Goal: Task Accomplishment & Management: Manage account settings

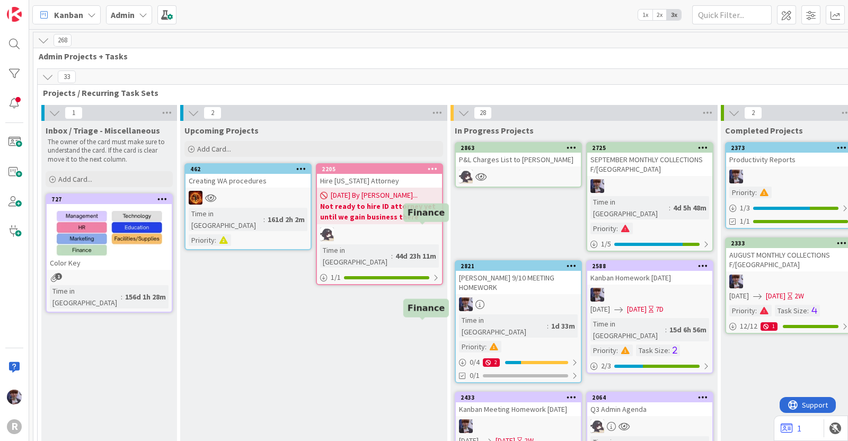
scroll to position [3552, 0]
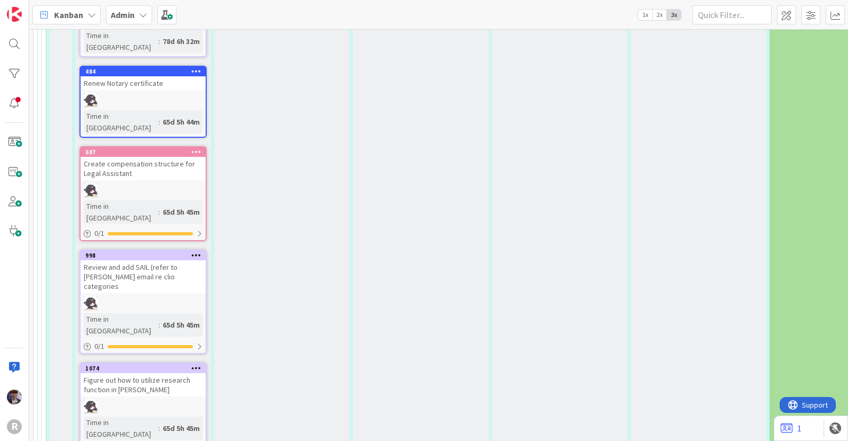
type textarea "D"
type textarea "x"
type textarea "P"
type textarea "x"
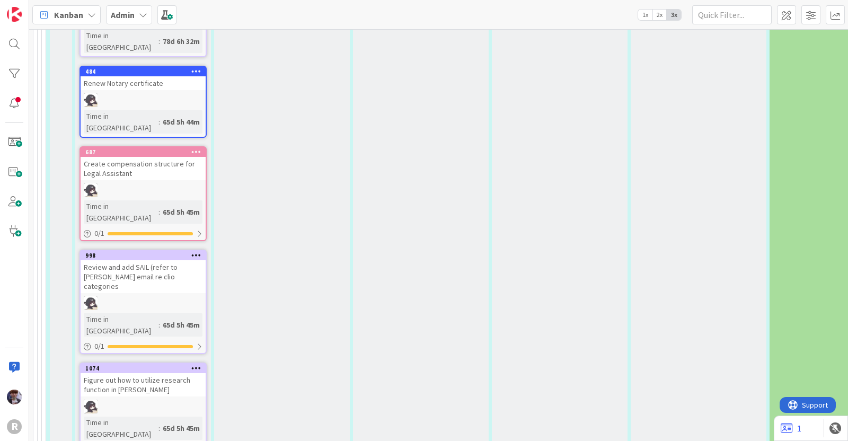
type textarea "Pr"
type textarea "x"
type textarea "Prep"
type textarea "x"
type textarea "Prepa"
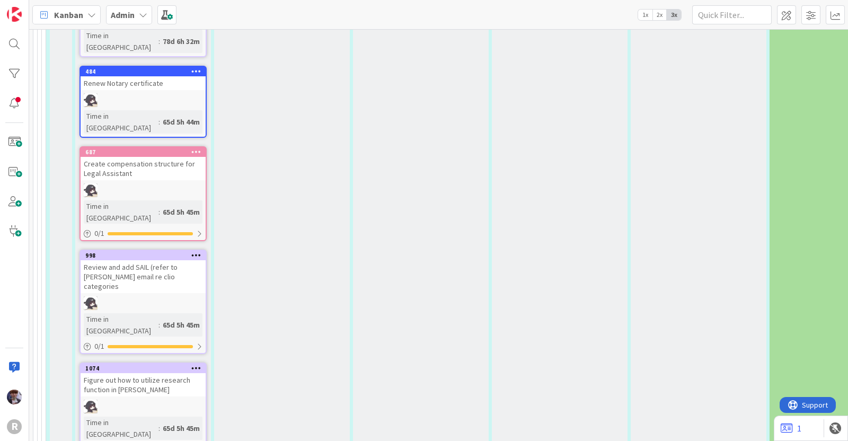
type textarea "x"
type textarea "Prepar"
type textarea "x"
type textarea "Prepare"
type textarea "x"
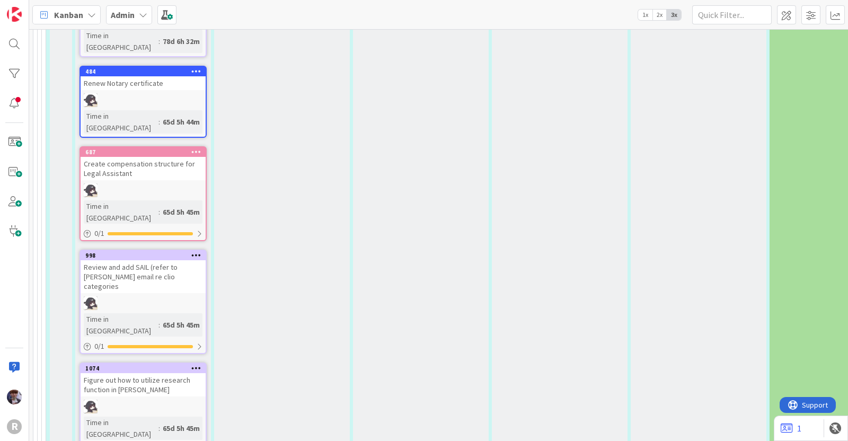
type textarea "Prepare"
type textarea "x"
type textarea "Prepare &"
type textarea "x"
type textarea "Prepare"
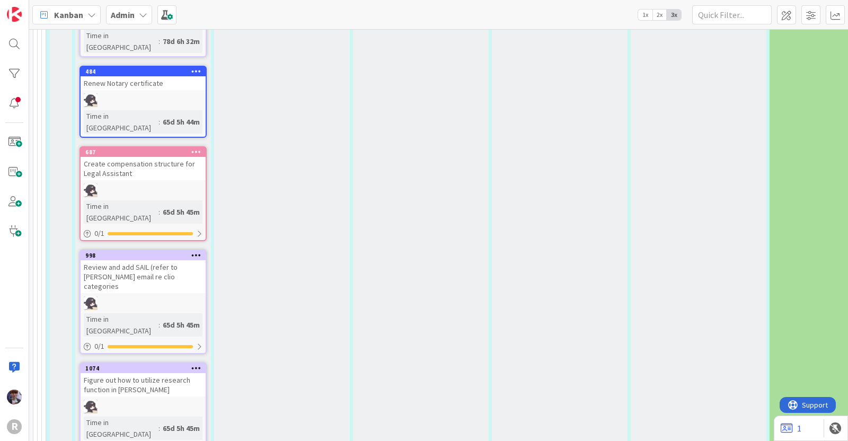
type textarea "x"
type textarea "Prepare O"
type textarea "x"
type textarea "Prepare Op"
type textarea "x"
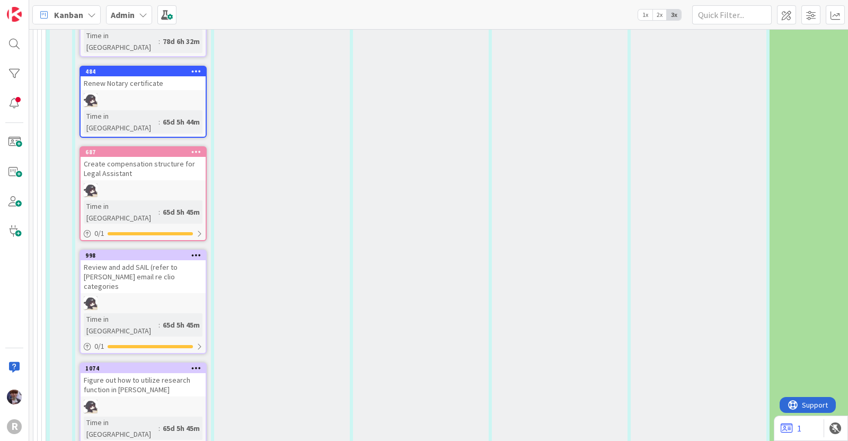
type textarea "Prepare Ope"
type textarea "x"
type textarea "Prepare Open"
type textarea "x"
type textarea "Prepare Open"
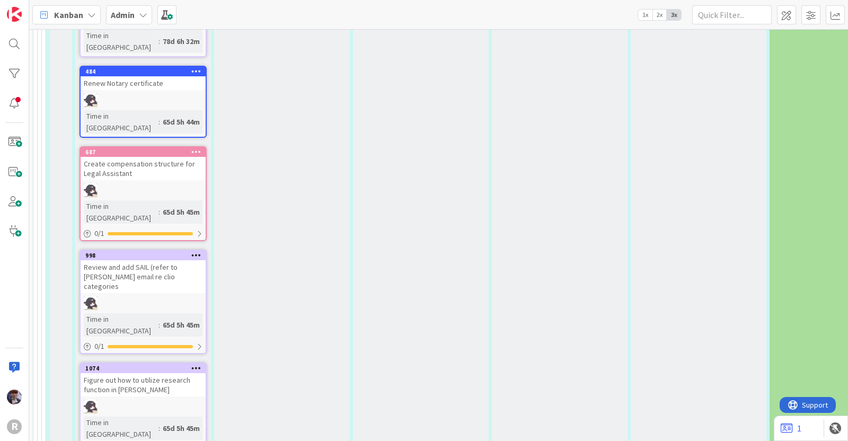
type textarea "x"
type textarea "Prepare Open"
type textarea "x"
type textarea "Prepare Ope"
type textarea "x"
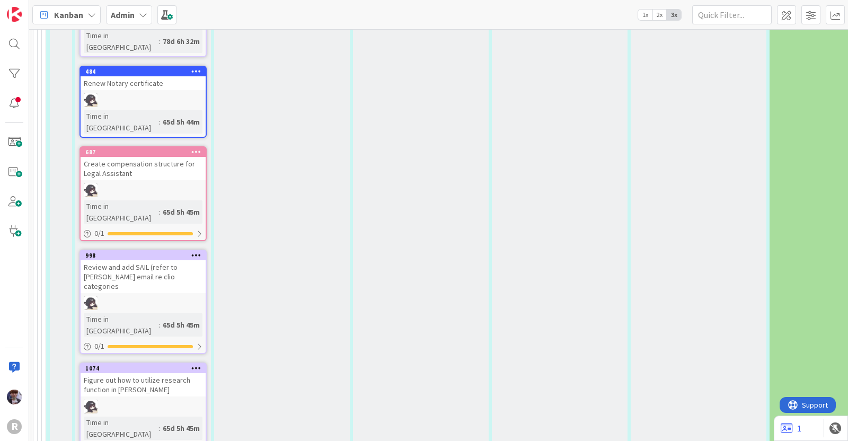
type textarea "Prepare Op"
type textarea "x"
type textarea "Prepare O"
type textarea "x"
type textarea "Prepare"
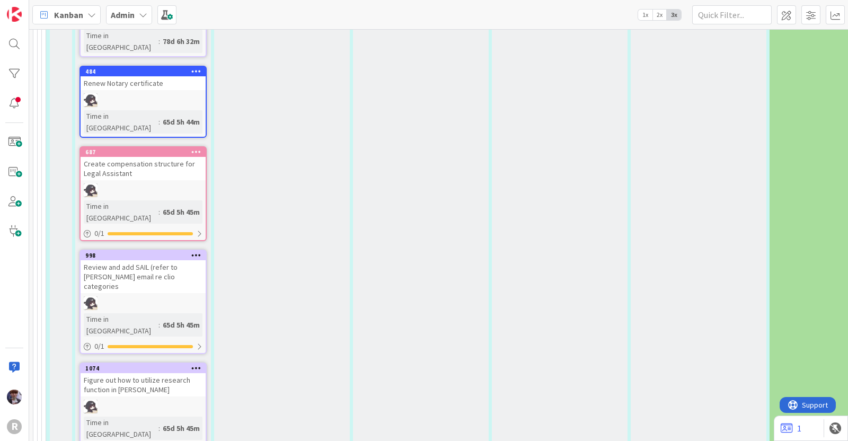
type textarea "x"
type textarea "Prepare R"
type textarea "x"
type textarea "Prepare RC"
type textarea "x"
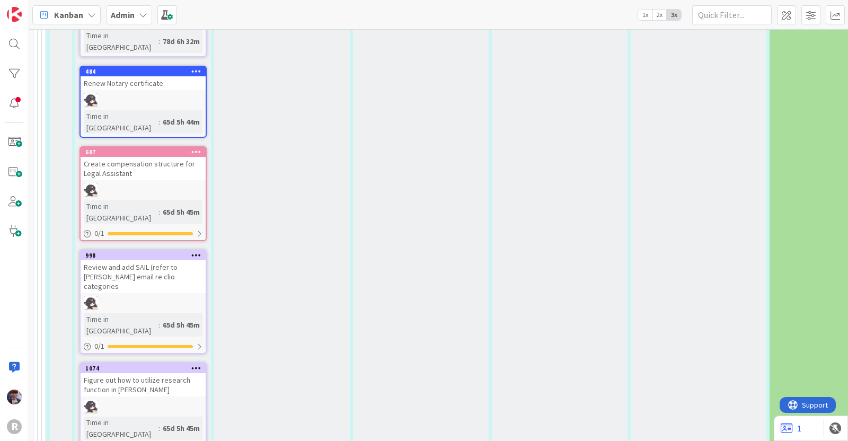
type textarea "Prepare RC"
type textarea "x"
type textarea "Prepare RC B"
type textarea "x"
type textarea "Prepare RC Br"
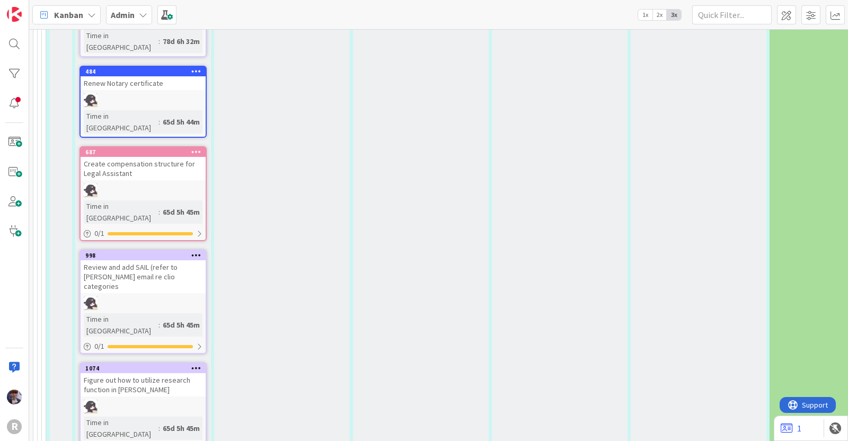
type textarea "x"
type textarea "Prepare RC Bro"
type textarea "x"
type textarea "Prepare RC Broc"
type textarea "x"
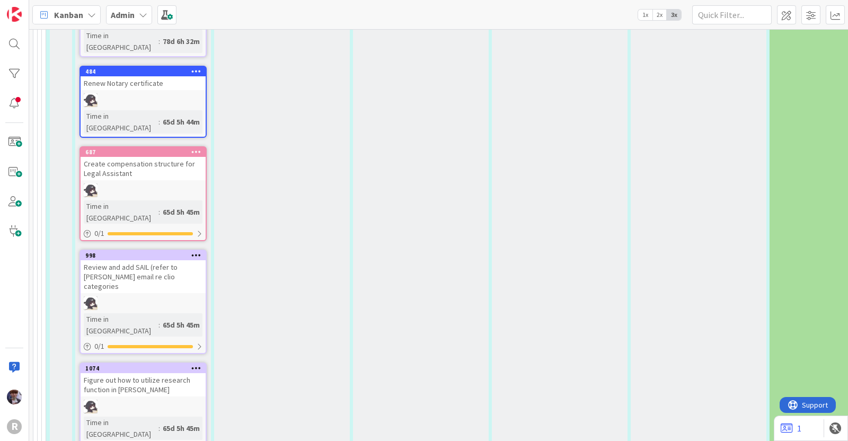
type textarea "Prepare RC Broch"
type textarea "x"
type textarea "Prepare RC Brochu"
type textarea "x"
type textarea "Prepare RC Brochur"
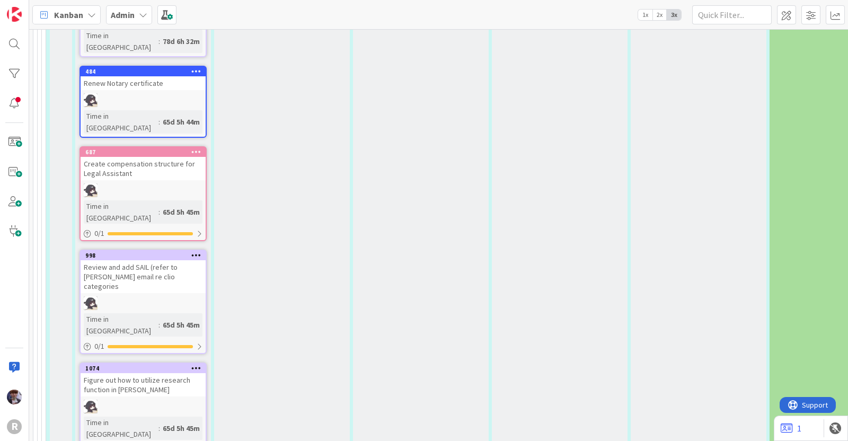
type textarea "x"
type textarea "Prepare RC Brochure"
type textarea "x"
type textarea "Prepare RC Brochure"
type textarea "x"
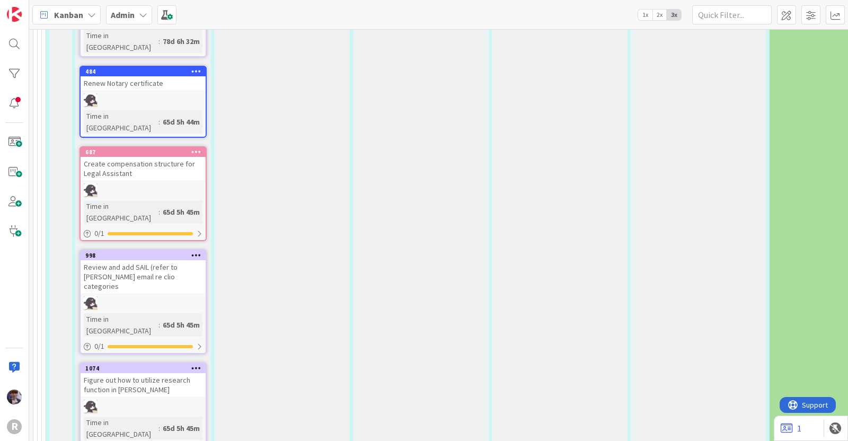
type textarea "Prepare RC Brochure -"
type textarea "x"
type textarea "Prepare RC Brochure -"
type textarea "x"
type textarea "Prepare RC Brochure - l"
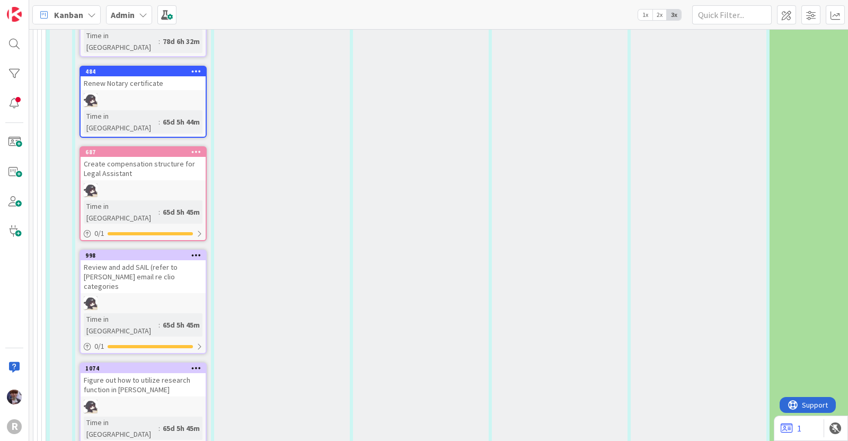
type textarea "x"
type textarea "Prepare RC Brochure - lo"
type textarea "x"
type textarea "Prepare RC Brochure - loo"
type textarea "x"
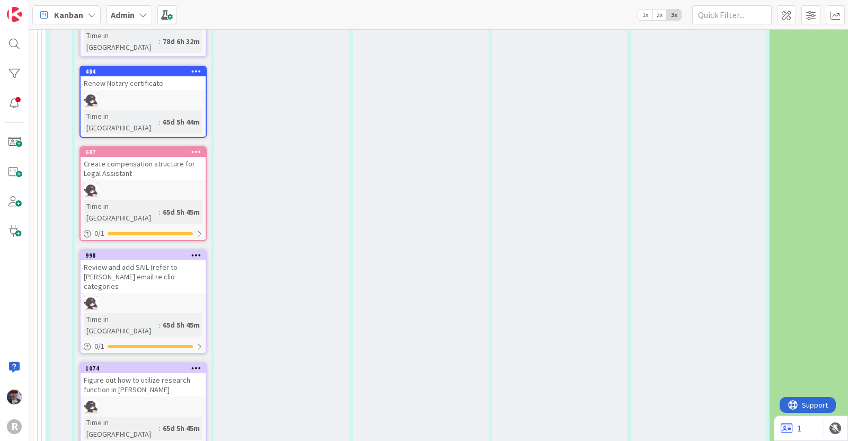
type textarea "Prepare RC Brochure - look"
type textarea "x"
type textarea "Prepare RC Brochure - look"
type textarea "x"
type textarea "Prepare RC Brochure - look i"
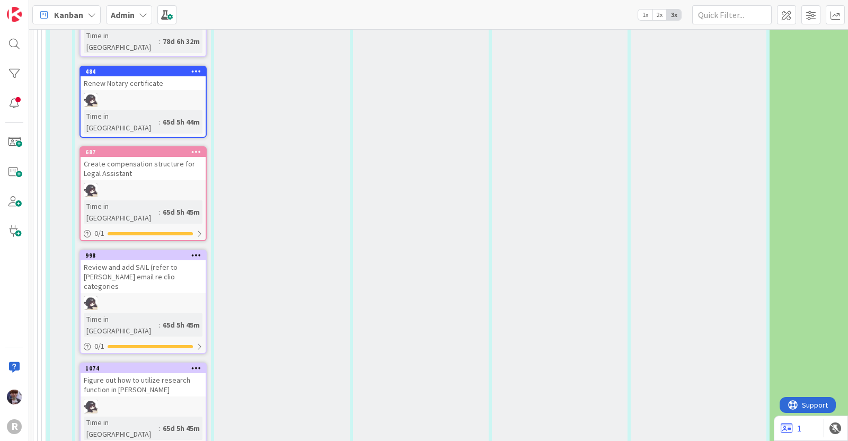
type textarea "x"
type textarea "Prepare RC Brochure - look in"
type textarea "x"
type textarea "Prepare RC Brochure - look int"
type textarea "x"
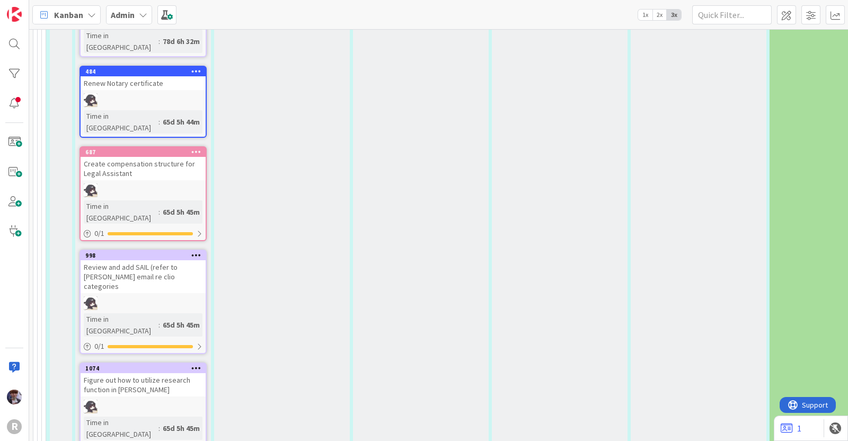
type textarea "Prepare RC Brochure - look into"
type textarea "x"
type textarea "Prepare RC Brochure - look into"
type textarea "x"
type textarea "Prepare RC Brochure - look into p"
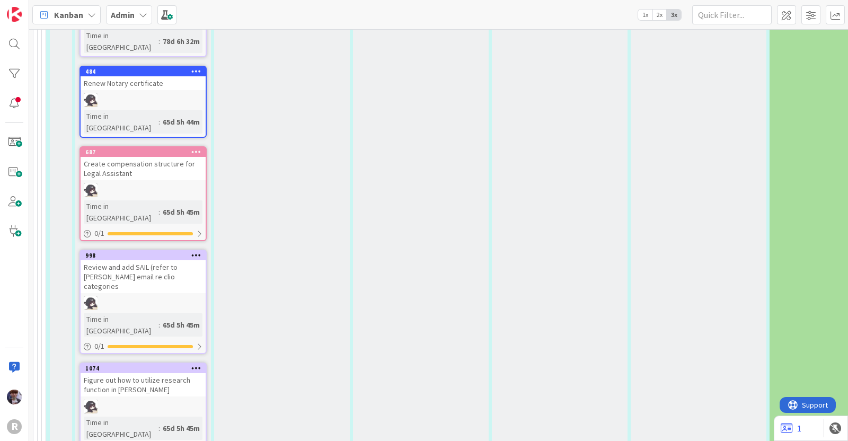
type textarea "x"
type textarea "Prepare RC Brochure - look into pr"
type textarea "x"
type textarea "Prepare RC Brochure - look into pre"
type textarea "x"
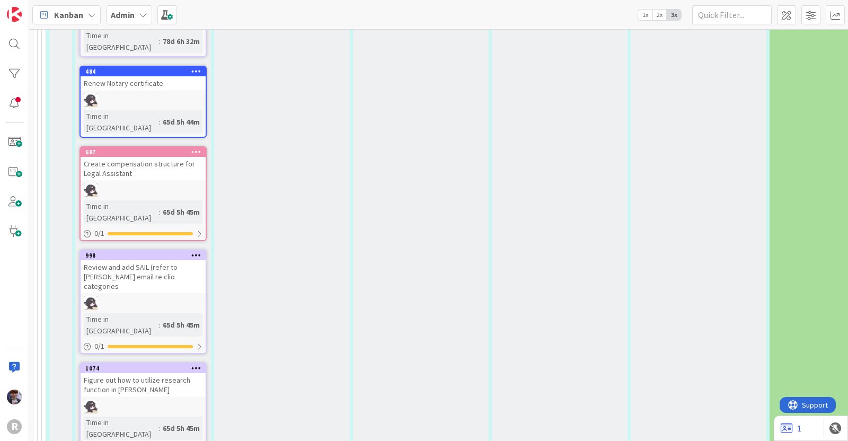
type textarea "Prepare RC Brochure - look into prep"
type textarea "x"
type textarea "Prepare RC Brochure - look into prepa"
type textarea "x"
type textarea "Prepare RC Brochure - look into prepar"
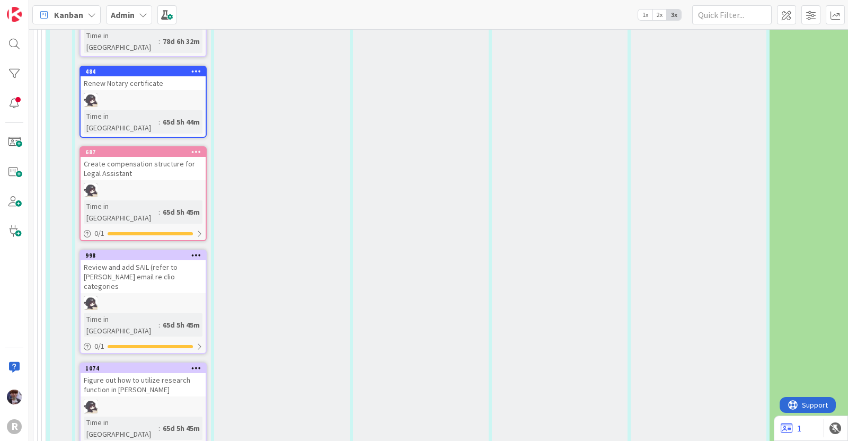
type textarea "x"
type textarea "Prepare RC Brochure - look into prepari"
type textarea "x"
type textarea "Prepare RC Brochure - look into preparin"
type textarea "x"
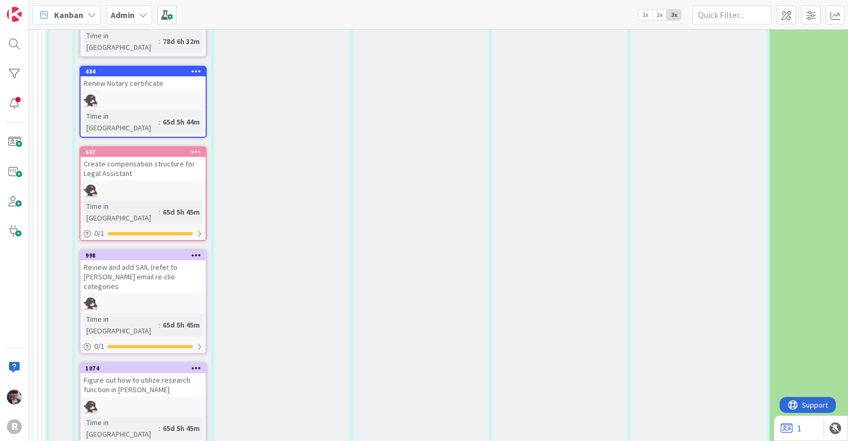
type textarea "Prepare RC Brochure - look into preparing"
type textarea "x"
type textarea "Prepare RC Brochure - look into preparing"
type textarea "x"
type textarea "Prepare RC Brochure - look into preparing a"
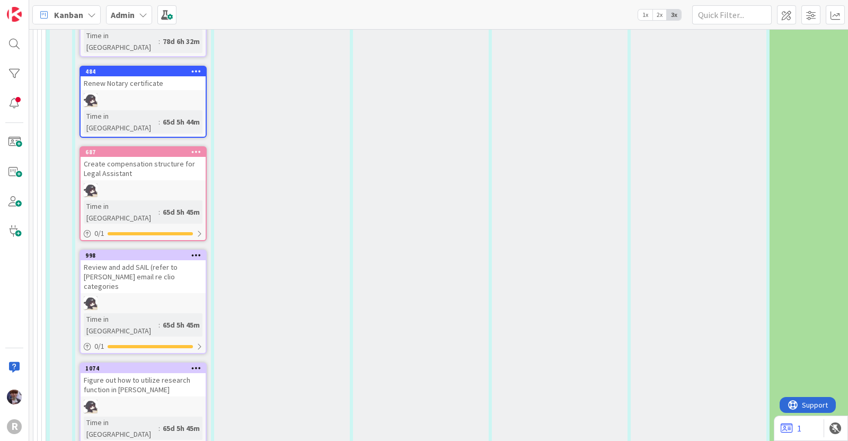
type textarea "x"
type textarea "Prepare RC Brochure - look into preparing a"
type textarea "x"
type textarea "Prepare RC Brochure - look into preparing a R"
type textarea "x"
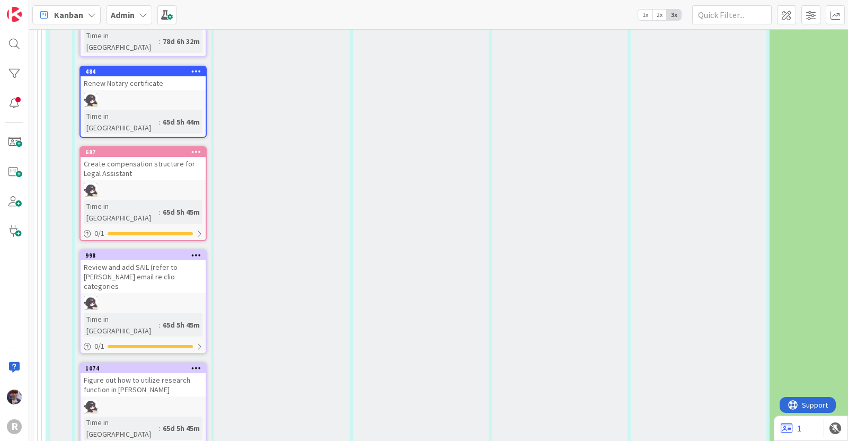
type textarea "Prepare RC Brochure - look into preparing a RS"
type textarea "x"
type textarea "Prepare RC Brochure - look into preparing a R"
type textarea "x"
type textarea "Prepare RC Brochure - look into preparing a"
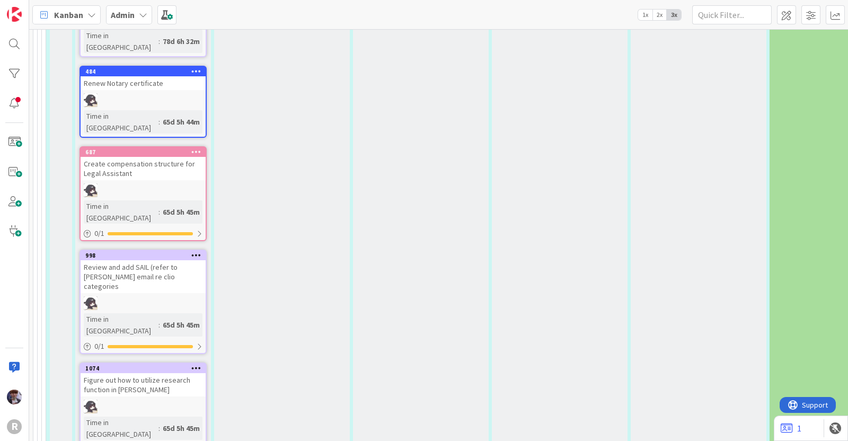
type textarea "x"
type textarea "Prepare RC Brochure - look into preparing a R"
type textarea "x"
type textarea "Prepare RC Brochure - look into preparing a RS"
type textarea "x"
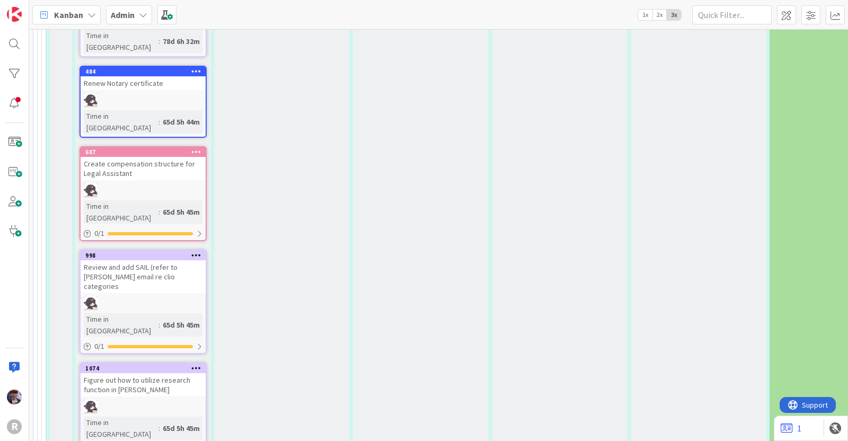
type textarea "Prepare RC Brochure - look into preparing a RSV"
type textarea "x"
type textarea "Prepare RC Brochure - look into preparing a RSVP"
type textarea "x"
type textarea "Prepare RC Brochure - look into preparing a RSVP"
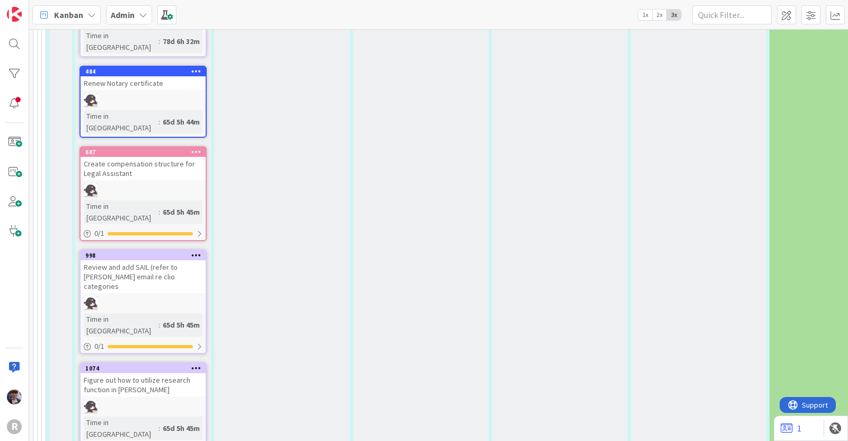
type textarea "x"
type textarea "Prepare RC Brochure - look into preparing a RSVP l"
type textarea "x"
type textarea "Prepare RC Brochure - look into preparing a RSVP li"
type textarea "x"
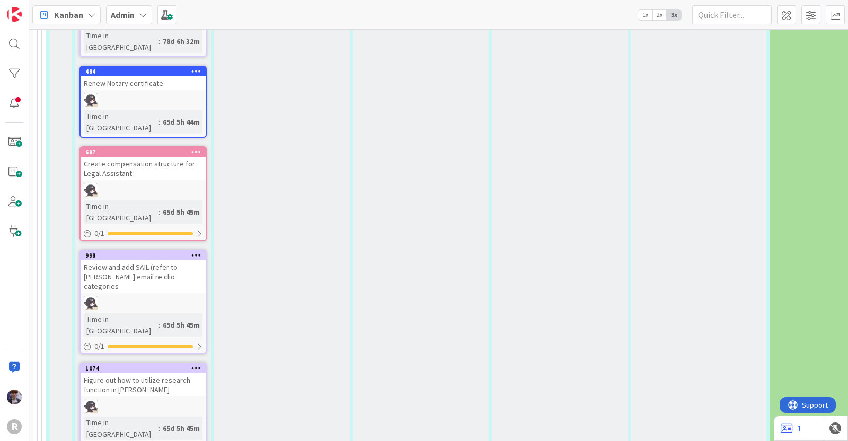
type textarea "Prepare RC Brochure - look into preparing a RSVP lis"
type textarea "x"
type textarea "Prepare RC Brochure - look into preparing a RSVP list"
type textarea "x"
type textarea "Prepare RC Brochure - look into preparing a RSVP list"
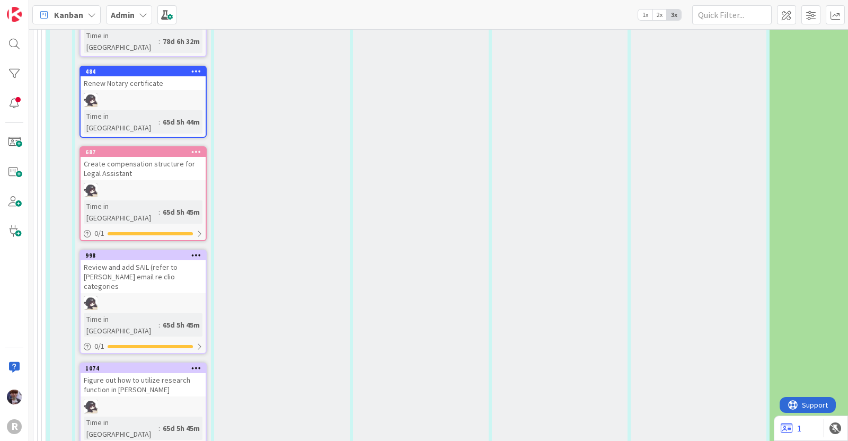
type textarea "x"
drag, startPoint x: 393, startPoint y: 189, endPoint x: 372, endPoint y: 191, distance: 20.8
type textarea "Prepare RC Brochure - look into preparing a list"
type textarea "x"
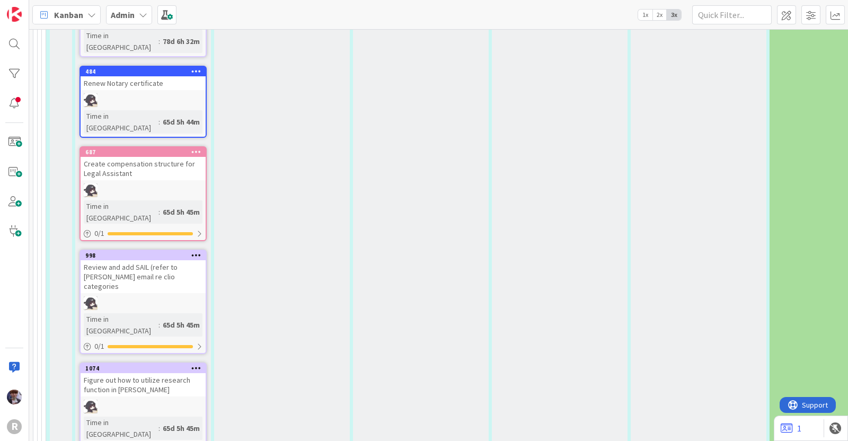
type textarea "Prepare RC Brochure - look into preparing a glist"
type textarea "x"
type textarea "Prepare RC Brochure - look into preparing a gulist"
type textarea "x"
type textarea "Prepare RC Brochure - look into preparing a guelist"
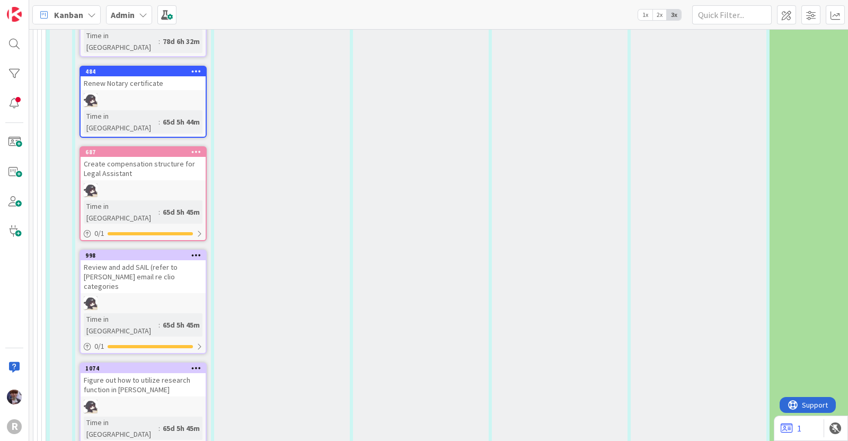
type textarea "x"
type textarea "Prepare RC Brochure - look into preparing a gueslist"
type textarea "x"
type textarea "Prepare RC Brochure - look into preparing a guestlist"
type textarea "x"
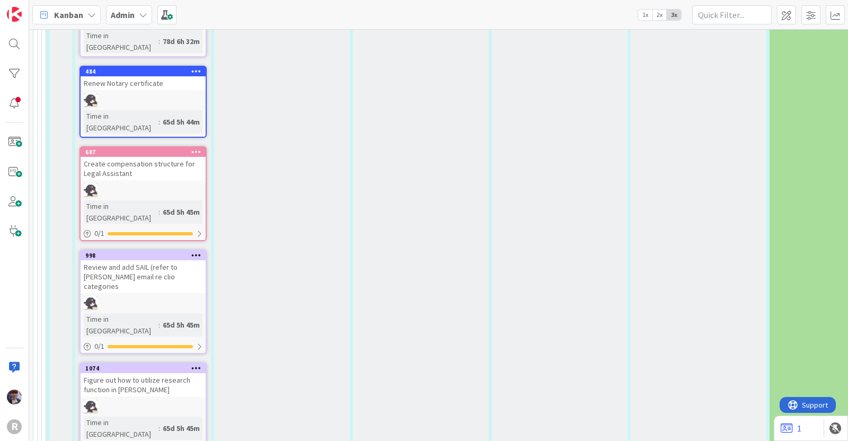
type textarea "Prepare RC Brochure - look into preparing a guest list"
type textarea "x"
type textarea "Prepare RC Brochure - look into preparing a guest clist"
type textarea "x"
type textarea "Prepare RC Brochure - look into preparing a guest chlist"
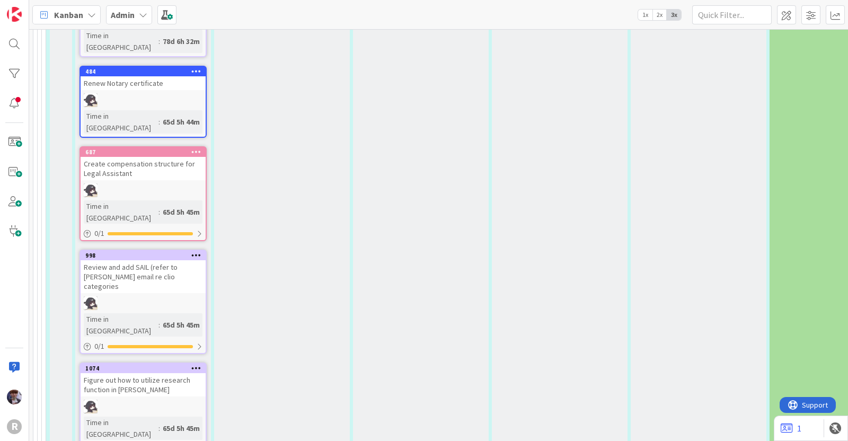
type textarea "x"
type textarea "Prepare RC Brochure - look into preparing a guest chelist"
type textarea "x"
type textarea "Prepare RC Brochure - look into preparing a guest checlist"
type textarea "x"
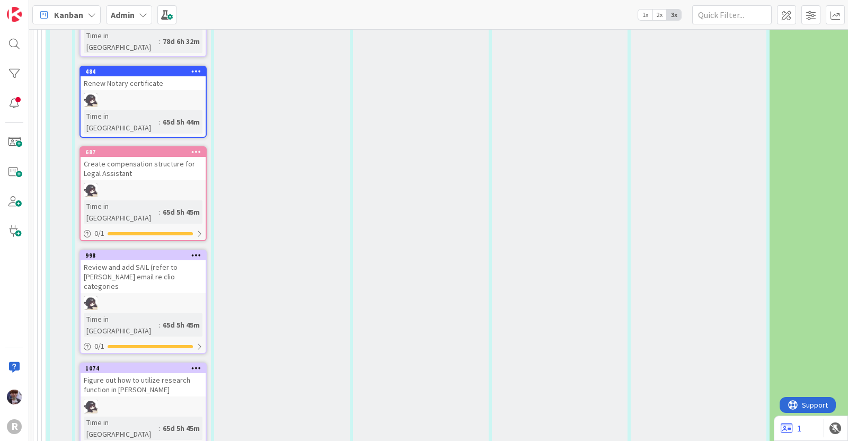
type textarea "Prepare RC Brochure - look into preparing a guest checklist"
type textarea "x"
type textarea "Prepare RC Brochure - look into preparing a guest check-list"
type textarea "x"
type textarea "Prepare RC Brochure - look into preparing a guest check-ilist"
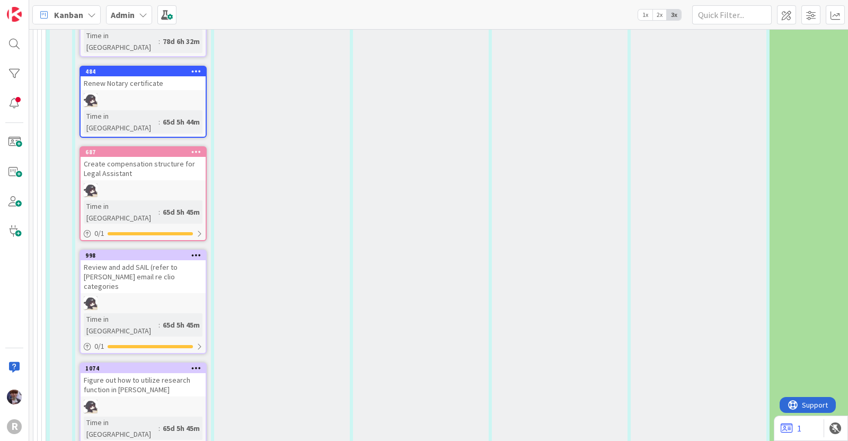
type textarea "x"
type textarea "Prepare RC Brochure - look into preparing a guest check-inlist"
type textarea "x"
type textarea "Prepare RC Brochure - look into preparing a guest check-in list"
type textarea "x"
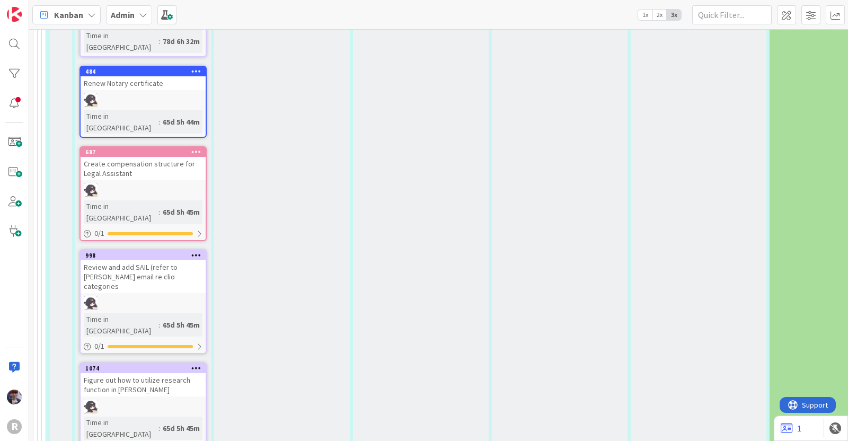
type textarea "Prepare RC Brochure - look into preparing a guest check-in list"
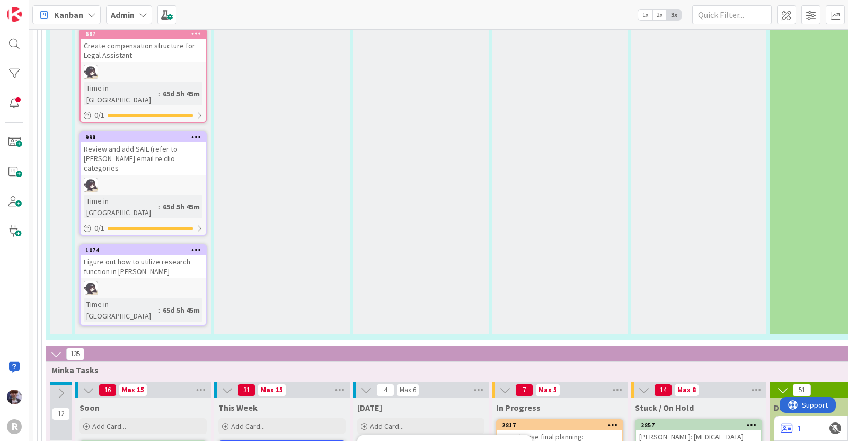
scroll to position [3671, 0]
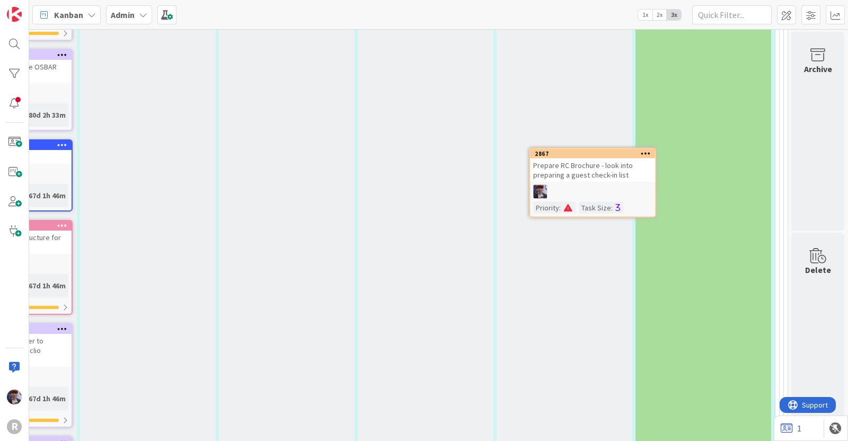
scroll to position [3478, 143]
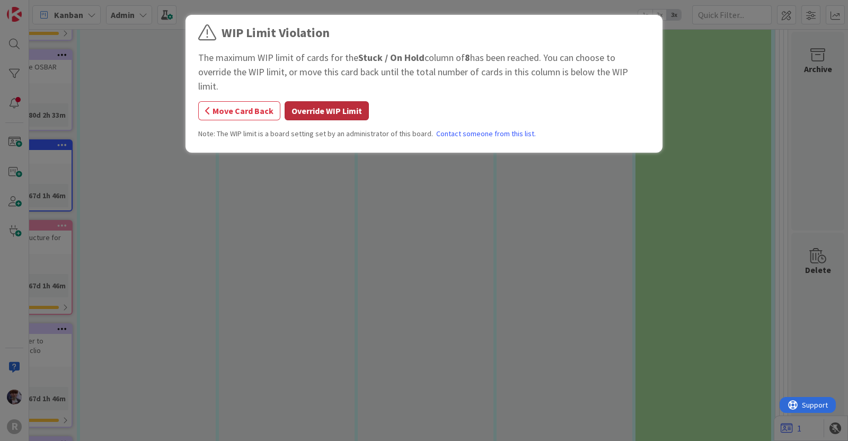
click at [348, 101] on button "Override WIP Limit" at bounding box center [327, 110] width 84 height 19
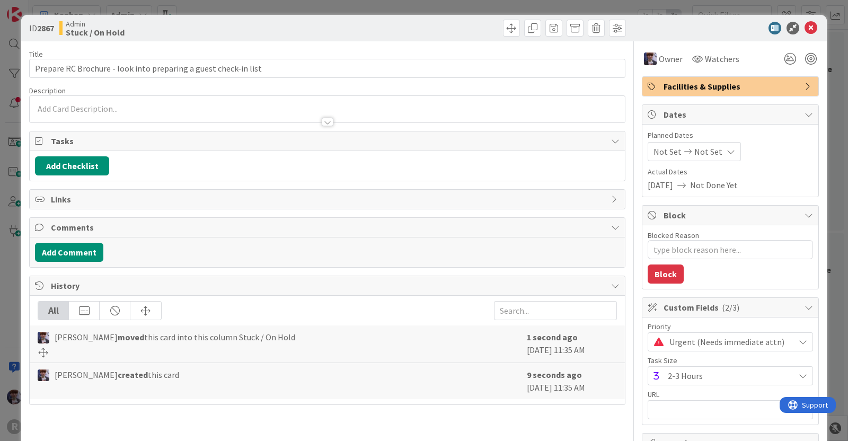
click at [700, 232] on div "Blocked Reason 0 / 256" at bounding box center [729, 235] width 165 height 10
click at [693, 252] on textarea "Blocked Reason" at bounding box center [729, 249] width 165 height 19
type textarea "x"
type textarea "r"
type textarea "x"
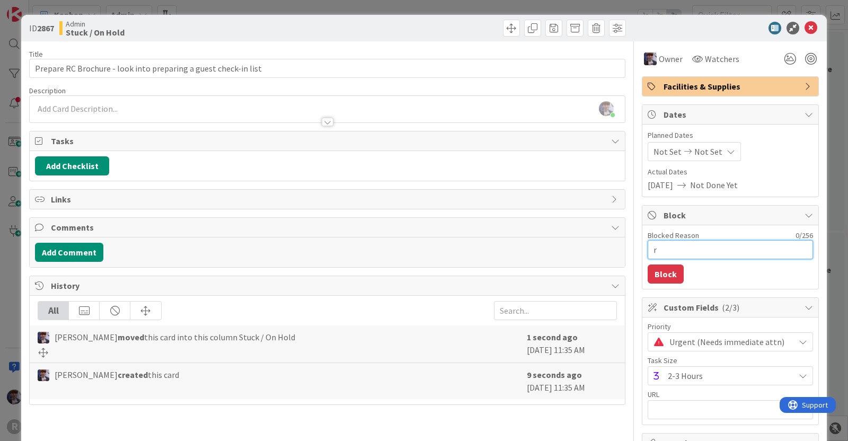
type textarea "re"
type textarea "x"
type textarea "rev"
type textarea "x"
type textarea "revi"
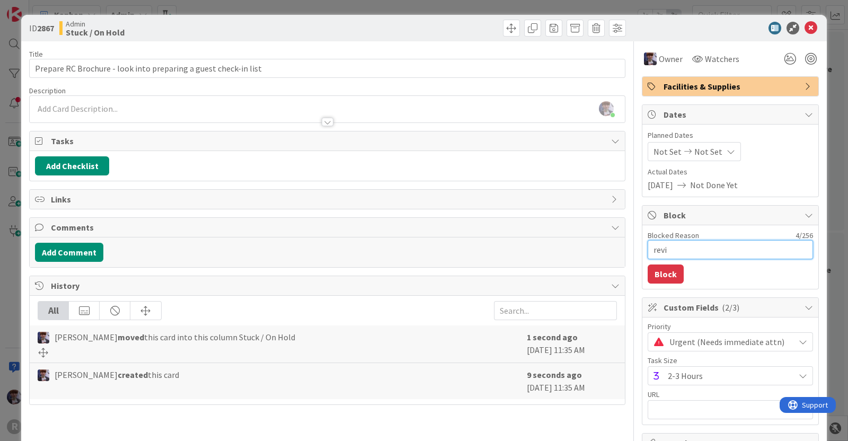
type textarea "x"
type textarea "revie"
type textarea "x"
type textarea "review"
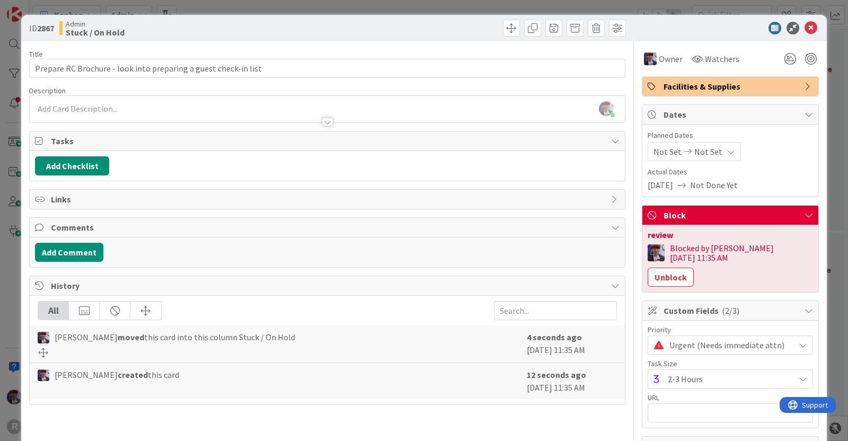
click at [835, 216] on div "ID 2867 Admin Stuck / On Hold Title 64 / 128 Prepare RC Brochure - look into pr…" at bounding box center [424, 220] width 848 height 441
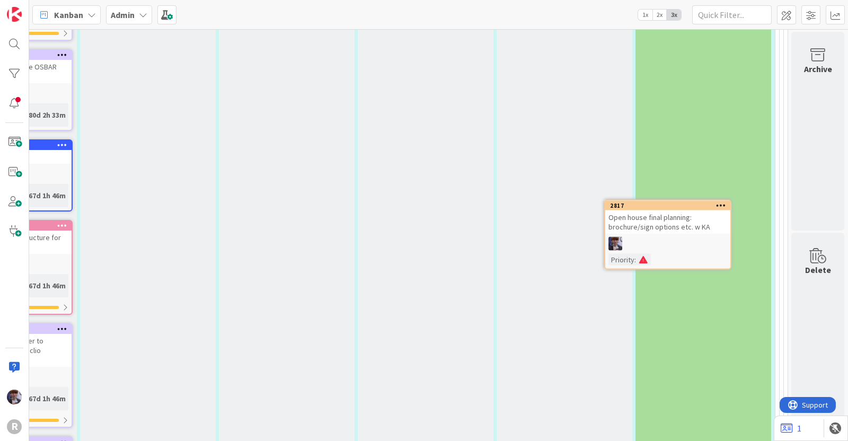
scroll to position [3478, 143]
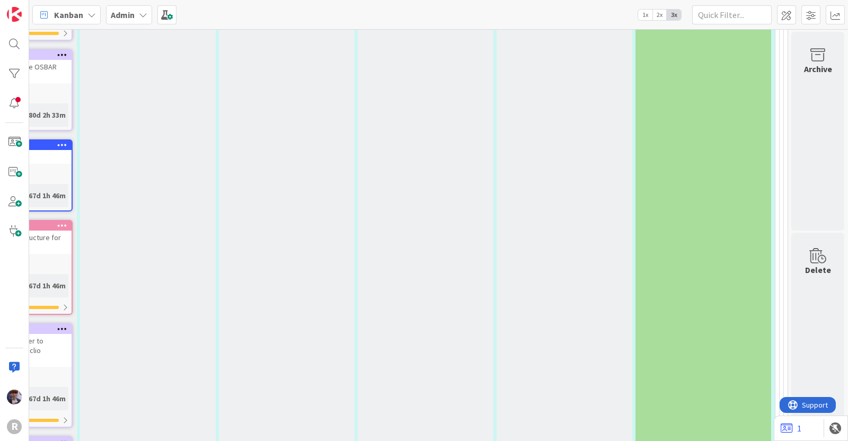
click at [128, 17] on b "Admin" at bounding box center [123, 15] width 24 height 11
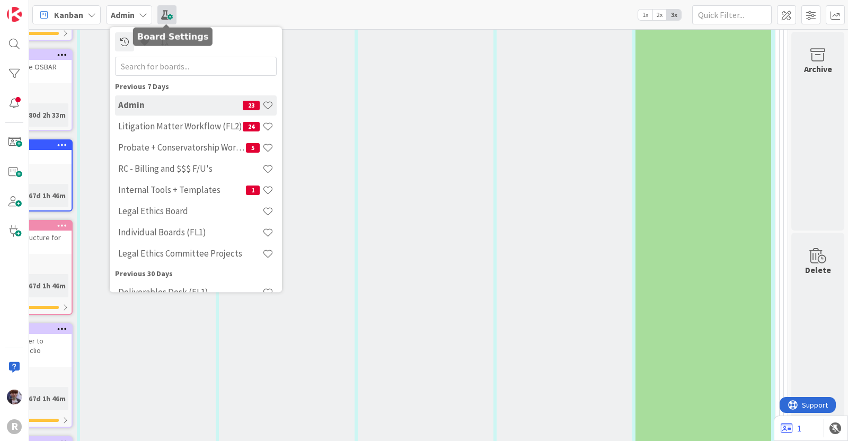
click at [164, 16] on span at bounding box center [166, 14] width 19 height 19
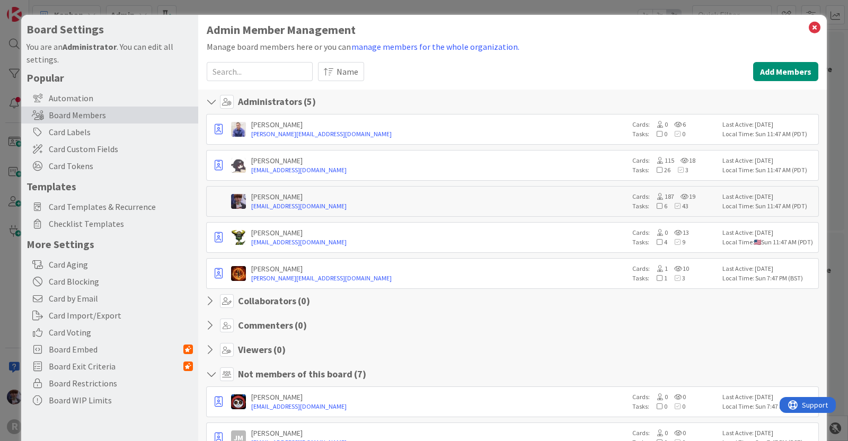
click at [113, 7] on div "Board Settings You are an Administrator . You can edit all settings. Popular Au…" at bounding box center [424, 220] width 848 height 441
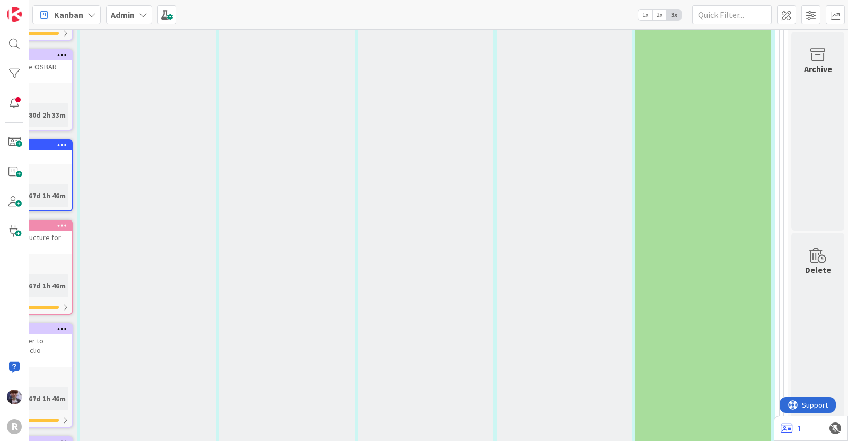
click at [121, 12] on b "Admin" at bounding box center [123, 15] width 24 height 11
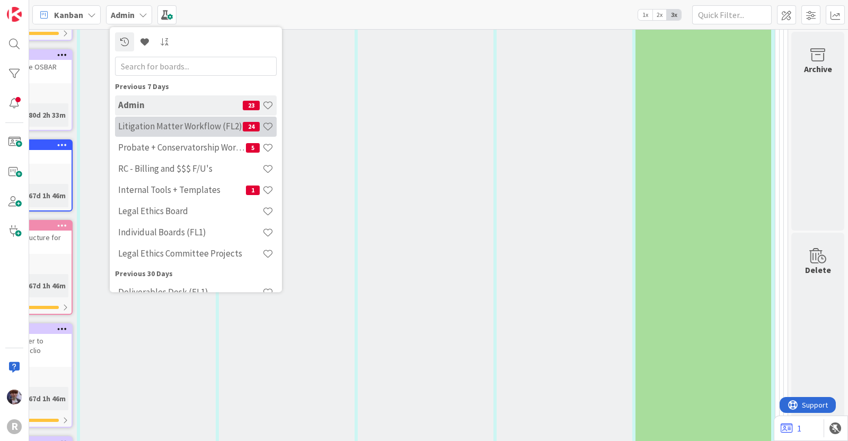
click at [143, 123] on h4 "Litigation Matter Workflow (FL2)" at bounding box center [180, 126] width 125 height 11
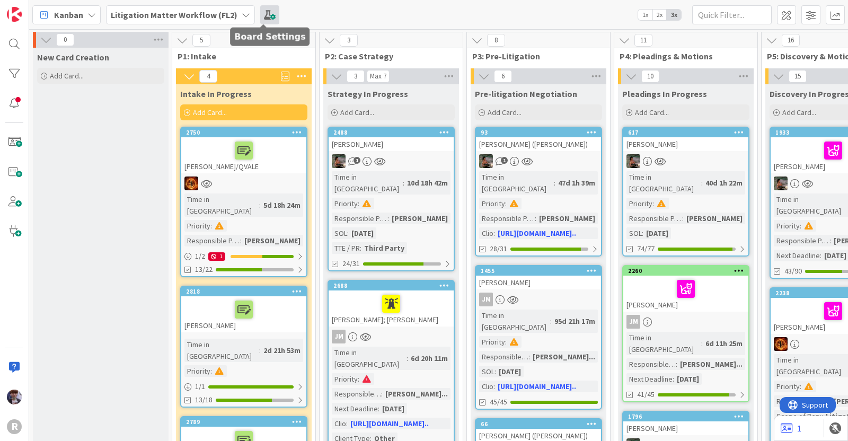
click at [268, 14] on span at bounding box center [269, 14] width 19 height 19
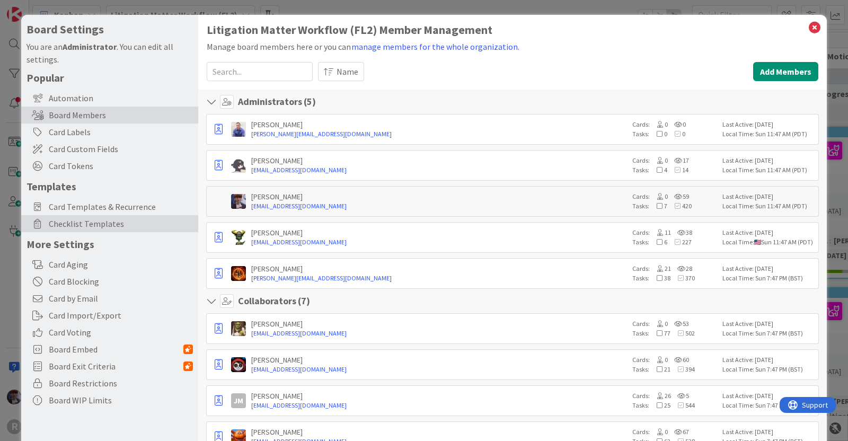
click at [97, 229] on span "Checklist Templates" at bounding box center [121, 223] width 144 height 13
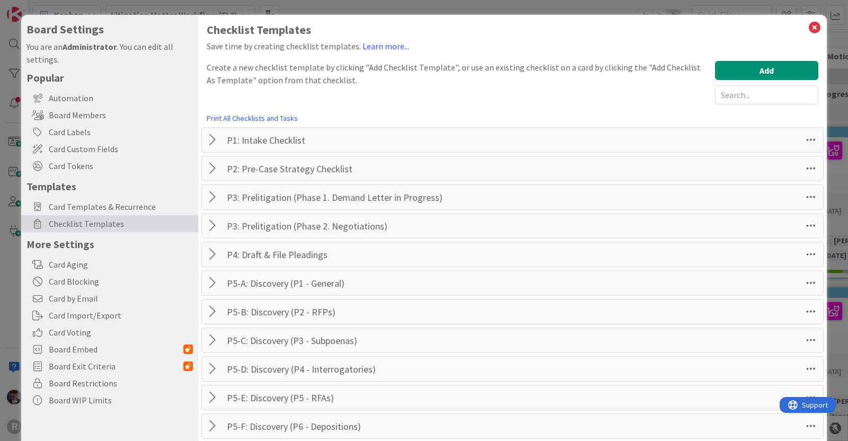
click at [214, 137] on div at bounding box center [214, 139] width 14 height 19
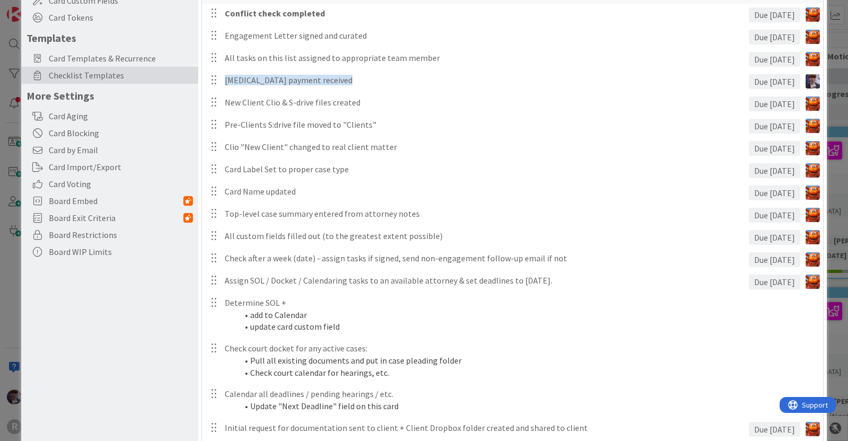
scroll to position [153, 0]
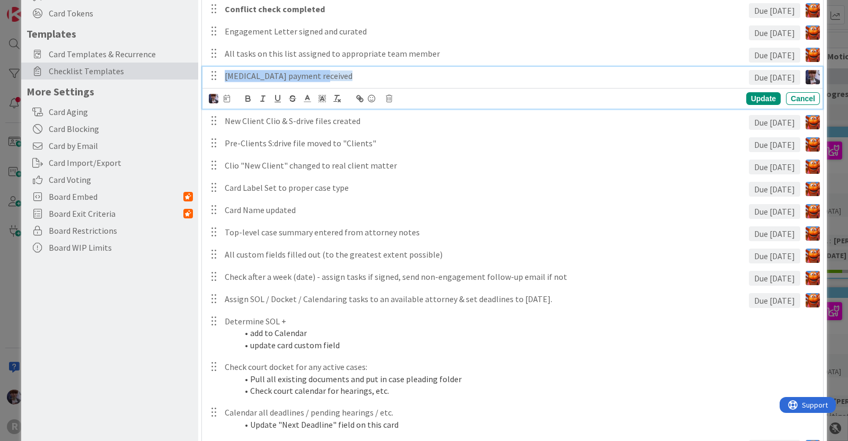
drag, startPoint x: 323, startPoint y: 70, endPoint x: 209, endPoint y: 73, distance: 113.4
click at [209, 73] on div "Retainer payment received Due in 1 day" at bounding box center [513, 76] width 613 height 19
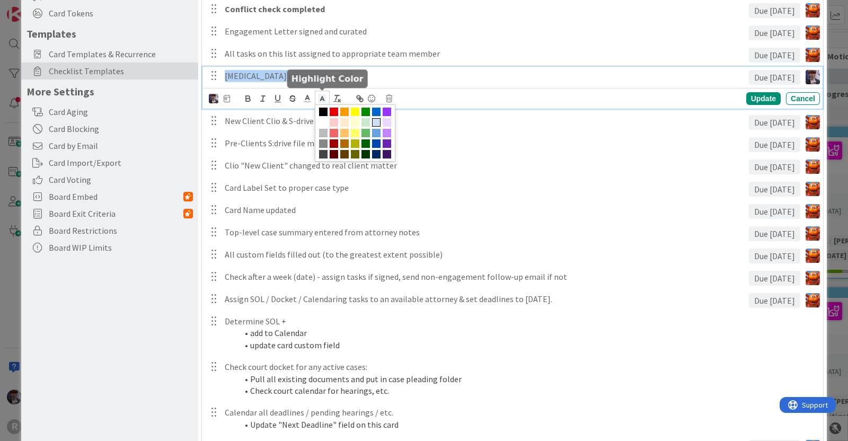
click at [320, 99] on icon at bounding box center [322, 99] width 10 height 10
click at [366, 110] on span at bounding box center [365, 112] width 8 height 8
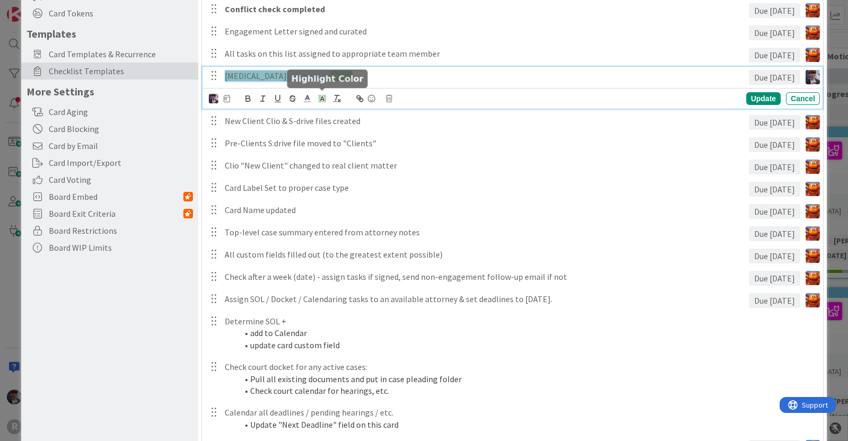
click at [318, 94] on icon at bounding box center [322, 99] width 10 height 10
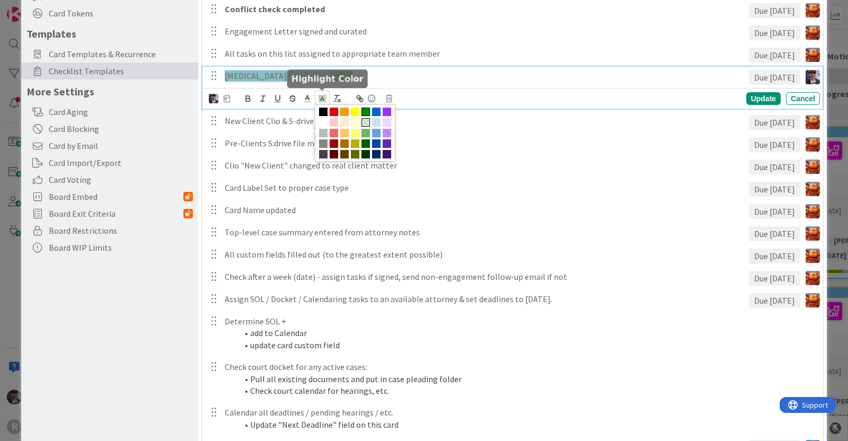
click at [366, 124] on span at bounding box center [365, 122] width 8 height 8
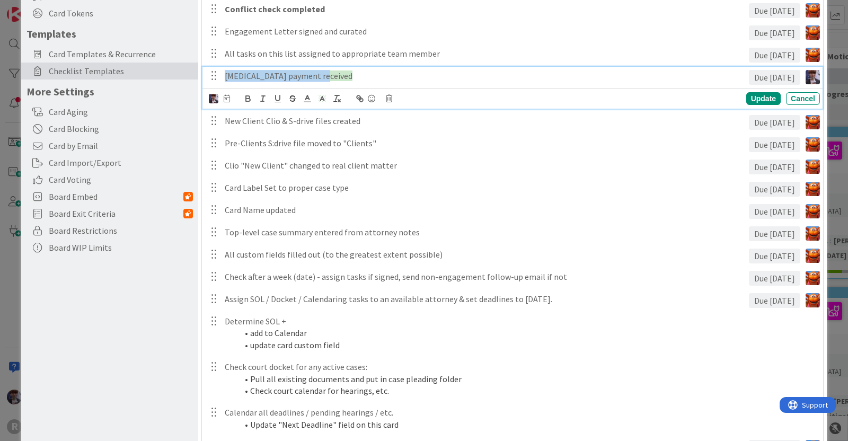
click at [371, 154] on div "Conflict check completed Due in 1 day Update Cancel Engagement Letter signed an…" at bounding box center [512, 262] width 610 height 527
click at [320, 79] on p "Retainer payment received" at bounding box center [485, 76] width 520 height 12
click at [372, 101] on icon at bounding box center [371, 98] width 13 height 15
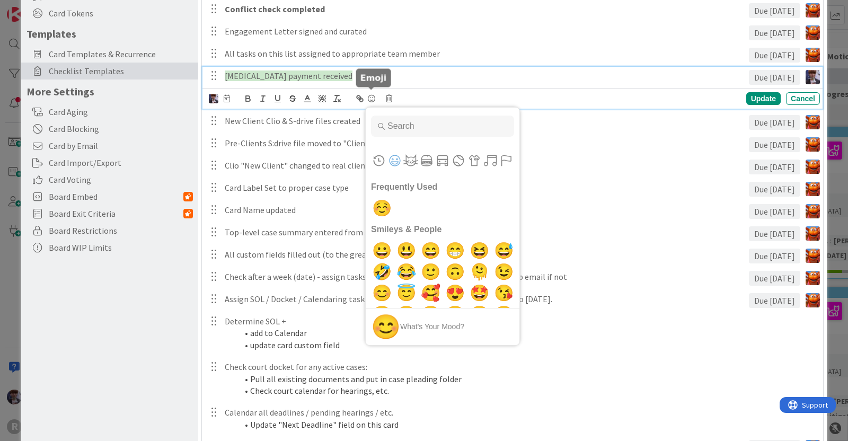
click at [372, 99] on icon at bounding box center [371, 98] width 13 height 15
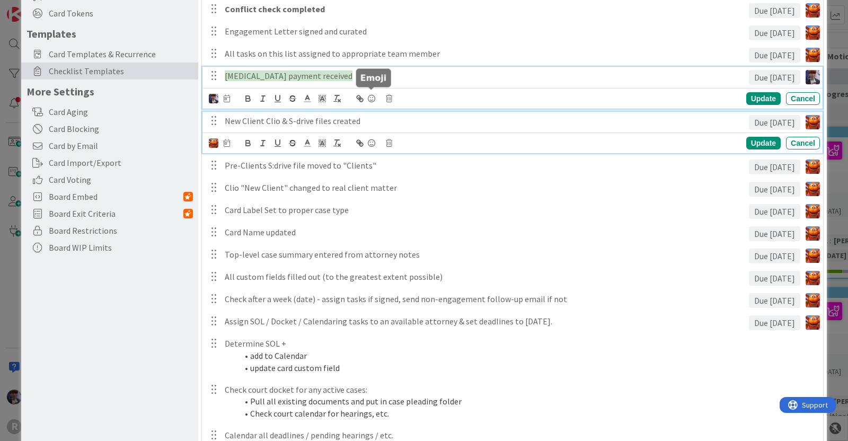
click at [405, 128] on div "New Client Clio & S-drive files created" at bounding box center [484, 121] width 528 height 19
click at [313, 98] on div "Retainer payment received Due in 1 day Update Cancel" at bounding box center [512, 88] width 620 height 42
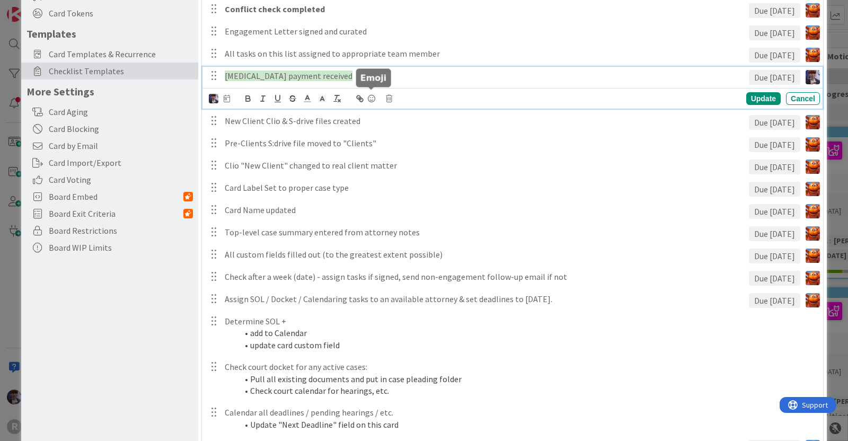
click at [373, 100] on icon at bounding box center [371, 98] width 13 height 15
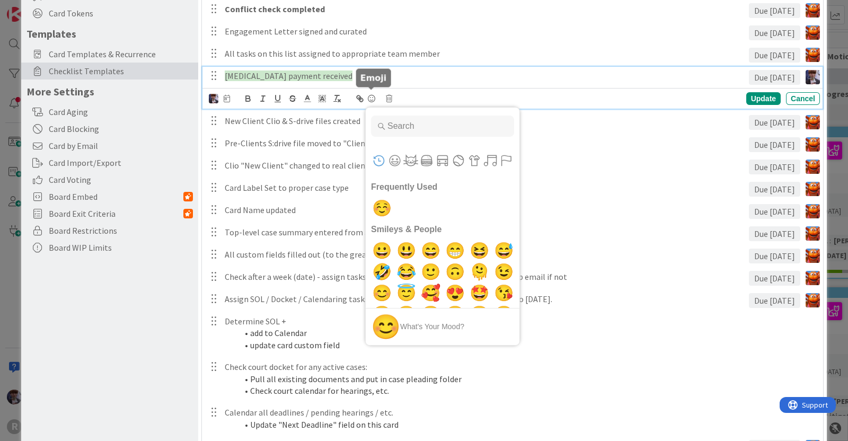
click at [412, 129] on input "Type to search for an emoji" at bounding box center [442, 126] width 143 height 21
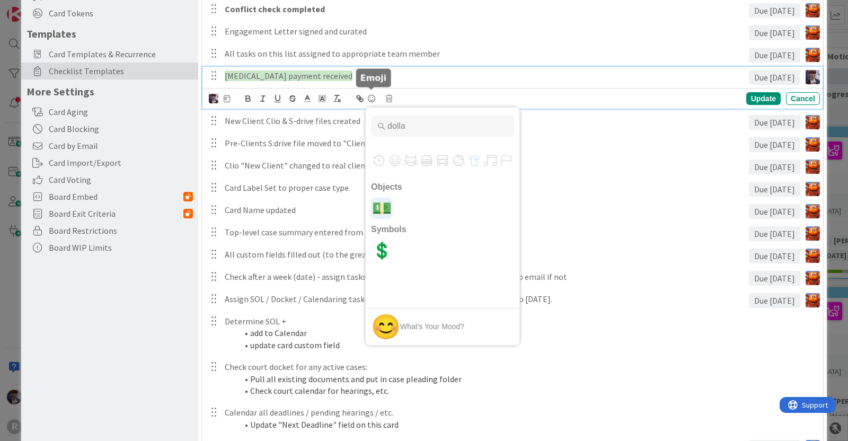
type input "dolla"
click at [383, 251] on span "💲" at bounding box center [381, 250] width 25 height 21
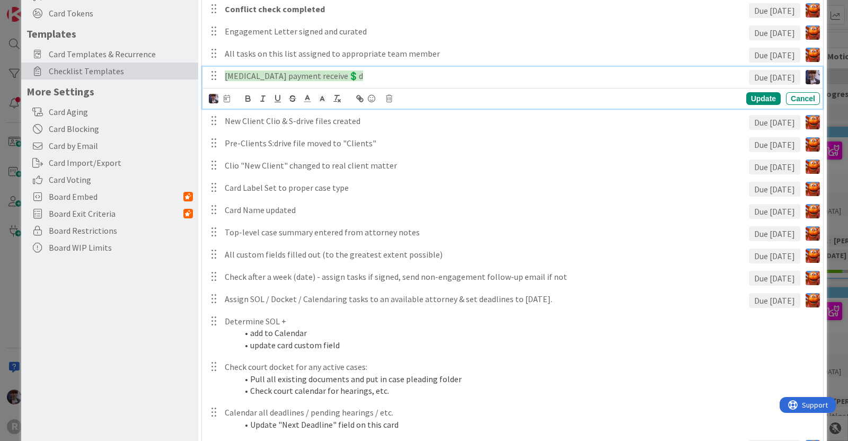
click at [317, 79] on span "Retainer payment receive💲d" at bounding box center [294, 75] width 138 height 11
drag, startPoint x: 351, startPoint y: 78, endPoint x: 219, endPoint y: 73, distance: 131.5
click at [219, 73] on div "Retainer payment received💲 Due in 1 day" at bounding box center [513, 76] width 613 height 19
click at [323, 99] on icon at bounding box center [322, 99] width 10 height 10
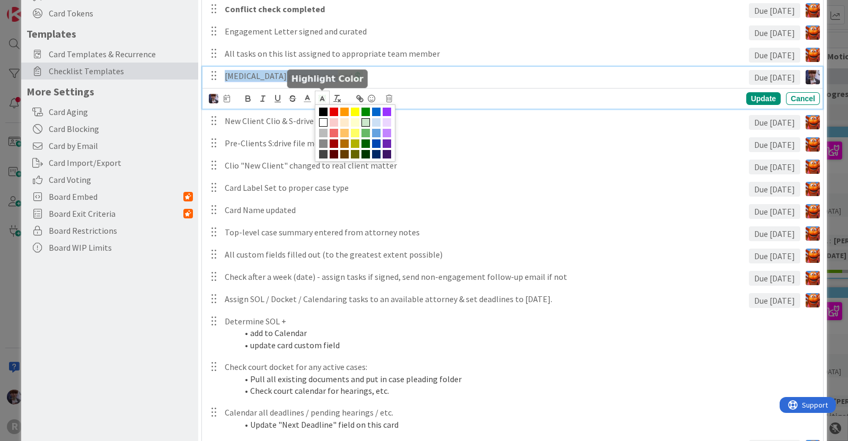
click at [324, 124] on span at bounding box center [323, 122] width 8 height 8
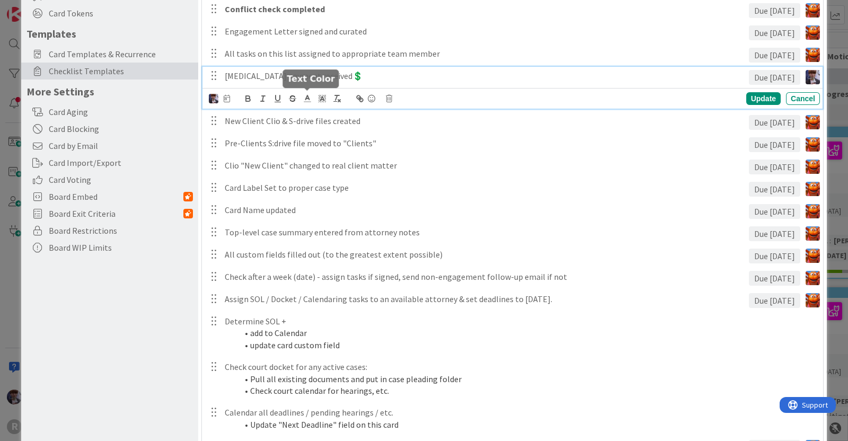
click at [305, 103] on span at bounding box center [307, 98] width 15 height 14
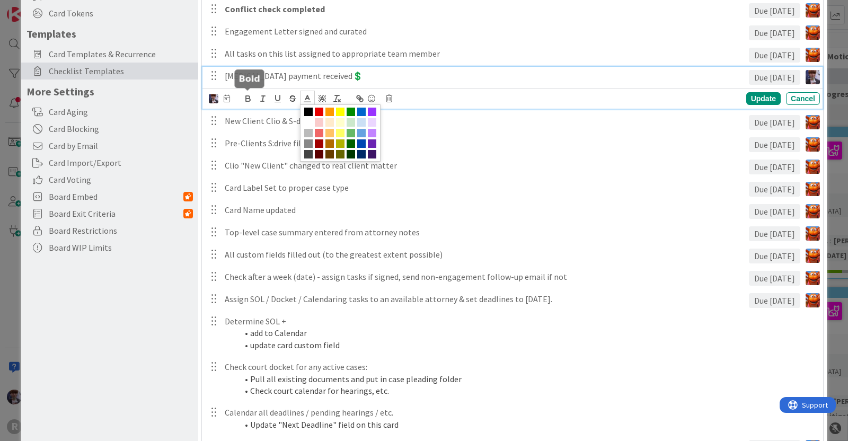
click at [252, 95] on icon "button" at bounding box center [248, 99] width 10 height 10
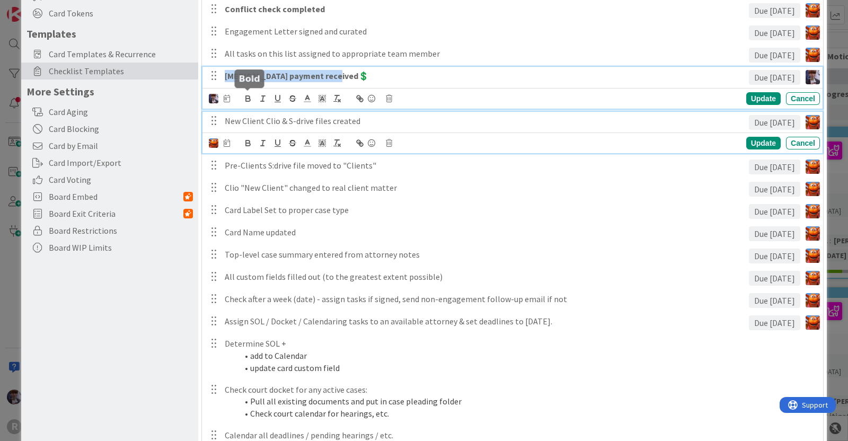
click at [277, 123] on p "New Client Clio & S-drive files created" at bounding box center [485, 121] width 520 height 12
drag, startPoint x: 341, startPoint y: 96, endPoint x: 228, endPoint y: 86, distance: 113.3
click at [228, 86] on div "Retainer payment received💲 Due in 1 day Update Cancel" at bounding box center [512, 88] width 620 height 42
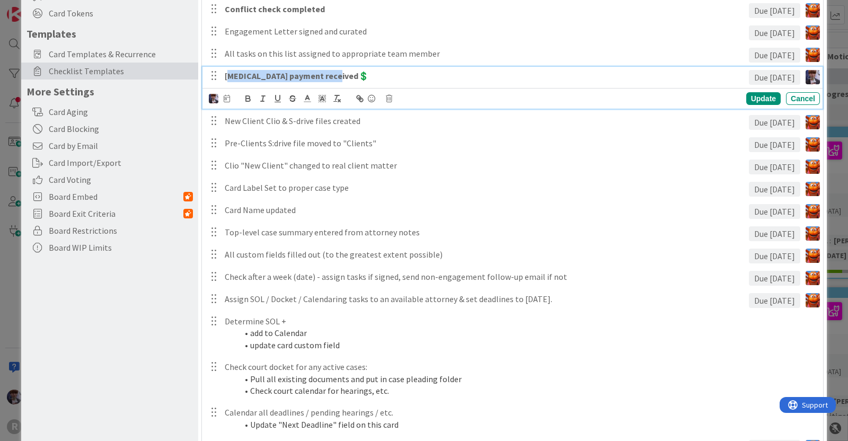
click at [382, 77] on p "Retainer payment received💲" at bounding box center [485, 76] width 520 height 12
click at [226, 79] on strong "Retainer payment received💲" at bounding box center [297, 75] width 144 height 11
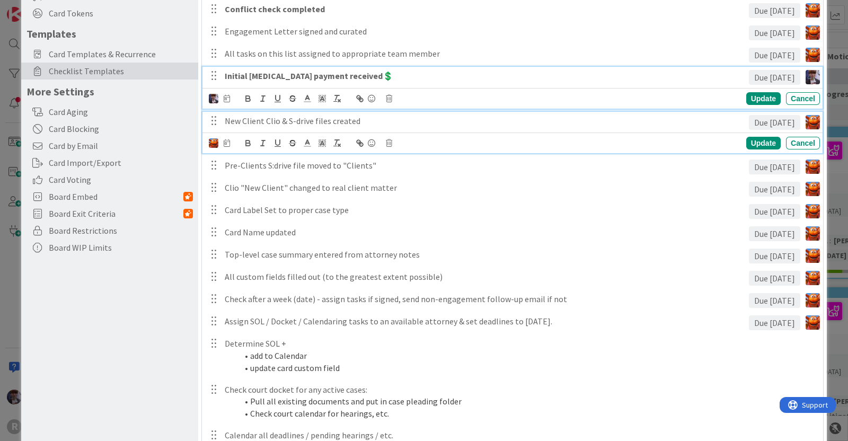
click at [258, 120] on p "New Client Clio & S-drive files created" at bounding box center [485, 121] width 520 height 12
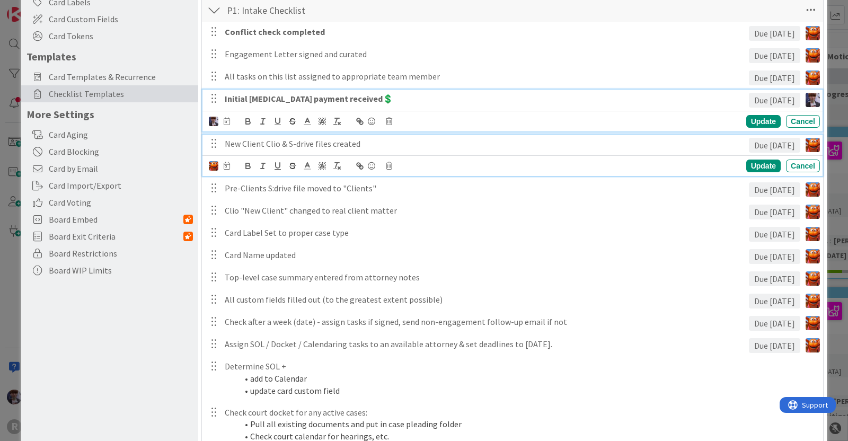
click at [254, 98] on div "Initial Retainer payment received💲 Due in 1 day Update Cancel" at bounding box center [512, 111] width 620 height 42
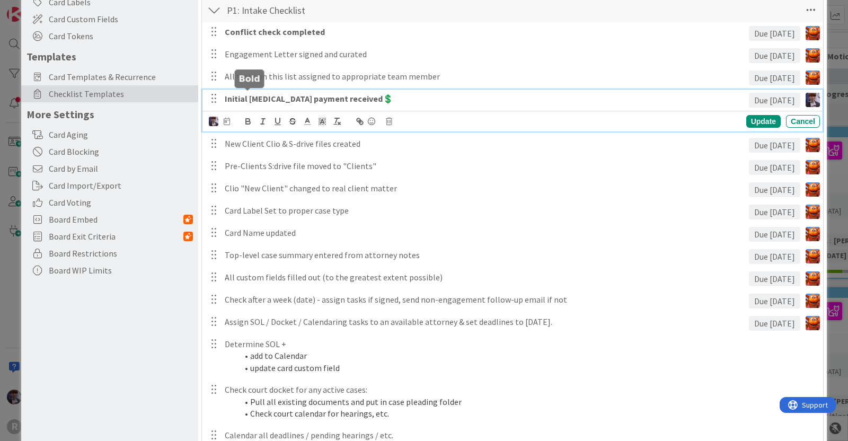
scroll to position [153, 0]
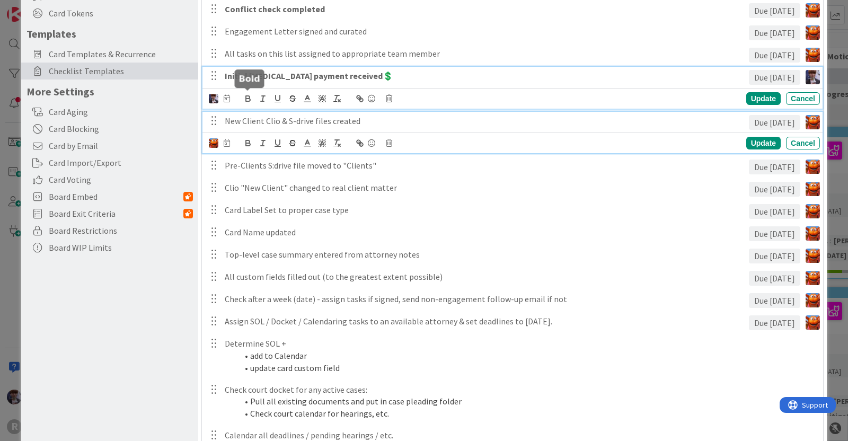
click at [270, 112] on div "New Client Clio & S-drive files created" at bounding box center [484, 121] width 528 height 19
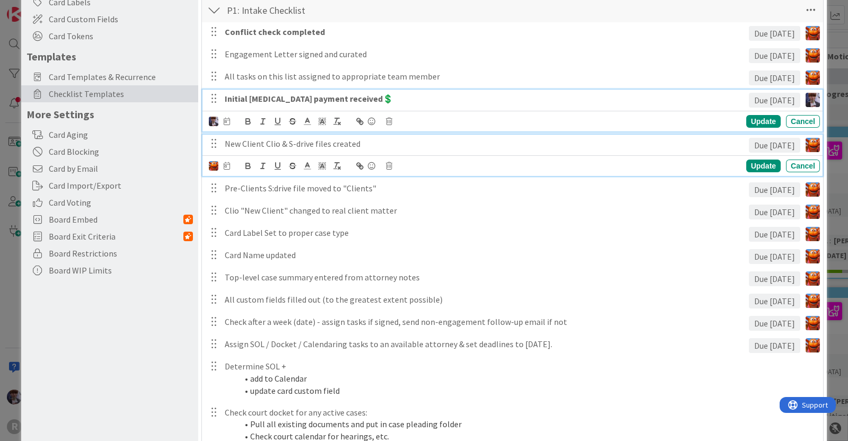
click at [356, 98] on div "Initial retainer payment received💲 Due in 1 day Update Cancel" at bounding box center [512, 111] width 620 height 42
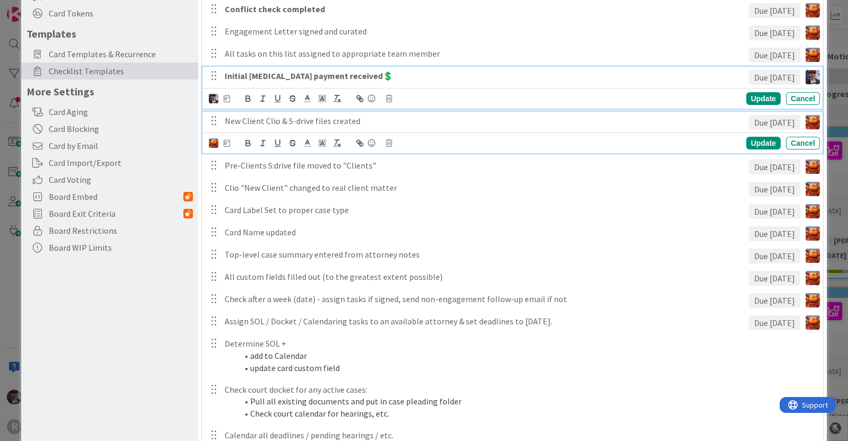
click at [363, 126] on p "New Client Clio & S-drive files created" at bounding box center [485, 121] width 520 height 12
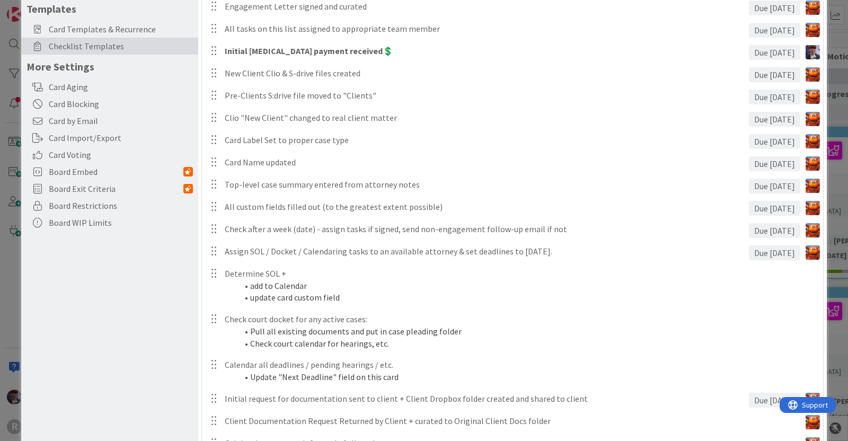
scroll to position [180, 0]
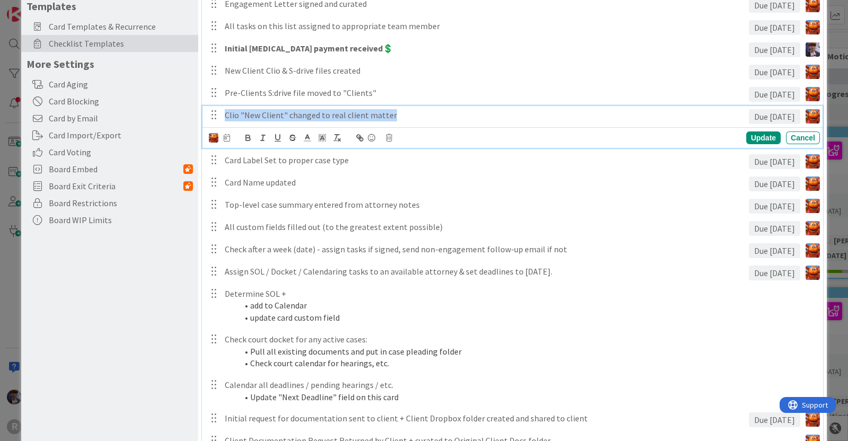
drag, startPoint x: 395, startPoint y: 115, endPoint x: 202, endPoint y: 107, distance: 193.0
click at [202, 107] on div "Clio "New Client" changed to real client matter Due in 1 day Update Cancel" at bounding box center [512, 127] width 620 height 42
click at [299, 119] on p "Clio "New Client" changed to real client matter" at bounding box center [485, 115] width 520 height 12
drag, startPoint x: 410, startPoint y: 112, endPoint x: 245, endPoint y: 114, distance: 164.3
click at [245, 114] on p "Clio "New Client" changed to real client matter" at bounding box center [485, 115] width 520 height 12
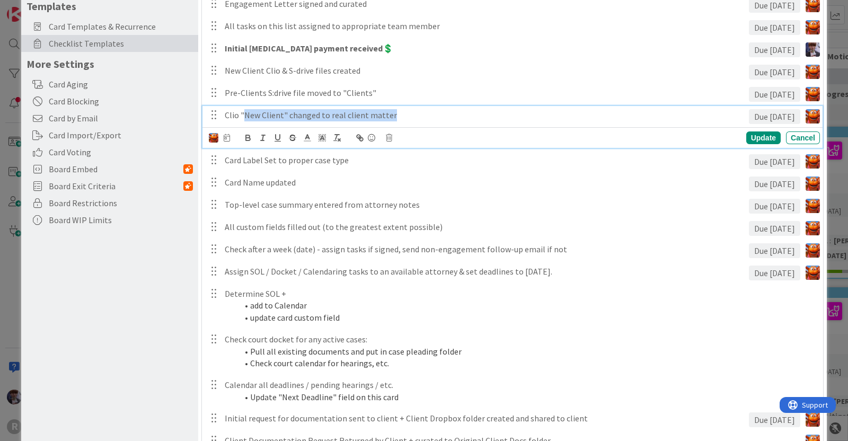
click at [388, 117] on p "Clio "New Client" changed to real client matter" at bounding box center [485, 115] width 520 height 12
drag, startPoint x: 286, startPoint y: 114, endPoint x: 239, endPoint y: 117, distance: 46.7
click at [239, 117] on p "Clio "New Client" changed to real client matter" at bounding box center [485, 115] width 520 height 12
drag, startPoint x: 353, startPoint y: 115, endPoint x: 336, endPoint y: 115, distance: 17.0
click at [336, 115] on p "Clio pending matter changed to real client matter" at bounding box center [485, 115] width 520 height 12
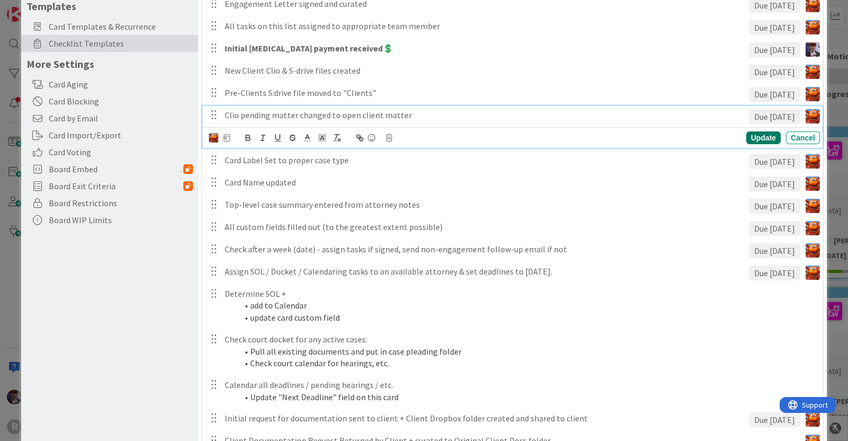
click at [752, 140] on div "Update" at bounding box center [763, 137] width 34 height 13
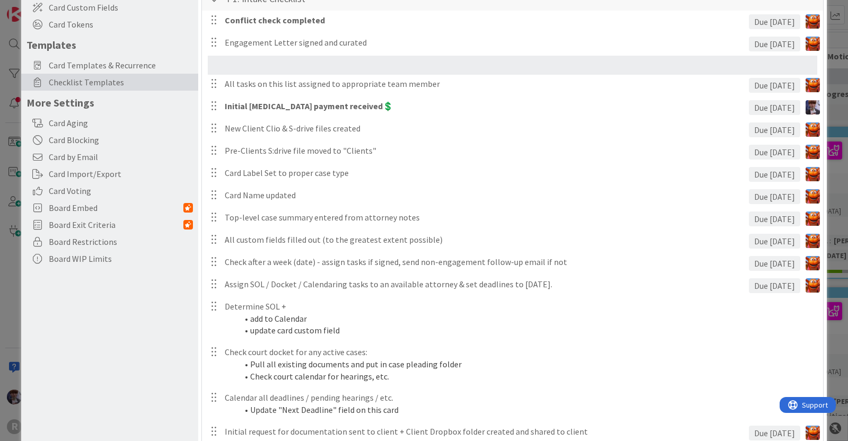
scroll to position [124, 0]
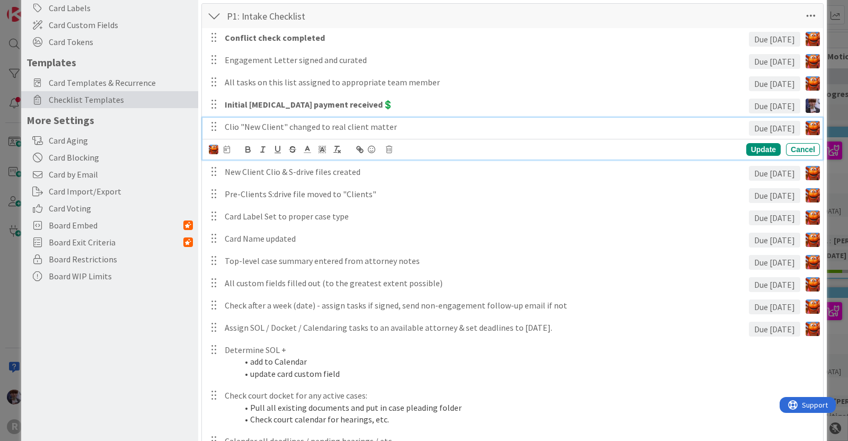
click at [265, 129] on p "Clio "New Client" changed to real client matter" at bounding box center [485, 127] width 520 height 12
click at [281, 126] on p "Clio "New Client" changed to real client matter" at bounding box center [485, 127] width 520 height 12
drag, startPoint x: 284, startPoint y: 127, endPoint x: 243, endPoint y: 125, distance: 40.9
click at [243, 125] on p "Clio "New Client" changed to real client matter" at bounding box center [485, 127] width 520 height 12
drag, startPoint x: 406, startPoint y: 129, endPoint x: 240, endPoint y: 119, distance: 166.7
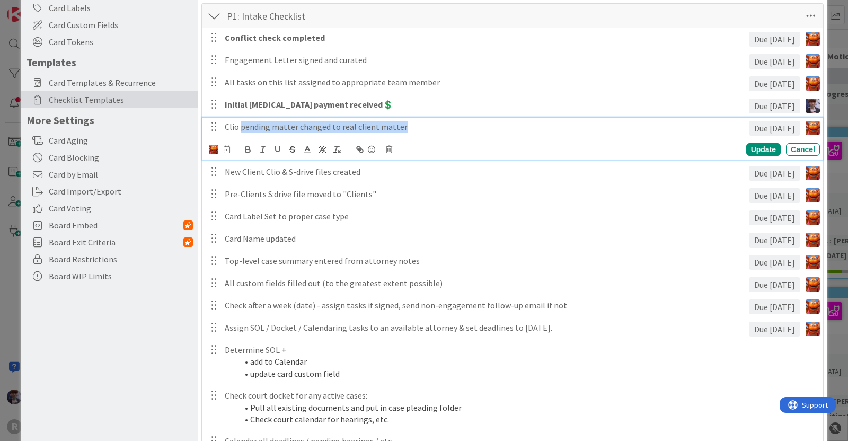
click at [240, 119] on div "Clio pending matter changed to real client matter" at bounding box center [484, 127] width 528 height 19
click at [747, 147] on div "Update" at bounding box center [763, 149] width 34 height 13
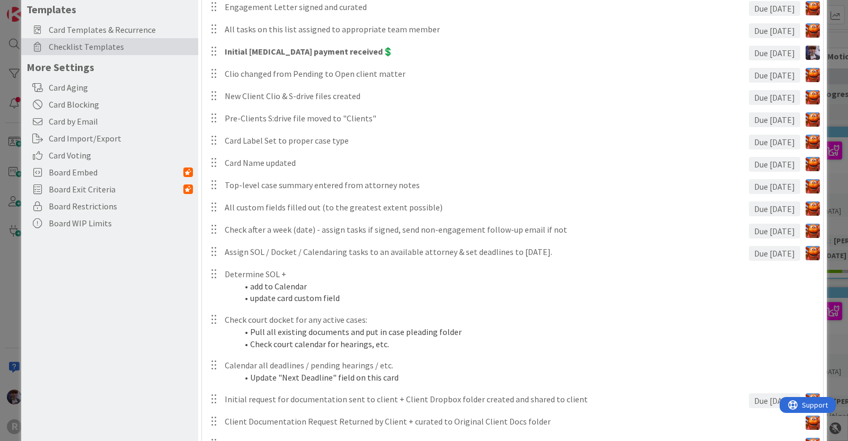
scroll to position [203, 0]
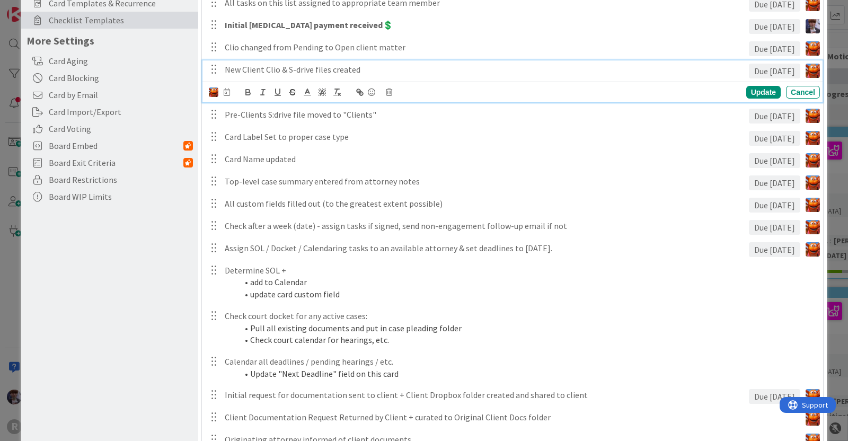
click at [360, 70] on p "New Client Clio & S-drive files created" at bounding box center [485, 70] width 520 height 12
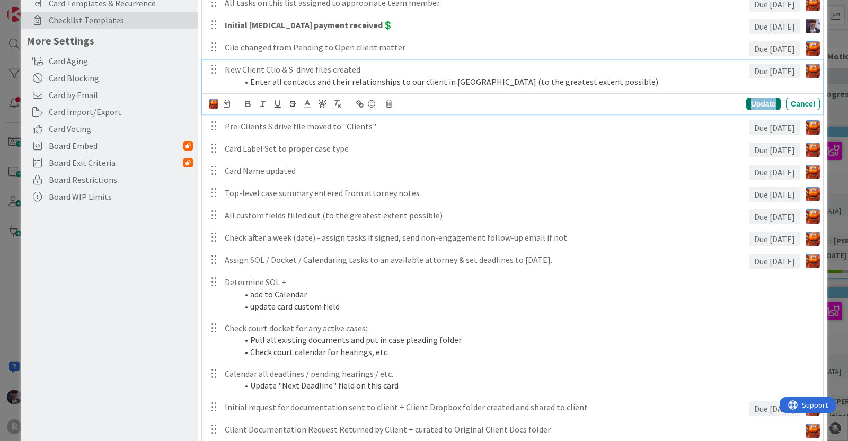
click at [746, 101] on div "Update" at bounding box center [763, 103] width 34 height 13
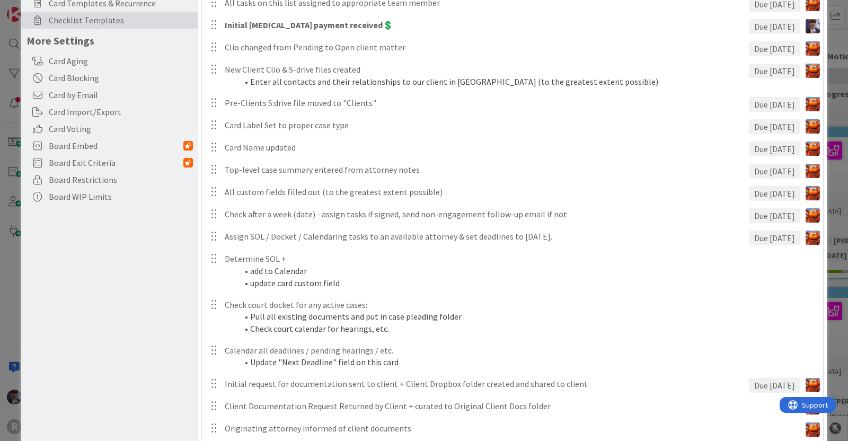
click at [146, 245] on div "Board Settings You are an Administrator . You can edit all settings. Popular Au…" at bounding box center [109, 442] width 177 height 1263
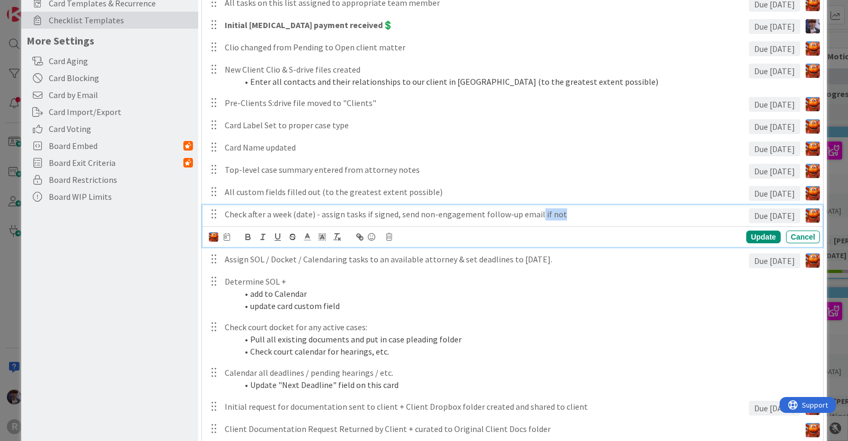
drag, startPoint x: 558, startPoint y: 214, endPoint x: 534, endPoint y: 212, distance: 25.0
click at [534, 212] on p "Check after a week (date) - assign tasks if signed, send non-engagement follow-…" at bounding box center [485, 214] width 520 height 12
click at [397, 214] on p "Check after a week (date) - assign tasks if signed, send non-engagement follow-…" at bounding box center [485, 214] width 520 height 12
click at [747, 237] on div "Update" at bounding box center [763, 236] width 34 height 13
click at [404, 212] on p "Check after a week (date) - assign tasks if signed --> If not, send non-engagem…" at bounding box center [485, 214] width 520 height 12
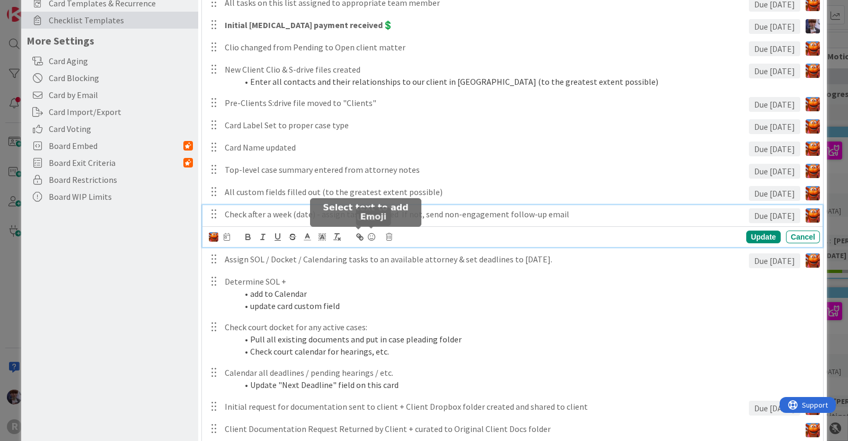
click at [378, 237] on div "Update Cancel" at bounding box center [514, 236] width 611 height 15
click at [372, 236] on icon at bounding box center [371, 236] width 13 height 15
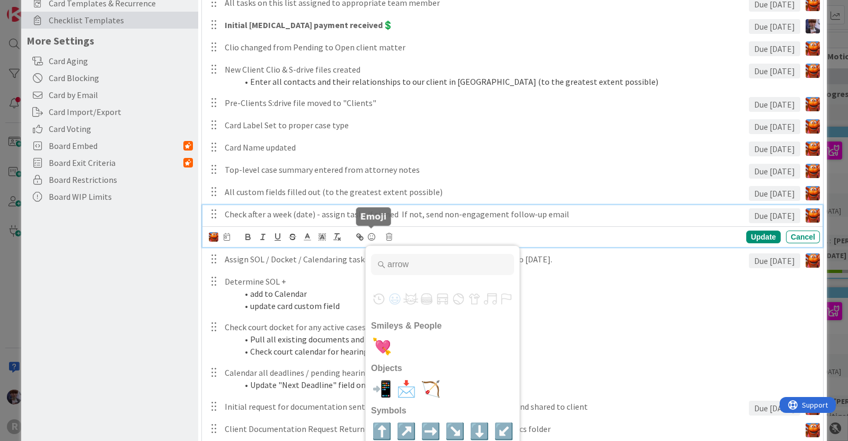
type input "arrow"
click at [430, 430] on span "➡️" at bounding box center [430, 431] width 25 height 21
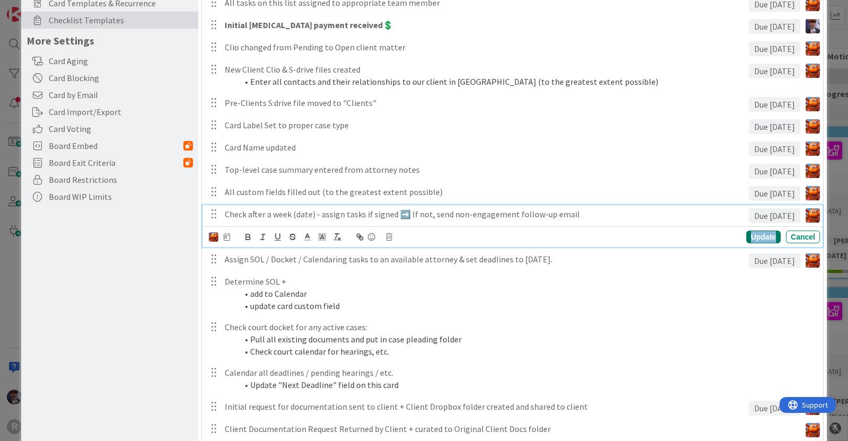
click at [746, 234] on div "Update" at bounding box center [763, 236] width 34 height 13
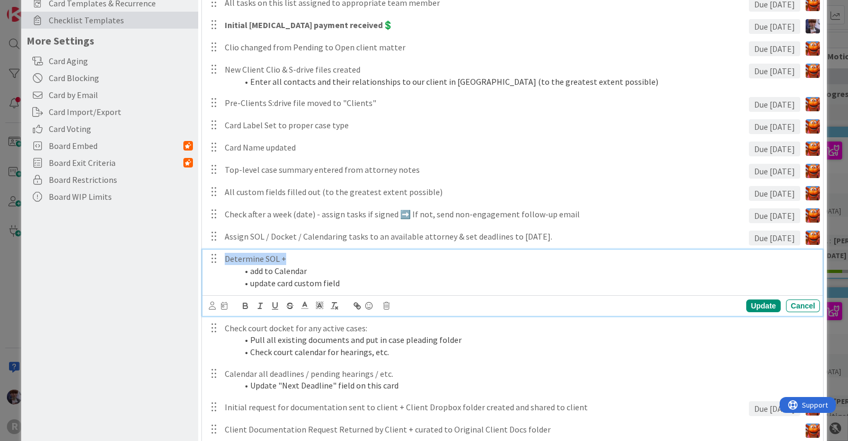
drag, startPoint x: 289, startPoint y: 259, endPoint x: 196, endPoint y: 246, distance: 94.1
click at [249, 303] on icon "button" at bounding box center [246, 306] width 10 height 10
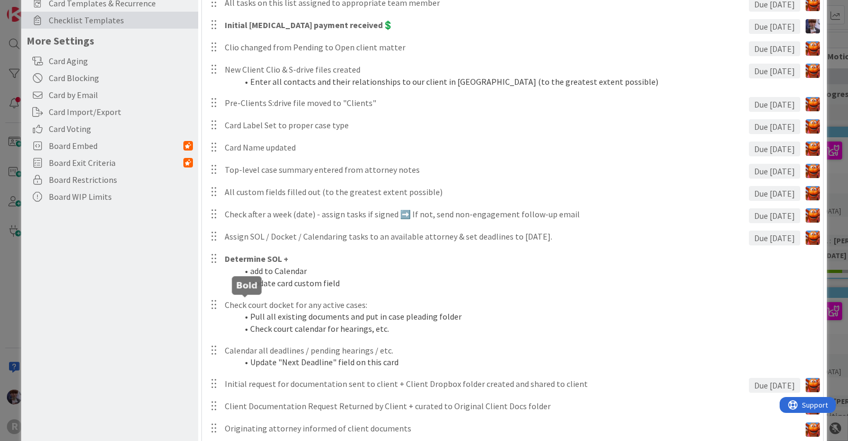
click at [136, 292] on div "Board Settings You are an Administrator . You can edit all settings. Popular Au…" at bounding box center [109, 442] width 177 height 1263
click at [149, 312] on div "Board Settings You are an Administrator . You can edit all settings. Popular Au…" at bounding box center [109, 442] width 177 height 1263
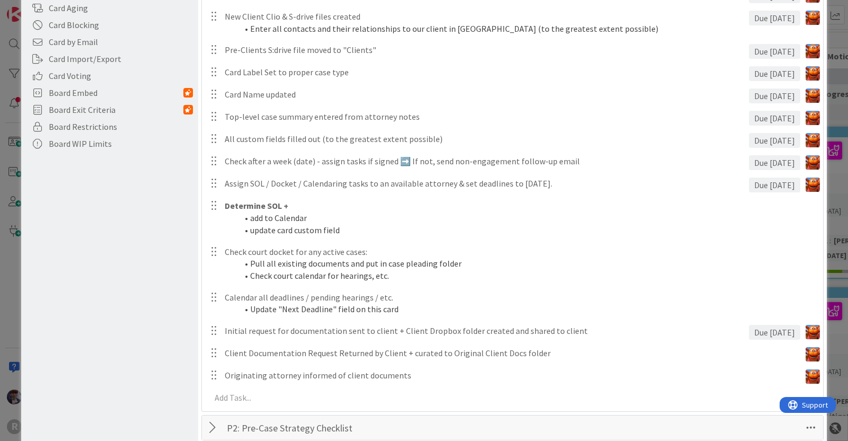
scroll to position [283, 0]
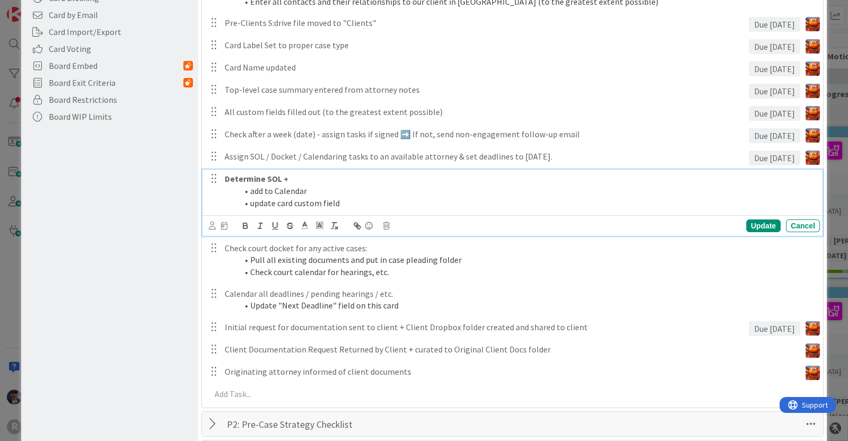
click at [300, 197] on li "update card custom field" at bounding box center [526, 203] width 578 height 12
click at [224, 225] on icon at bounding box center [224, 225] width 6 height 7
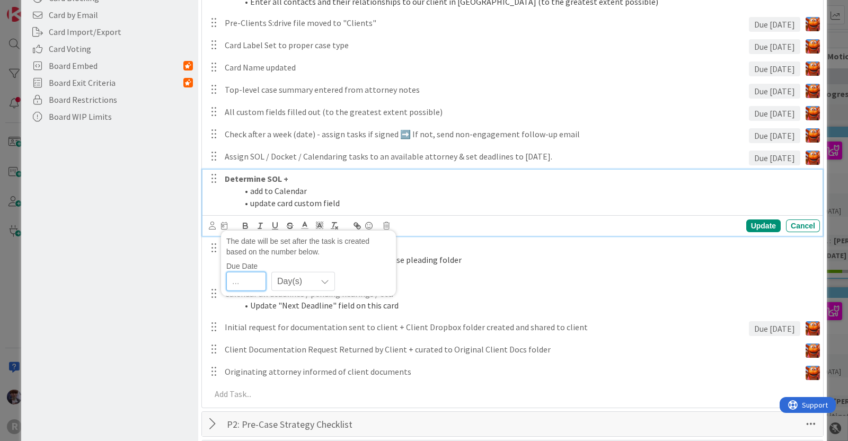
click at [247, 282] on input "number" at bounding box center [246, 280] width 40 height 19
click at [291, 285] on span "Day(s)" at bounding box center [294, 280] width 34 height 15
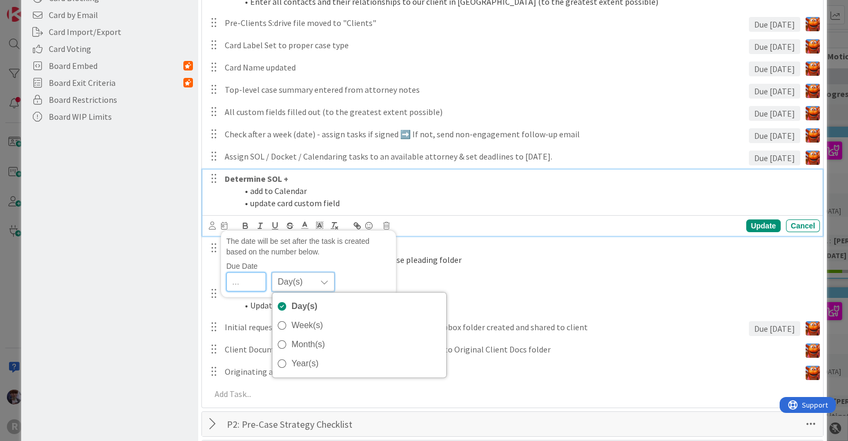
click at [260, 283] on input "number" at bounding box center [246, 281] width 40 height 19
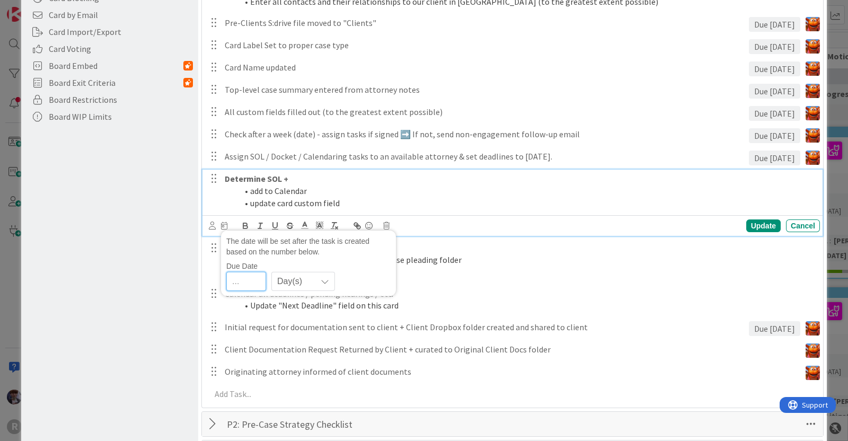
type input "2"
click at [155, 299] on div "Board Settings You are an Administrator . You can edit all settings. Popular Au…" at bounding box center [109, 374] width 177 height 1286
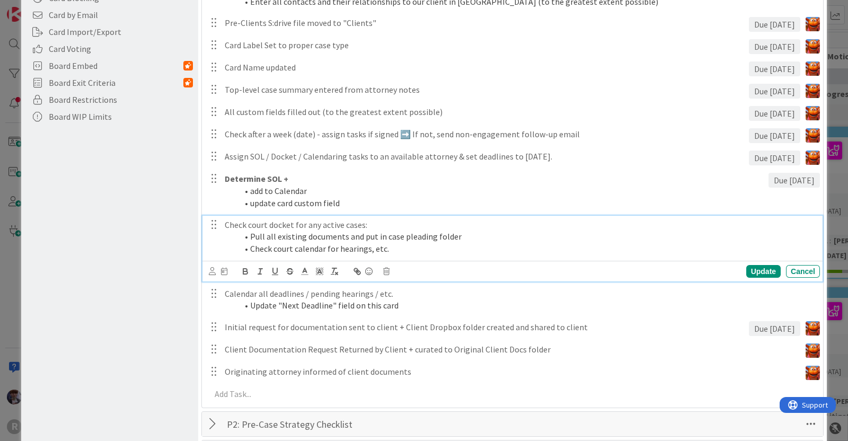
click at [291, 246] on li "Check court calendar for hearings, etc." at bounding box center [526, 249] width 578 height 12
click at [226, 270] on icon at bounding box center [224, 271] width 6 height 7
click at [240, 320] on input "number" at bounding box center [246, 326] width 40 height 19
type input "2"
click at [109, 356] on div "Board Settings You are an Administrator . You can edit all settings. Popular Au…" at bounding box center [109, 374] width 177 height 1286
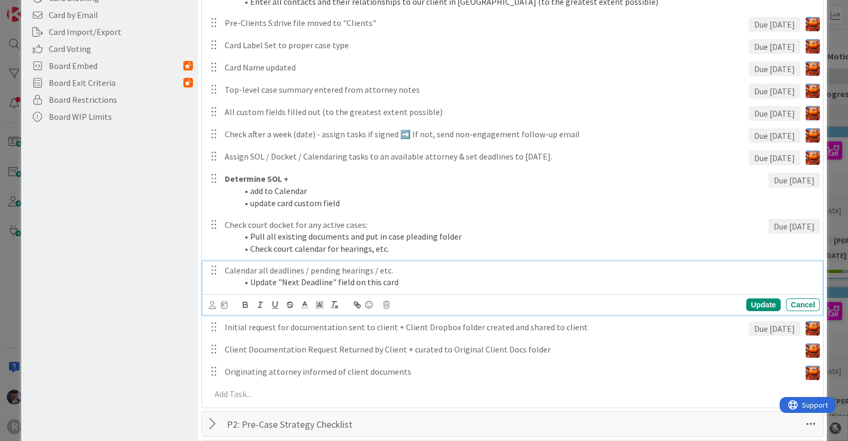
click at [333, 283] on li "Update "Next Deadline" field on this card" at bounding box center [526, 282] width 578 height 12
click at [223, 303] on icon at bounding box center [224, 304] width 6 height 7
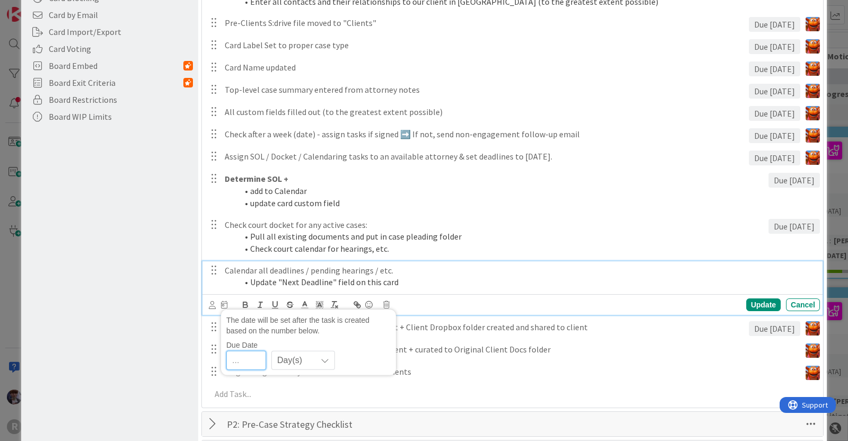
click at [245, 362] on input "number" at bounding box center [246, 360] width 40 height 19
type input "1"
type input "2"
click at [157, 351] on div "Board Settings You are an Administrator . You can edit all settings. Popular Au…" at bounding box center [109, 374] width 177 height 1286
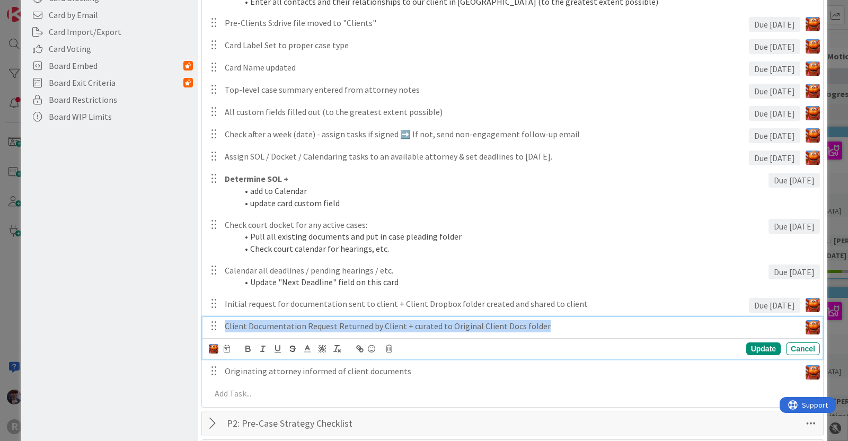
drag, startPoint x: 543, startPoint y: 326, endPoint x: 213, endPoint y: 325, distance: 330.1
click at [213, 325] on div "Client Documentation Request Returned by Client + curated to Original Client Do…" at bounding box center [513, 326] width 613 height 19
copy p "Client Documentation Request Returned by Client + curated to Original Client Do…"
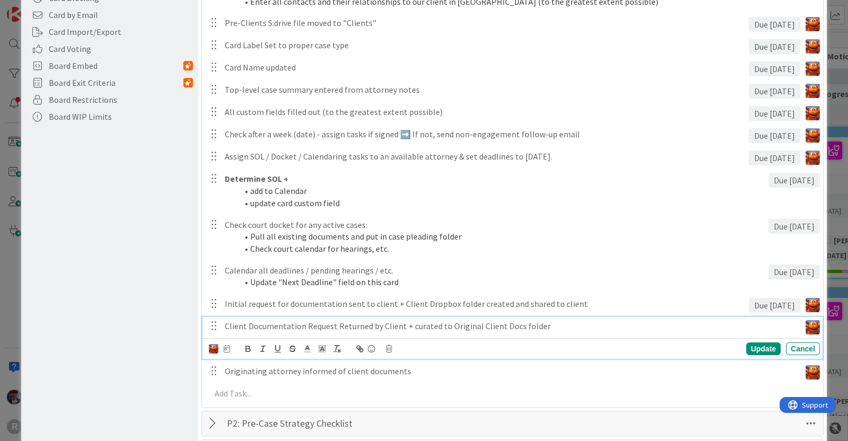
click at [152, 329] on div "Board Settings You are an Administrator . You can edit all settings. Popular Au…" at bounding box center [109, 373] width 177 height 1285
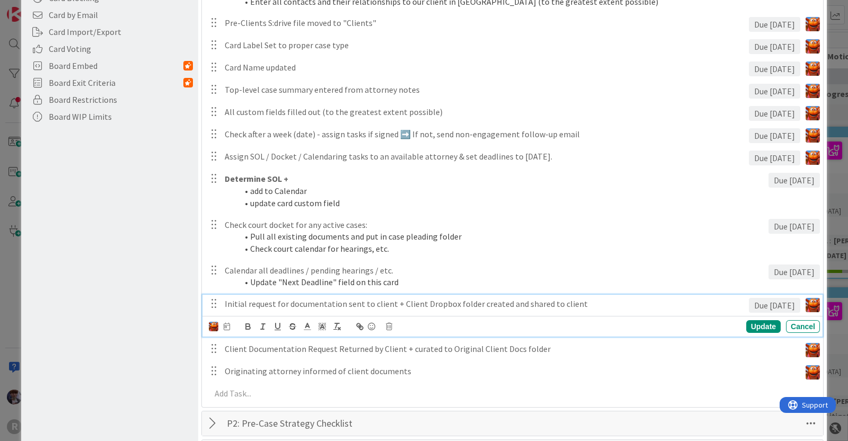
click at [295, 301] on p "Initial request for documentation sent to client + Client Dropbox folder create…" at bounding box center [485, 304] width 520 height 12
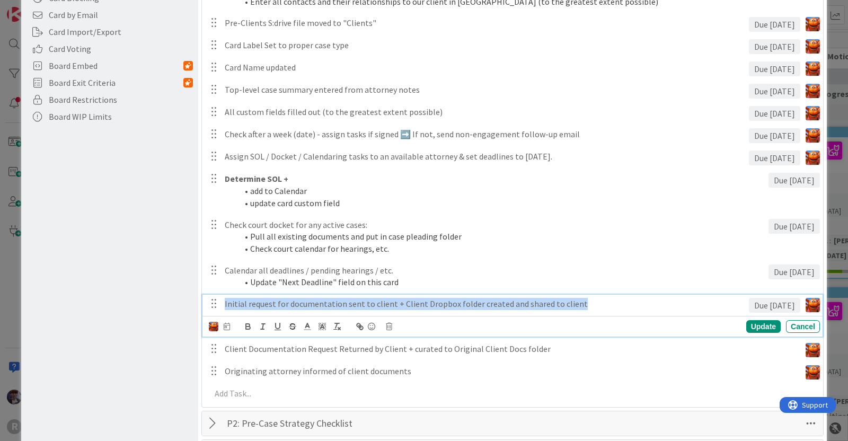
click at [295, 301] on p "Initial request for documentation sent to client + Client Dropbox folder create…" at bounding box center [485, 304] width 520 height 12
copy p "Initial request for documentation sent to client + Client Dropbox folder create…"
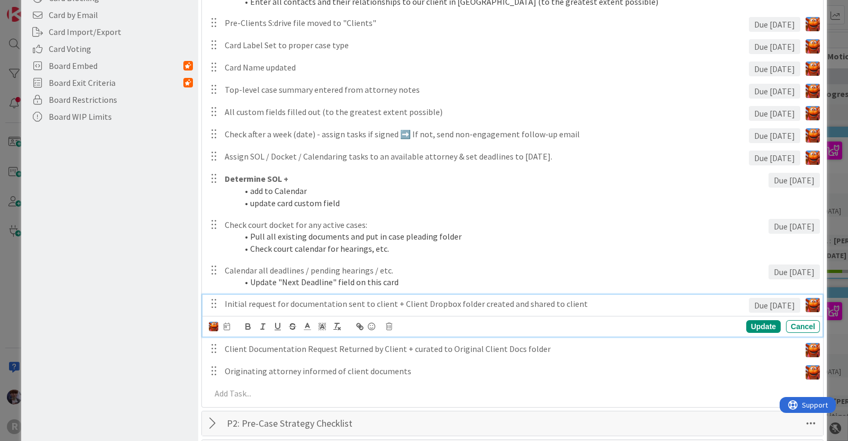
click at [115, 322] on div "Board Settings You are an Administrator . You can edit all settings. Popular Au…" at bounding box center [109, 373] width 177 height 1285
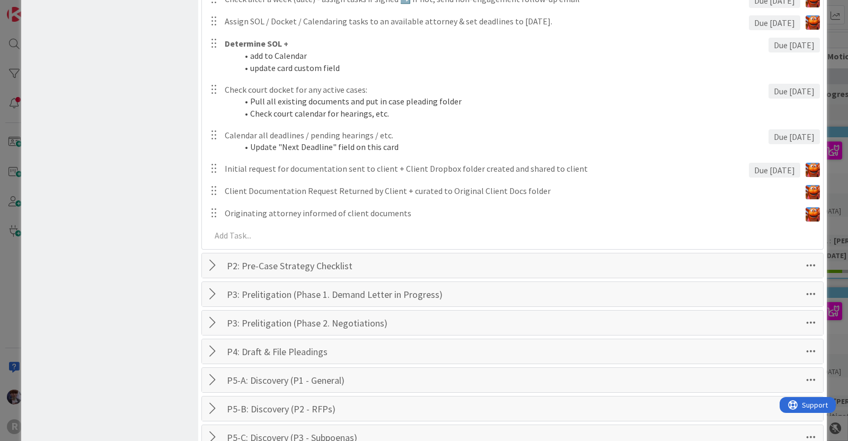
scroll to position [431, 0]
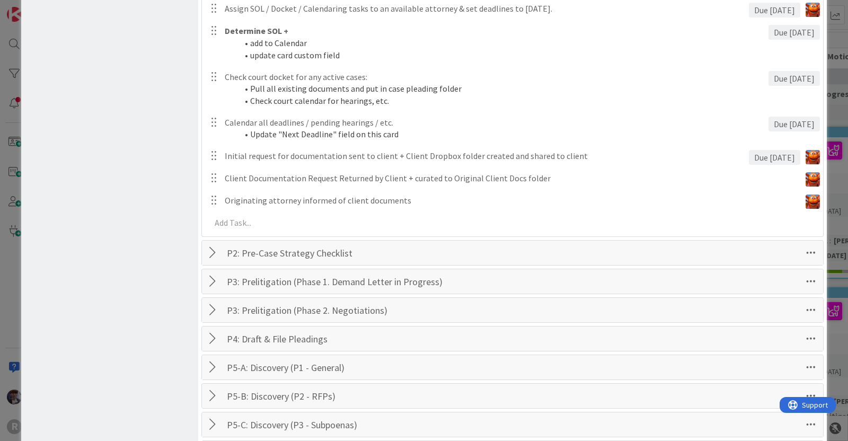
click at [212, 251] on div at bounding box center [214, 252] width 14 height 19
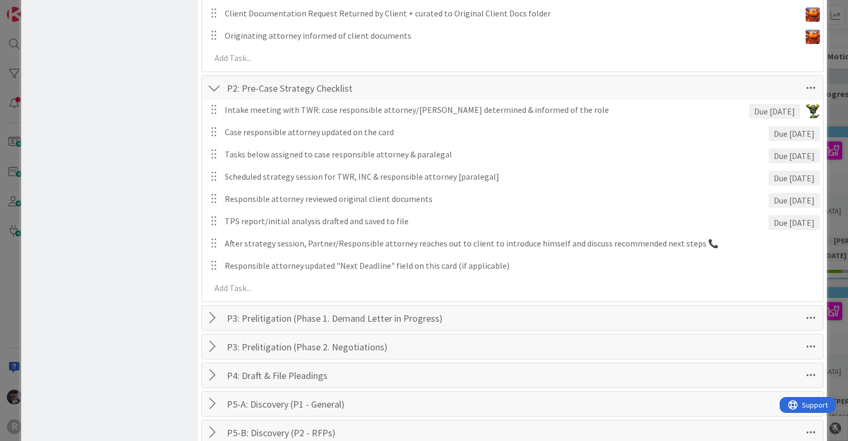
scroll to position [594, 0]
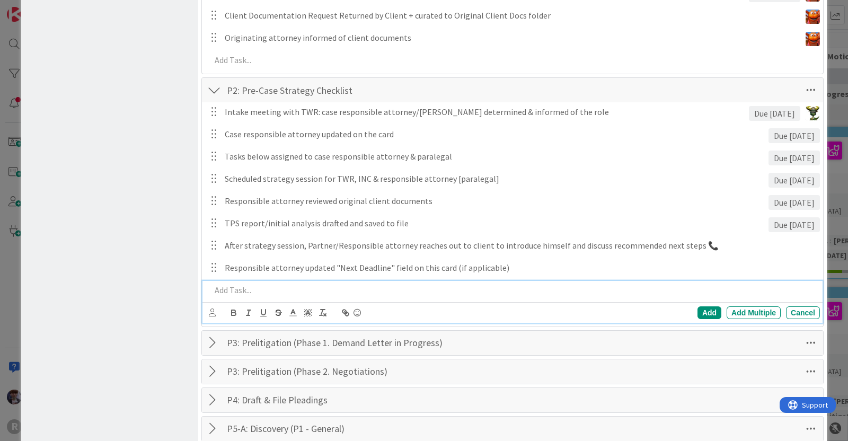
click at [329, 285] on p at bounding box center [513, 290] width 605 height 12
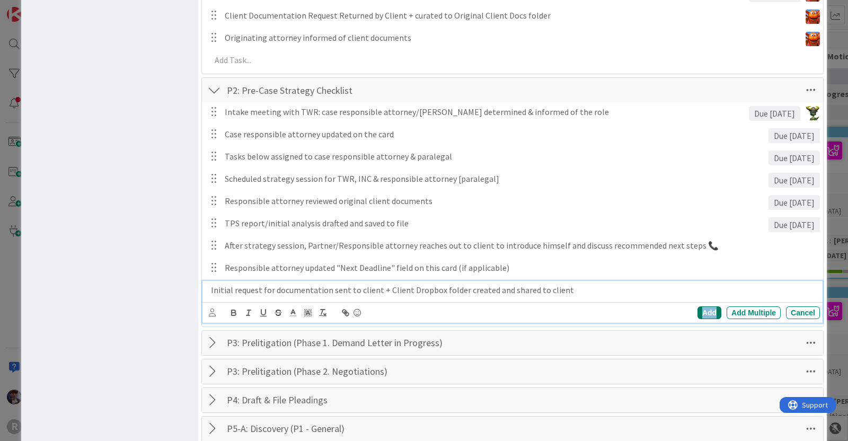
click at [697, 313] on div "Add" at bounding box center [709, 312] width 24 height 13
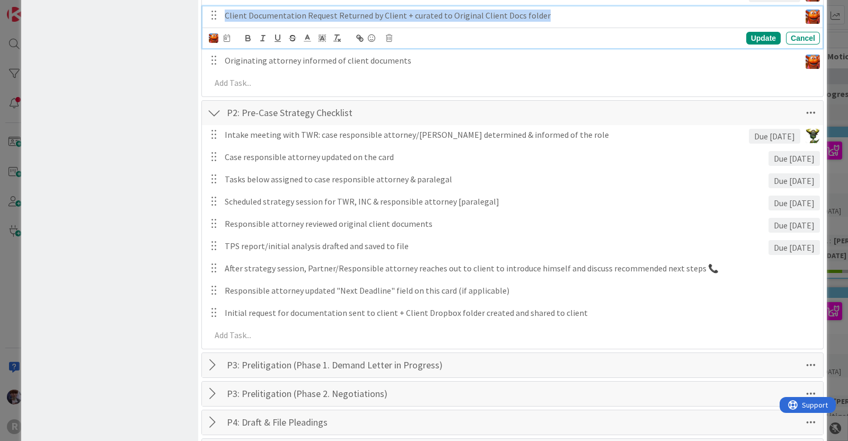
drag, startPoint x: 517, startPoint y: 14, endPoint x: 208, endPoint y: 21, distance: 309.0
click at [208, 21] on div "Client Documentation Request Returned by Client + curated to Original Client Do…" at bounding box center [513, 15] width 613 height 19
copy p "Client Documentation Request Returned by Client + curated to Original Client Do…"
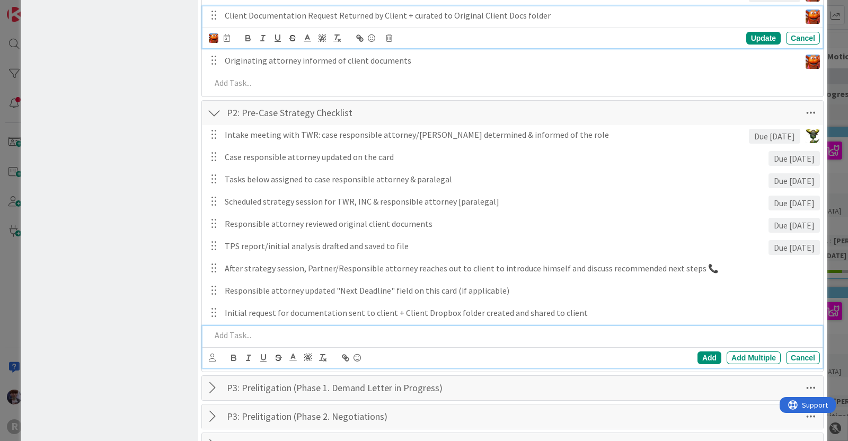
click at [253, 336] on p at bounding box center [513, 335] width 605 height 12
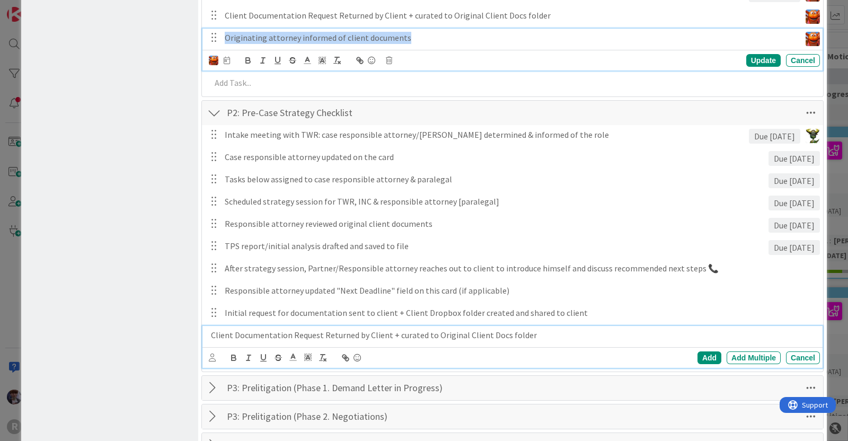
drag, startPoint x: 409, startPoint y: 58, endPoint x: 205, endPoint y: 53, distance: 204.1
click at [205, 53] on div "Originating attorney informed of client documents Update Cancel" at bounding box center [512, 50] width 620 height 42
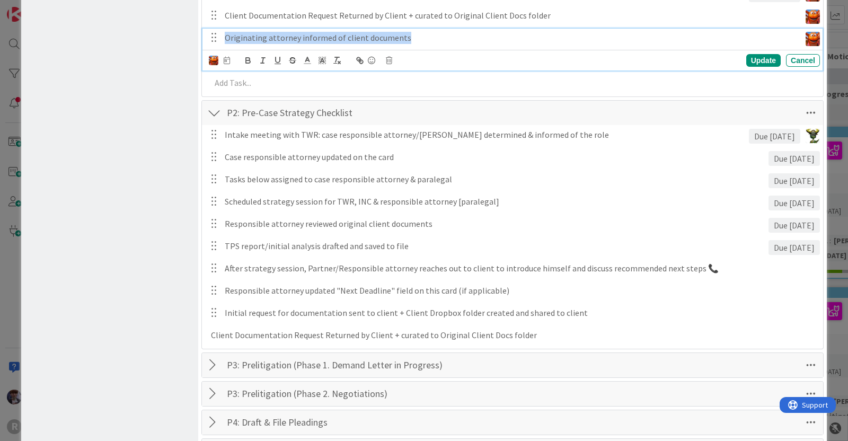
copy p "Originating attorney informed of client documents"
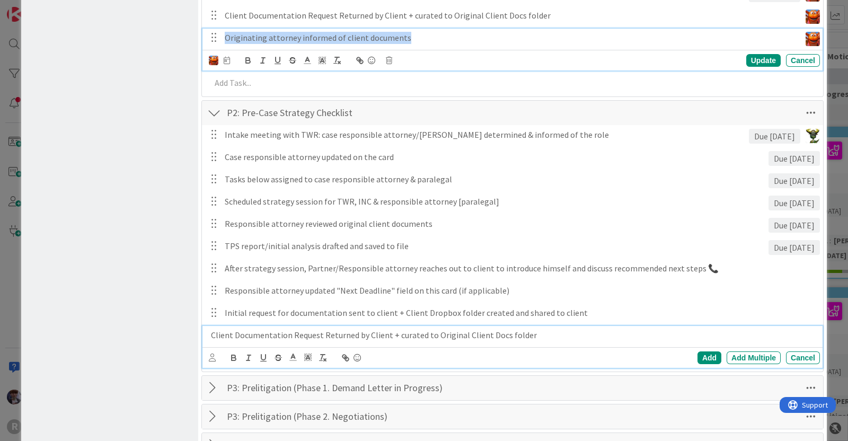
click at [536, 336] on p "Client Documentation Request Returned by Client + curated to Original Client Do…" at bounding box center [513, 335] width 605 height 12
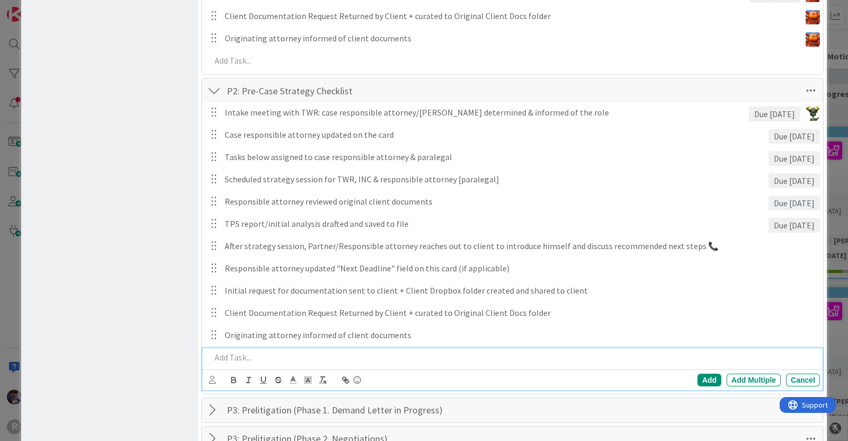
scroll to position [616, 0]
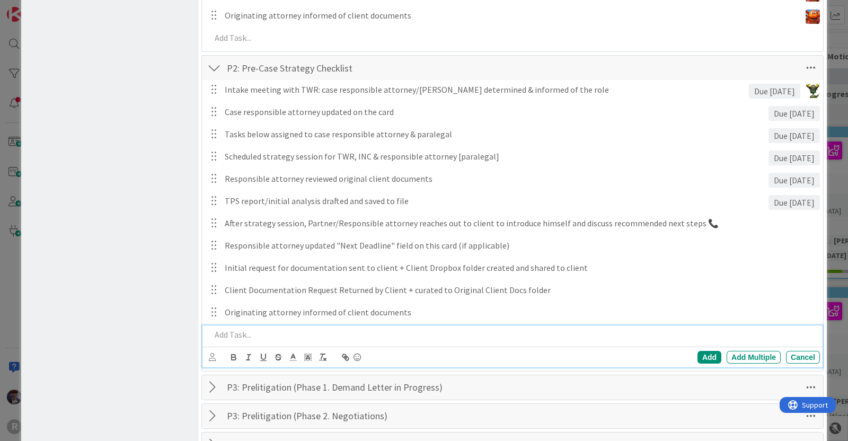
click at [120, 121] on div "Board Settings You are an Administrator . You can edit all settings. Popular Au…" at bounding box center [109, 176] width 177 height 1554
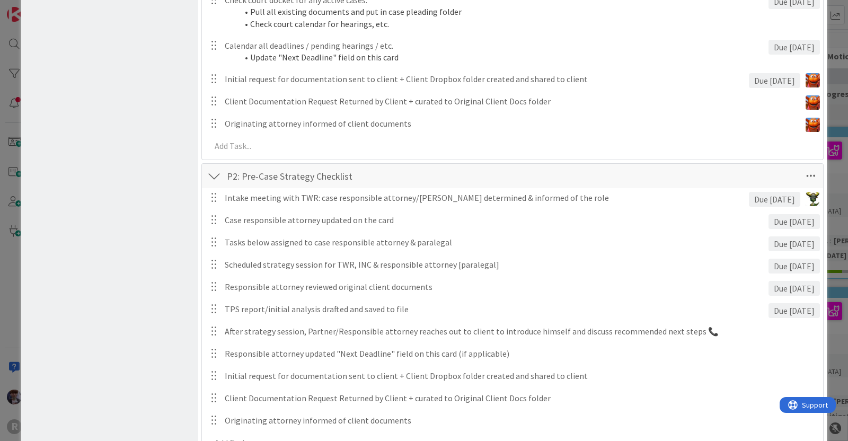
scroll to position [505, 0]
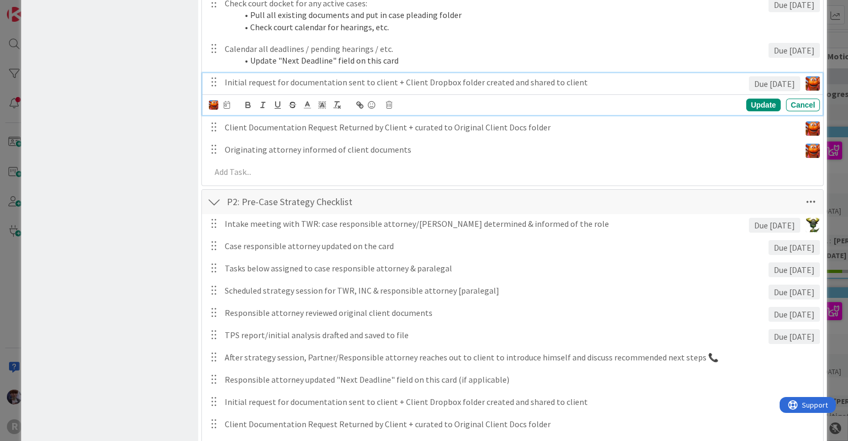
click at [300, 77] on p "Initial request for documentation sent to client + Client Dropbox folder create…" at bounding box center [485, 82] width 520 height 12
click at [388, 103] on icon at bounding box center [389, 104] width 6 height 7
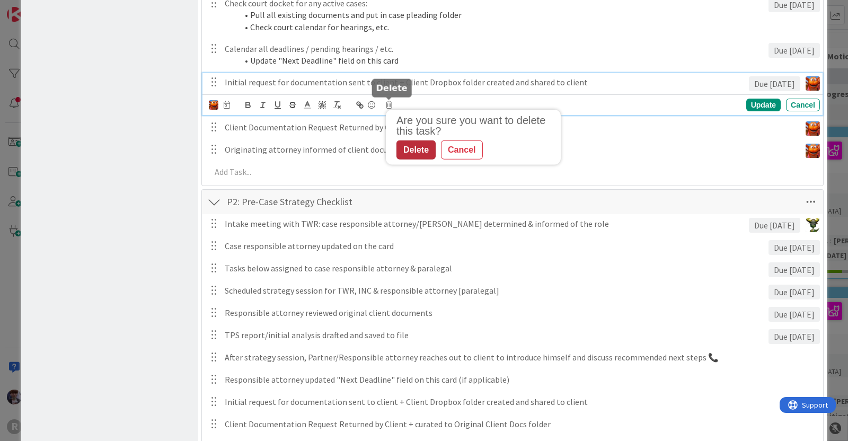
click at [403, 147] on div "Delete" at bounding box center [415, 149] width 39 height 19
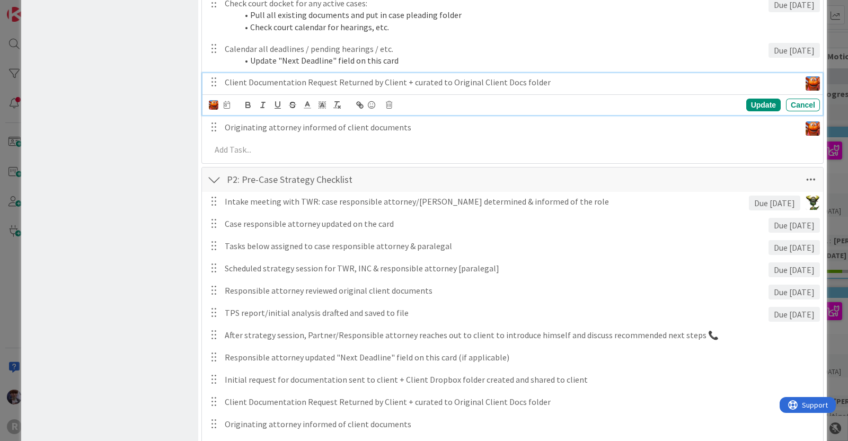
click at [332, 79] on p "Client Documentation Request Returned by Client + curated to Original Client Do…" at bounding box center [510, 82] width 571 height 12
click at [388, 107] on icon at bounding box center [389, 104] width 6 height 7
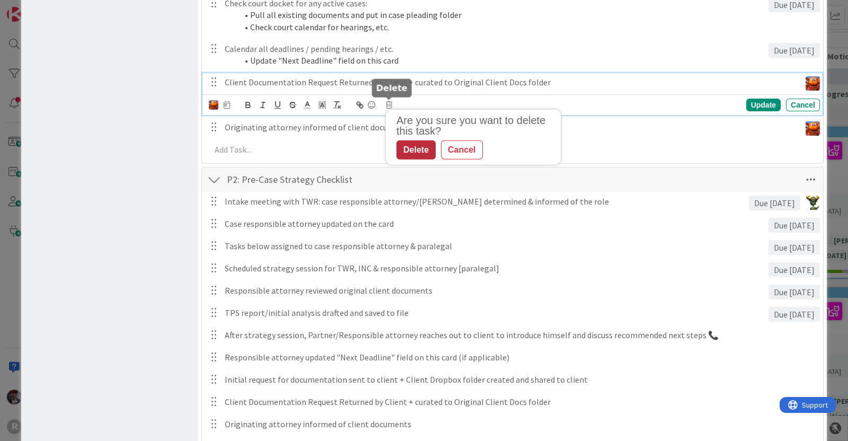
click at [409, 149] on div "Delete" at bounding box center [415, 149] width 39 height 19
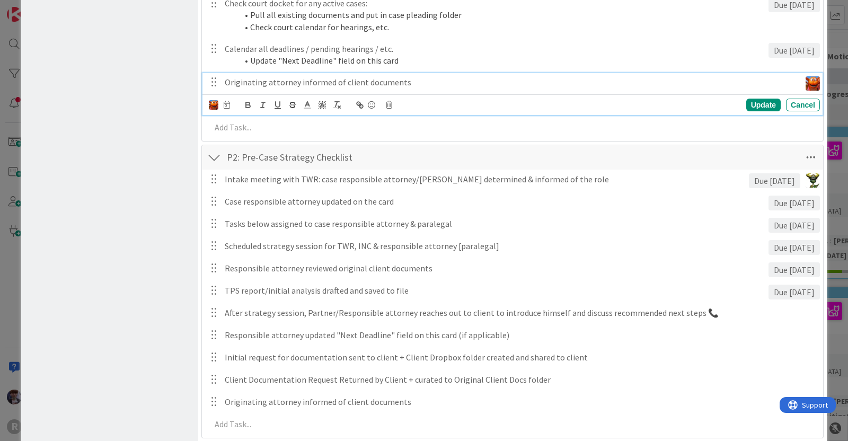
click at [376, 82] on p "Originating attorney informed of client documents" at bounding box center [510, 82] width 571 height 12
click at [391, 110] on div "Update Cancel" at bounding box center [514, 104] width 611 height 15
click at [390, 108] on div "Update Cancel" at bounding box center [514, 104] width 611 height 15
click at [388, 103] on icon at bounding box center [389, 104] width 6 height 7
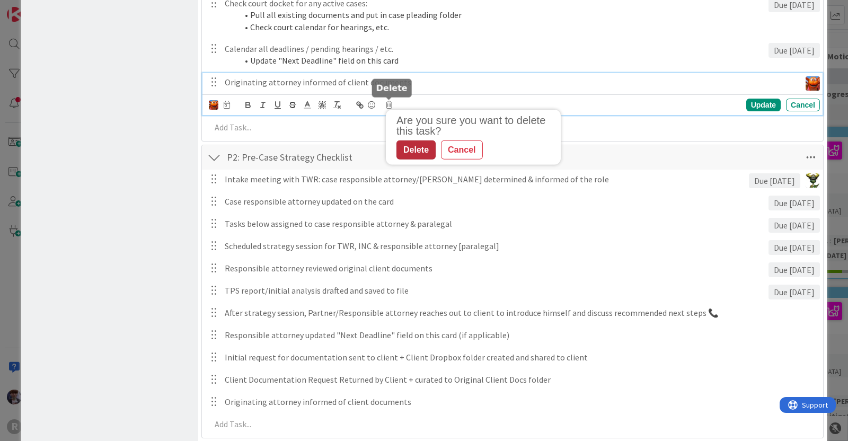
click at [427, 153] on div "Delete" at bounding box center [415, 149] width 39 height 19
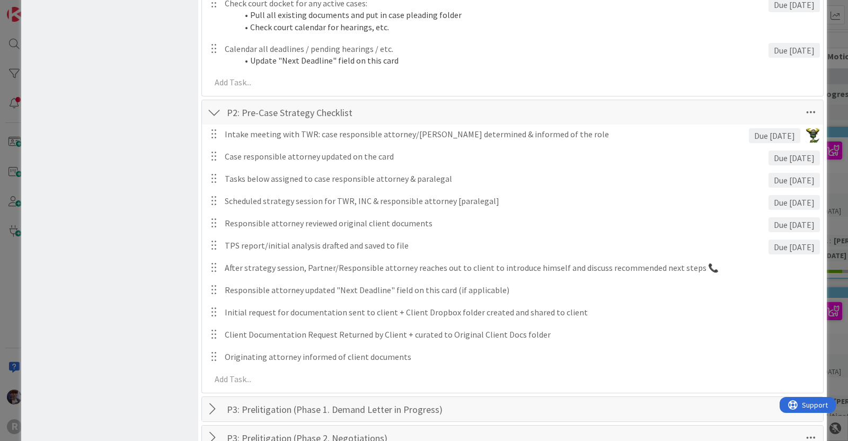
click at [135, 176] on div "Board Settings You are an Administrator . You can edit all settings. Popular Au…" at bounding box center [109, 242] width 177 height 1464
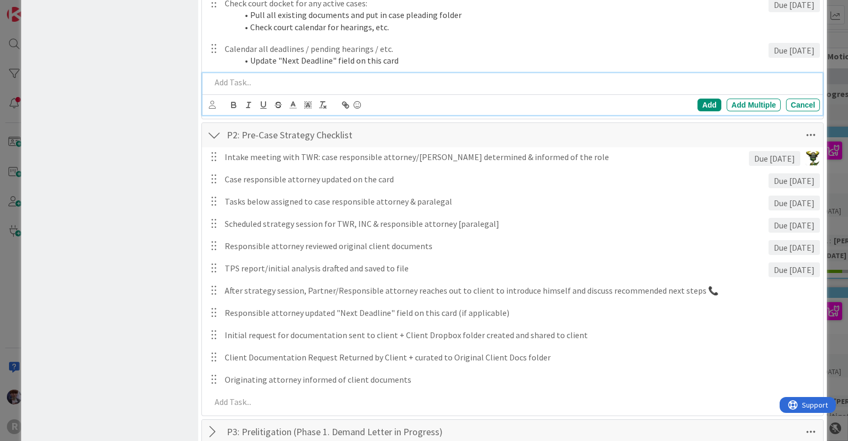
click at [248, 79] on p at bounding box center [513, 82] width 605 height 12
click at [300, 83] on p "Move card to P2: Strategy as soon as" at bounding box center [513, 82] width 605 height 12
click at [257, 81] on p "Move card to P2: Strategy' as soon as" at bounding box center [513, 82] width 605 height 12
click at [391, 83] on p "Move card to 'P2: Strategy' as soon as" at bounding box center [513, 82] width 605 height 12
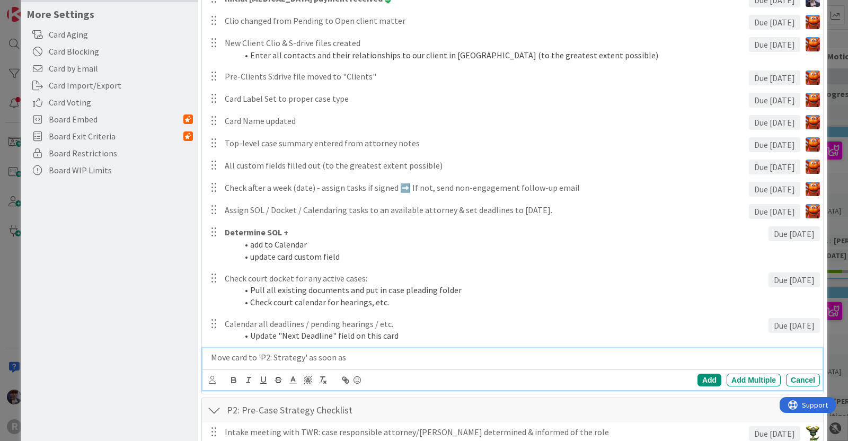
scroll to position [228, 0]
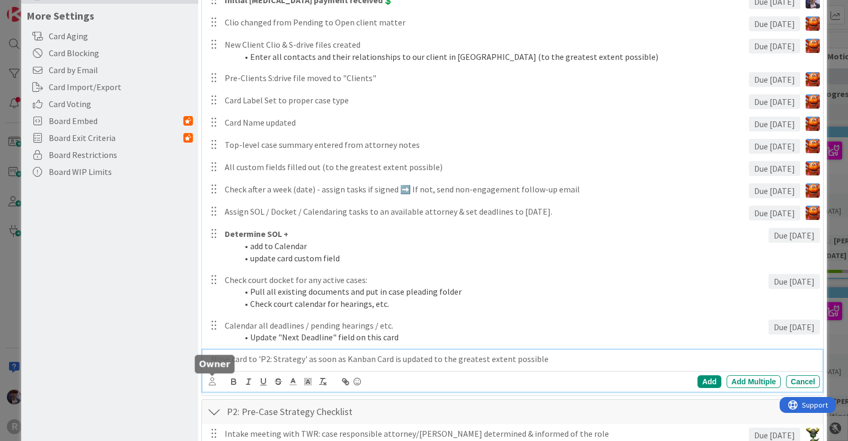
click at [212, 379] on icon at bounding box center [212, 381] width 7 height 8
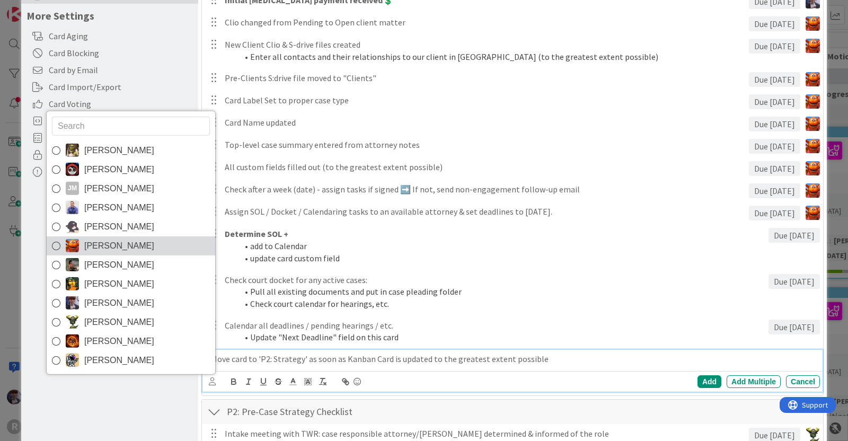
click at [127, 247] on span "[PERSON_NAME]" at bounding box center [119, 246] width 70 height 16
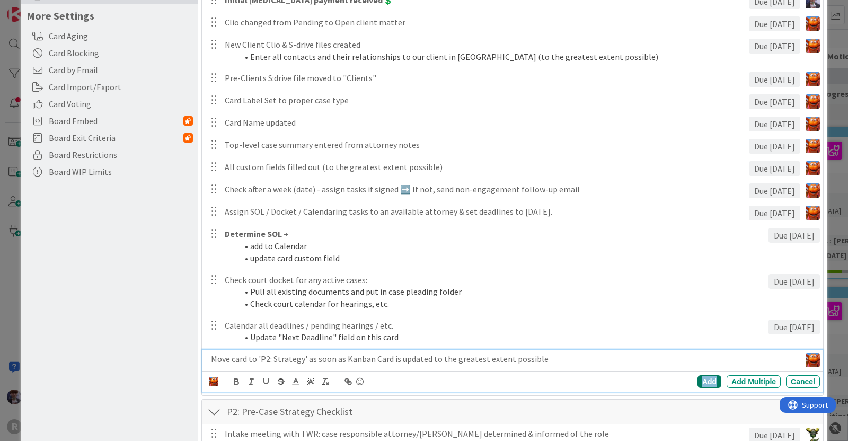
click at [700, 380] on div "Add" at bounding box center [709, 381] width 24 height 13
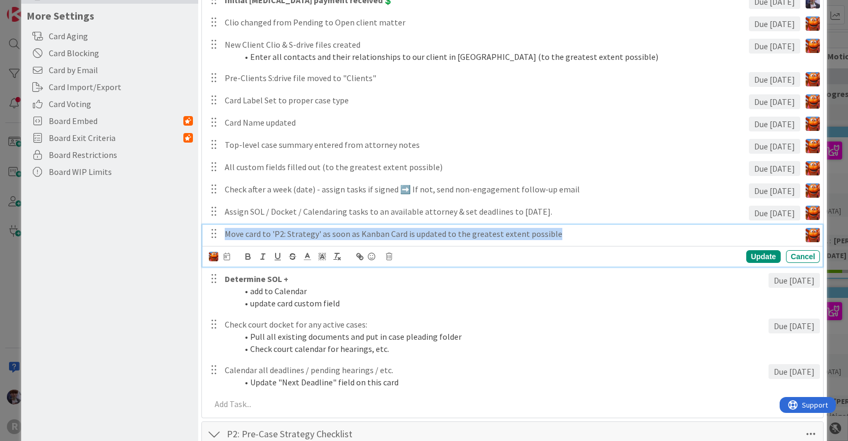
drag, startPoint x: 559, startPoint y: 236, endPoint x: 195, endPoint y: 235, distance: 364.0
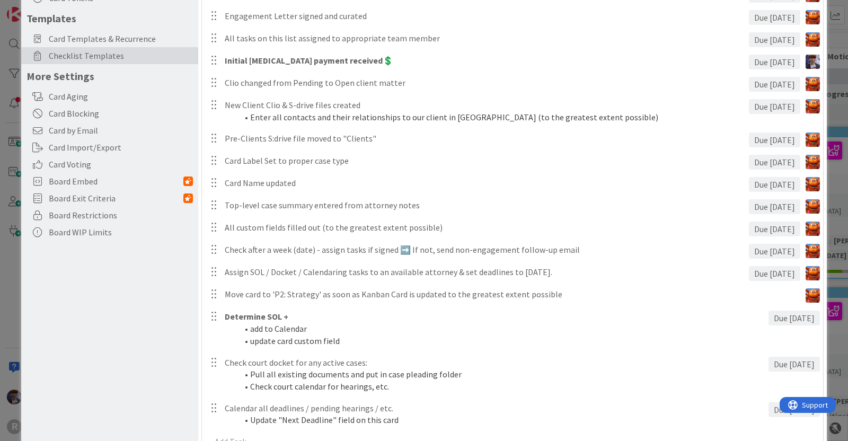
scroll to position [168, 0]
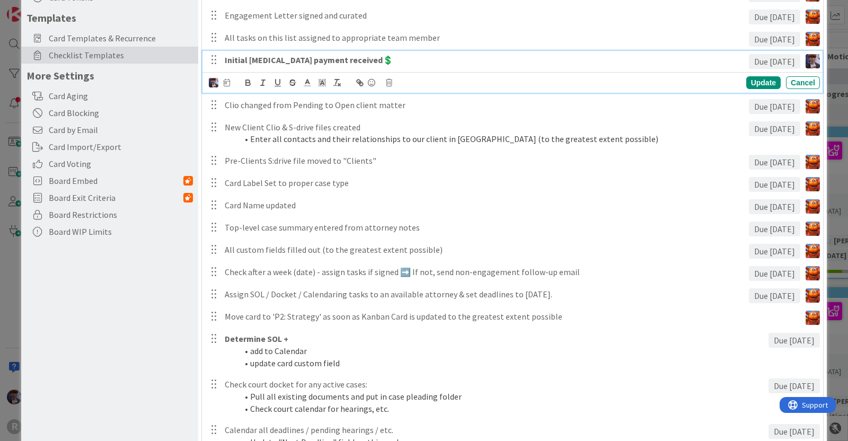
click at [376, 61] on p "Initial retainer payment received💲" at bounding box center [485, 60] width 520 height 12
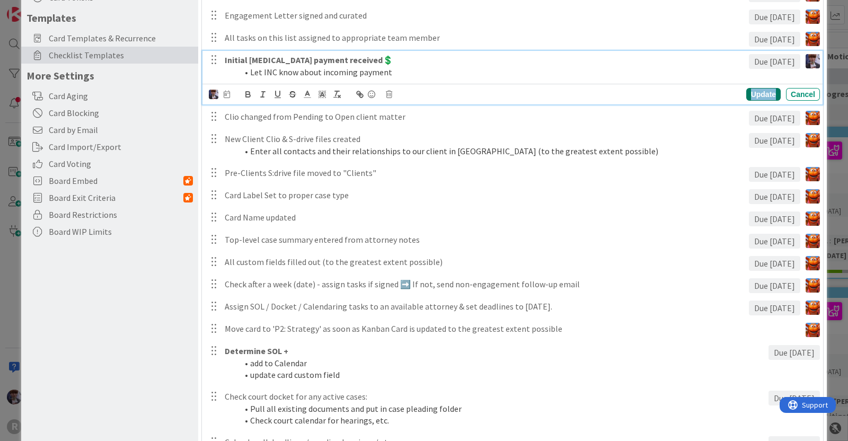
click at [746, 96] on div "Update" at bounding box center [763, 94] width 34 height 13
drag, startPoint x: 299, startPoint y: 72, endPoint x: 250, endPoint y: 69, distance: 48.8
click at [250, 69] on li "Let INC know about incoming payment" at bounding box center [490, 72] width 507 height 12
click at [750, 88] on div "Update" at bounding box center [763, 94] width 34 height 13
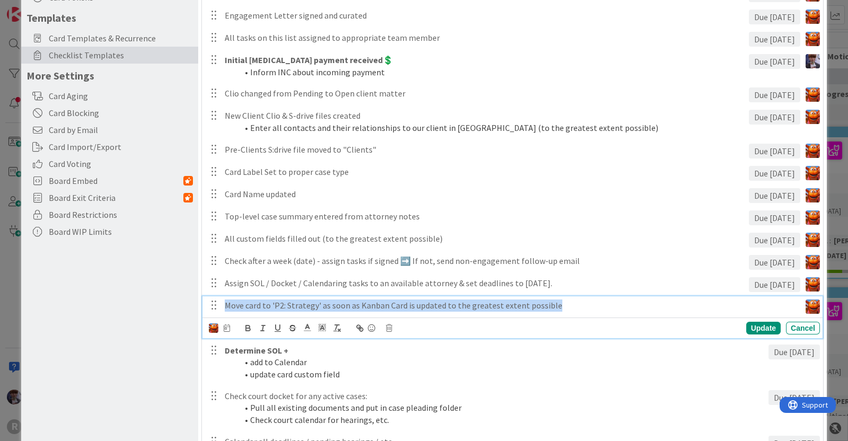
drag, startPoint x: 226, startPoint y: 303, endPoint x: 555, endPoint y: 304, distance: 329.0
click at [555, 304] on p "Move card to 'P2: Strategy' as soon as Kanban Card is updated to the greatest e…" at bounding box center [510, 305] width 571 height 12
click at [278, 330] on icon "button" at bounding box center [278, 327] width 4 height 5
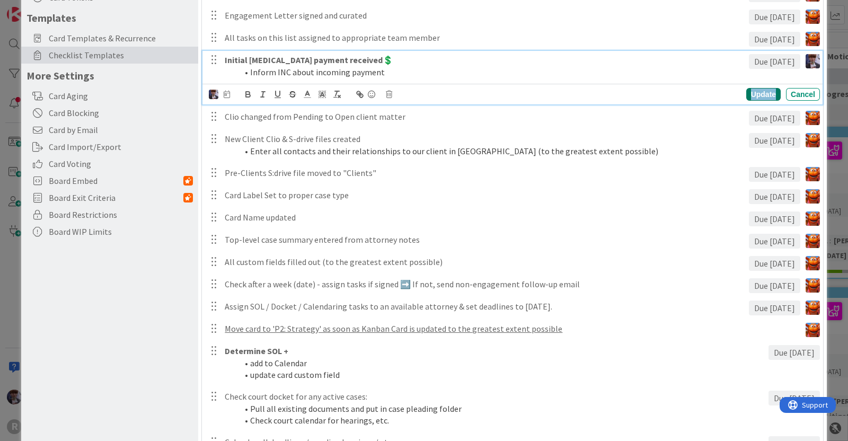
click at [749, 91] on div "Update" at bounding box center [763, 94] width 34 height 13
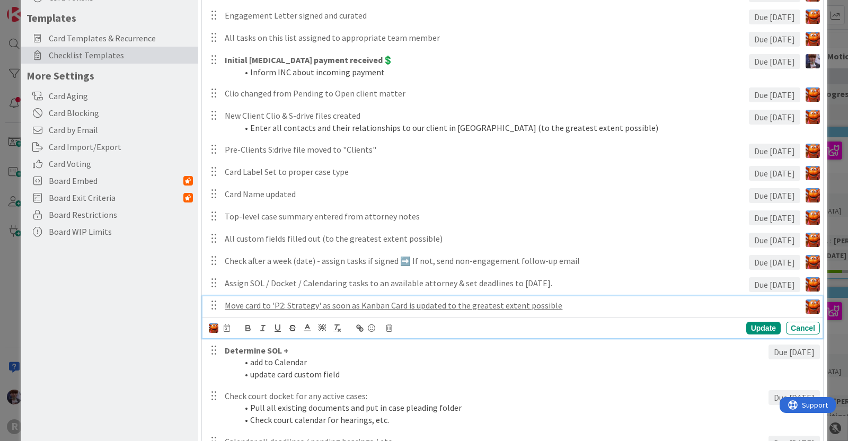
click at [342, 308] on u "Move card to 'P2: Strategy' as soon as Kanban Card is updated to the greatest e…" at bounding box center [394, 305] width 338 height 11
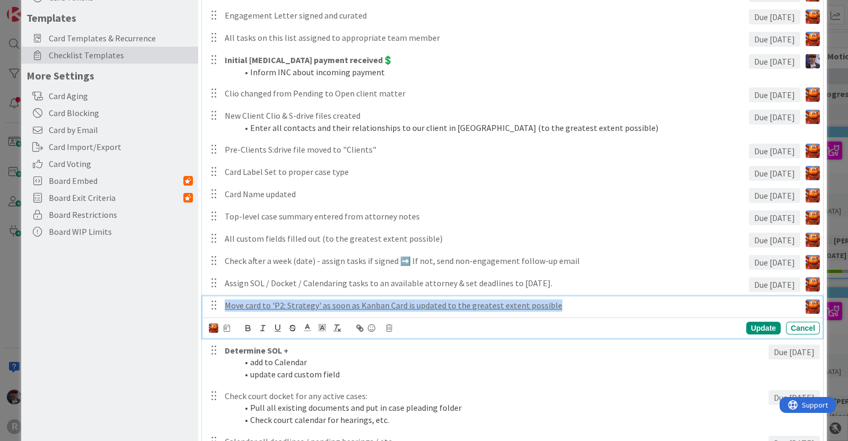
drag, startPoint x: 435, startPoint y: 291, endPoint x: 224, endPoint y: 297, distance: 211.5
click at [224, 297] on div "Move card to 'P2: Strategy' as soon as Kanban Card is updated to the greatest e…" at bounding box center [510, 305] width 580 height 19
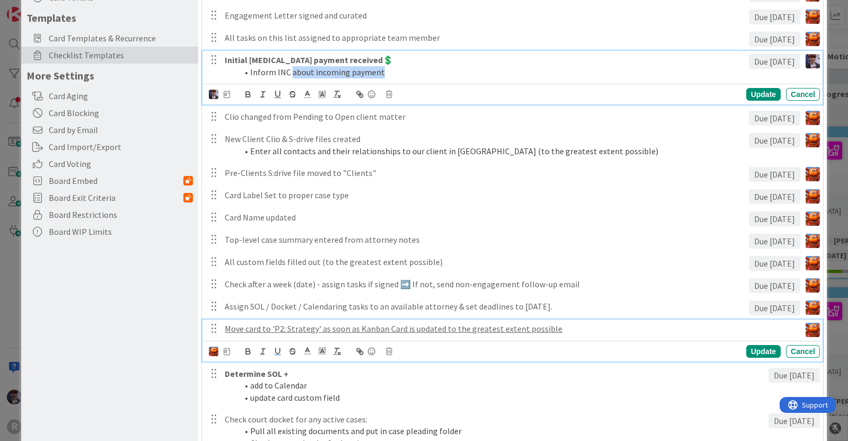
drag, startPoint x: 382, startPoint y: 70, endPoint x: 289, endPoint y: 70, distance: 92.7
click at [289, 70] on li "Inform INC about incoming payment" at bounding box center [490, 72] width 507 height 12
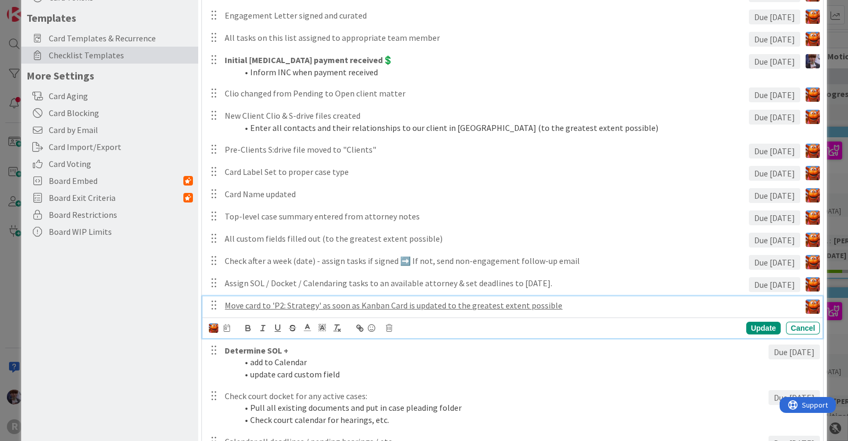
click at [289, 308] on u "Move card to 'P2: Strategy' as soon as Kanban Card is updated to the greatest e…" at bounding box center [394, 305] width 338 height 11
click at [546, 305] on u "Move card to 'P2: Strategy' as soon as Kanban Card is updated to the greatest e…" at bounding box center [394, 305] width 338 height 11
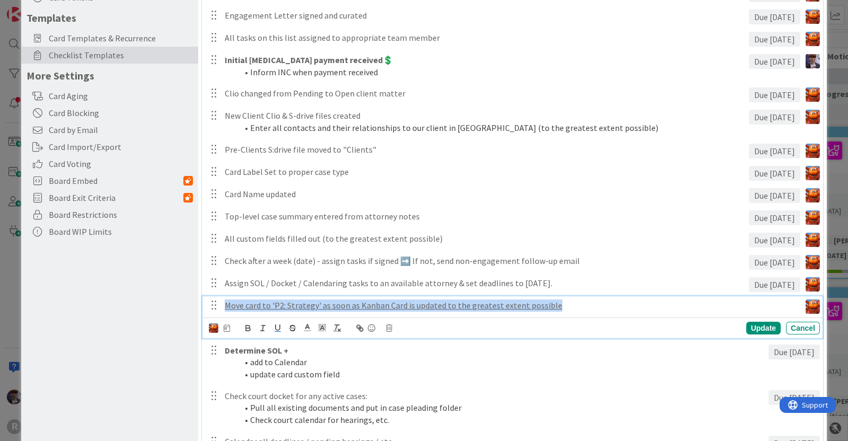
drag, startPoint x: 562, startPoint y: 305, endPoint x: 185, endPoint y: 292, distance: 376.4
click at [278, 327] on icon "button" at bounding box center [278, 328] width 10 height 10
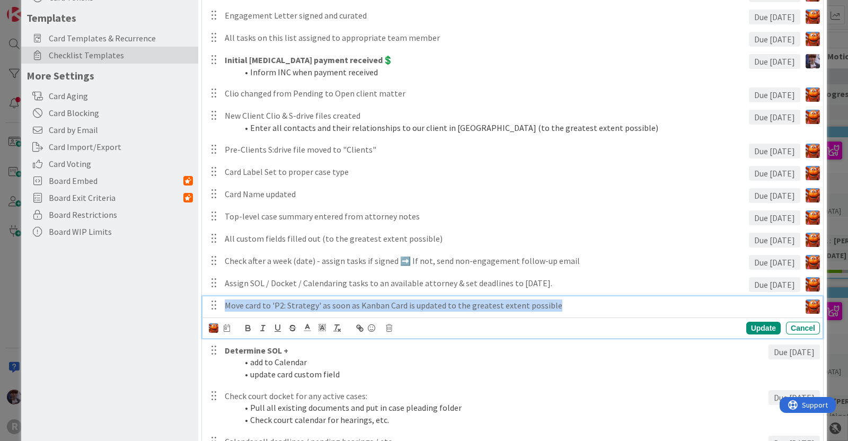
drag, startPoint x: 469, startPoint y: 299, endPoint x: 171, endPoint y: 315, distance: 299.3
copy p "Move card to 'P2: Strategy' as soon as Kanban Card is updated to the greatest e…"
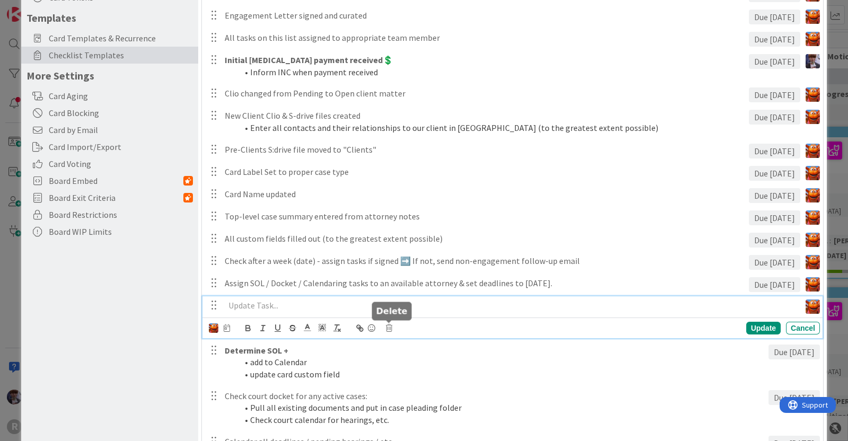
click at [384, 325] on div "Update Cancel" at bounding box center [514, 328] width 611 height 15
click at [386, 325] on icon at bounding box center [389, 327] width 6 height 7
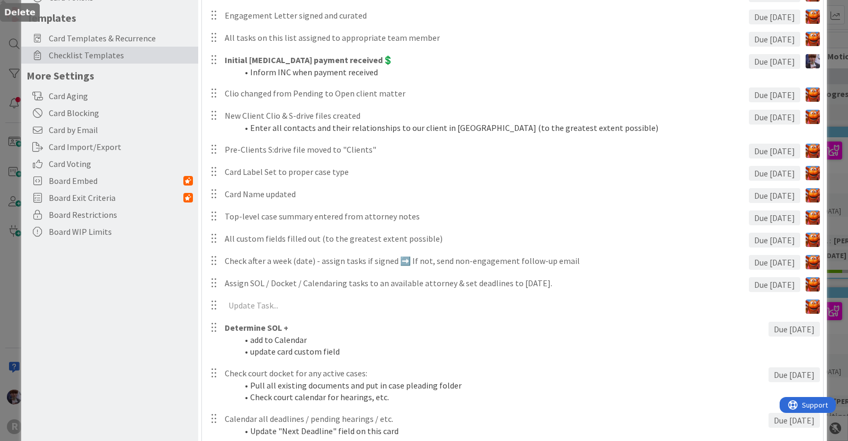
click at [416, 370] on div "Conflict check completed Due in 1 day Update Cancel Engagement Letter signed an…" at bounding box center [512, 225] width 610 height 483
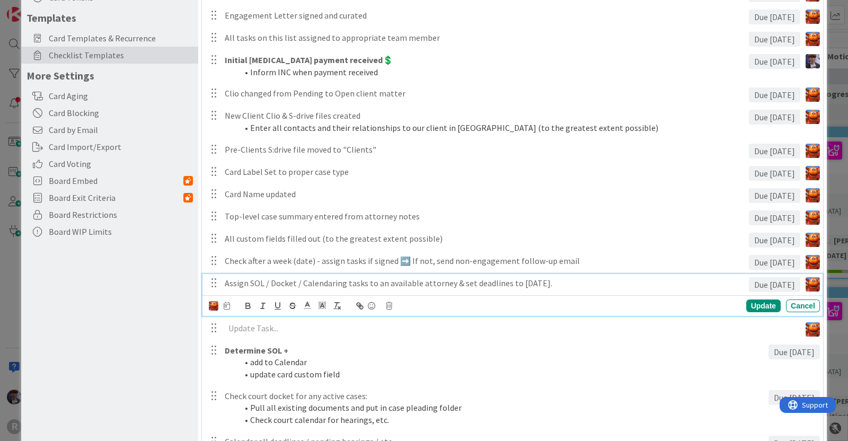
click at [303, 284] on p "Assign SOL / Docket / Calendaring tasks to an available attorney & set deadline…" at bounding box center [485, 283] width 520 height 12
click at [583, 277] on p "Assign SOL / Docket / Calendaring tasks to an available attorney & set deadline…" at bounding box center [485, 283] width 520 height 12
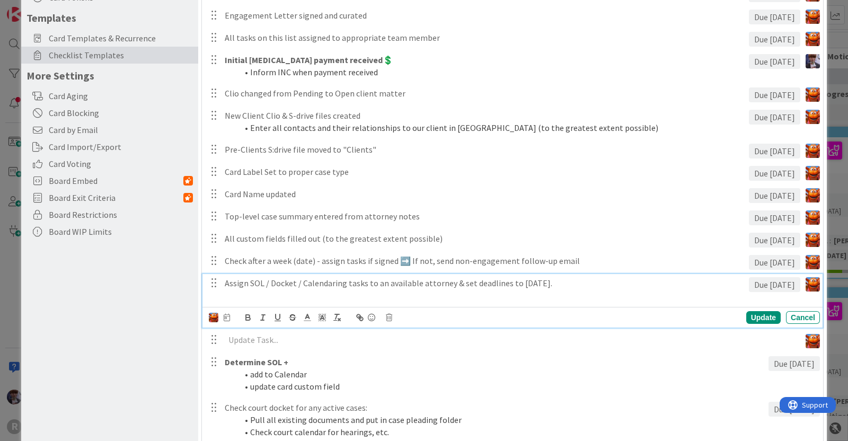
paste div
click at [226, 295] on p "Move card to 'P2: Strategy' as soon as Kanban Card is updated to the greatest e…" at bounding box center [485, 295] width 520 height 12
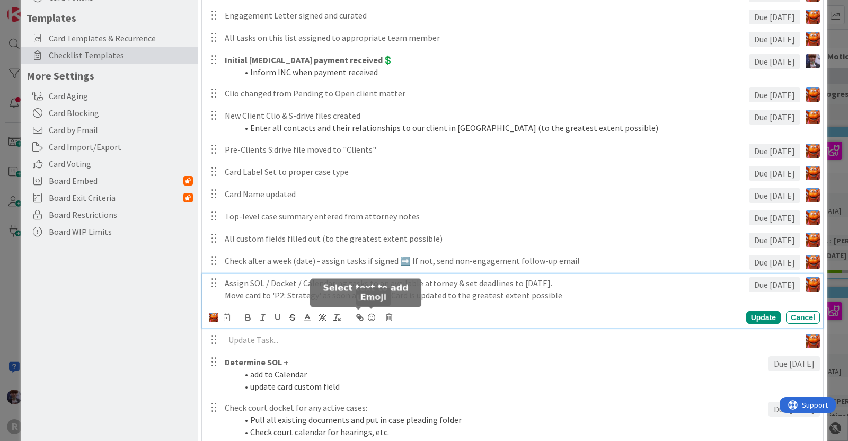
click at [375, 318] on icon at bounding box center [371, 317] width 13 height 15
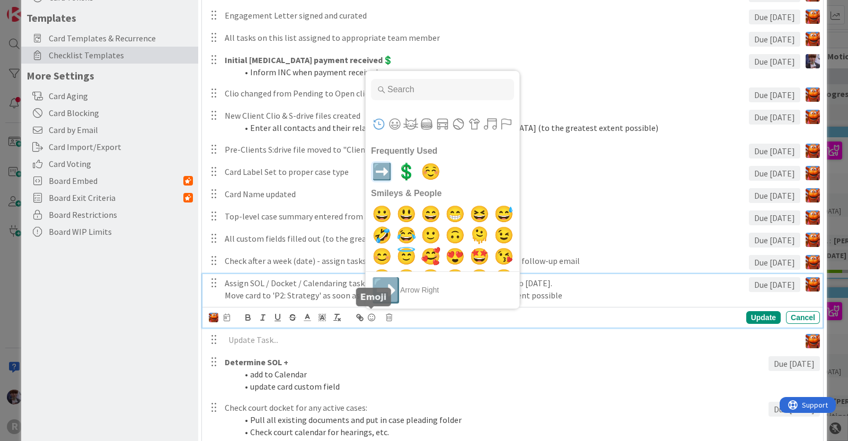
click at [383, 171] on span "➡️" at bounding box center [381, 171] width 25 height 21
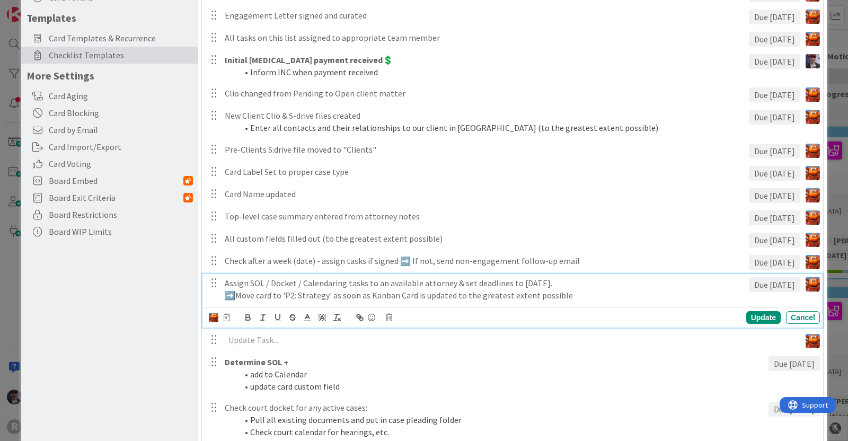
click at [223, 293] on div "Assign SOL / Docket / Calendaring tasks to an available attorney & set deadline…" at bounding box center [484, 289] width 528 height 30
click at [751, 322] on div "Update" at bounding box center [763, 317] width 34 height 13
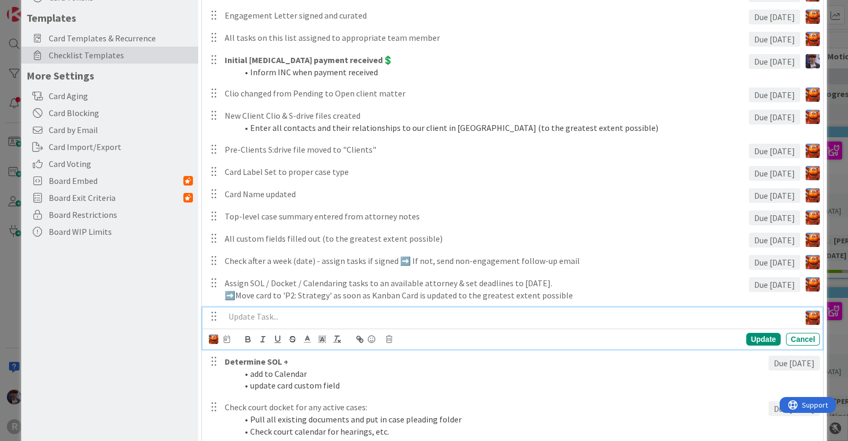
click at [267, 318] on p at bounding box center [510, 316] width 571 height 12
click at [395, 344] on div "Are you sure you want to delete this task? Delete Cancel Update Cancel" at bounding box center [514, 339] width 611 height 15
click at [389, 340] on icon at bounding box center [389, 338] width 6 height 7
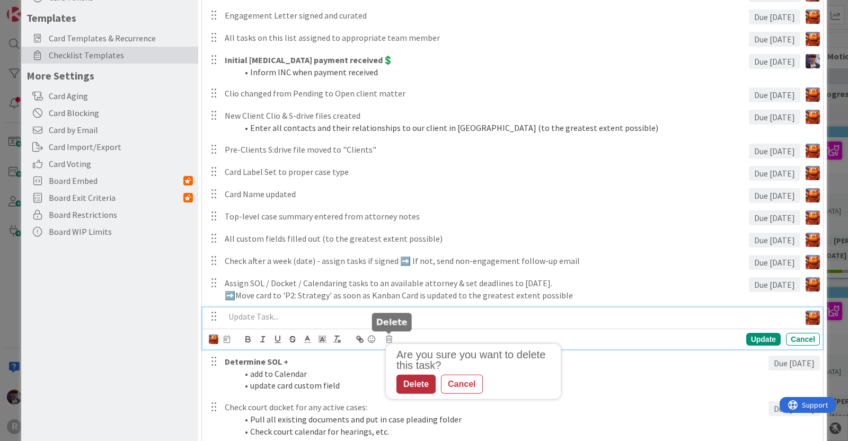
click at [428, 385] on div "Delete" at bounding box center [415, 384] width 39 height 19
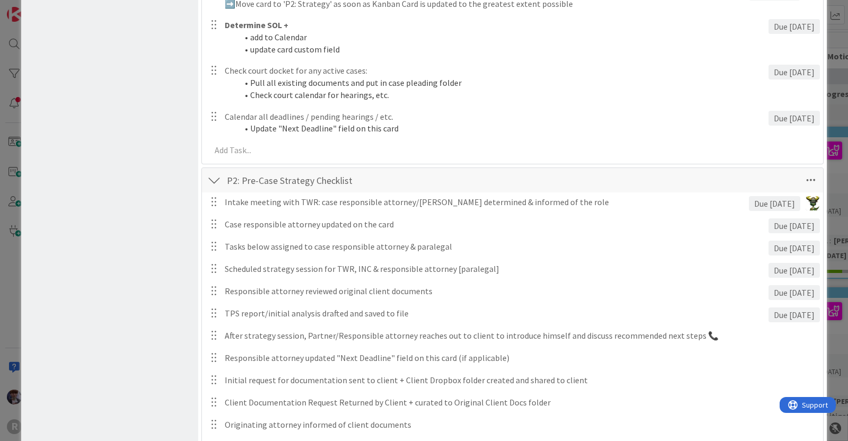
scroll to position [486, 0]
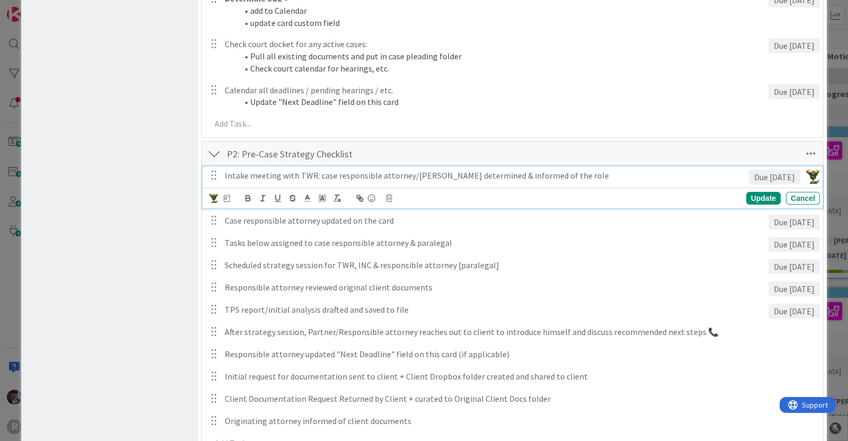
click at [498, 175] on p "Intake meeting with TWR: case responsible attorney/paralegal determined & infor…" at bounding box center [485, 176] width 520 height 12
click at [590, 176] on p "Intake meeting with TWR: case responsible attorney/paralegal determined & infor…" at bounding box center [485, 176] width 520 height 12
click at [276, 176] on p "Intake meeting with TWR: case responsible attorney/paralegal determined & infor…" at bounding box center [485, 176] width 520 height 12
click at [313, 174] on p "Intake meeting with TWR: case responsible attorney/paralegal determined & infor…" at bounding box center [485, 176] width 520 height 12
click at [373, 194] on icon at bounding box center [371, 198] width 13 height 15
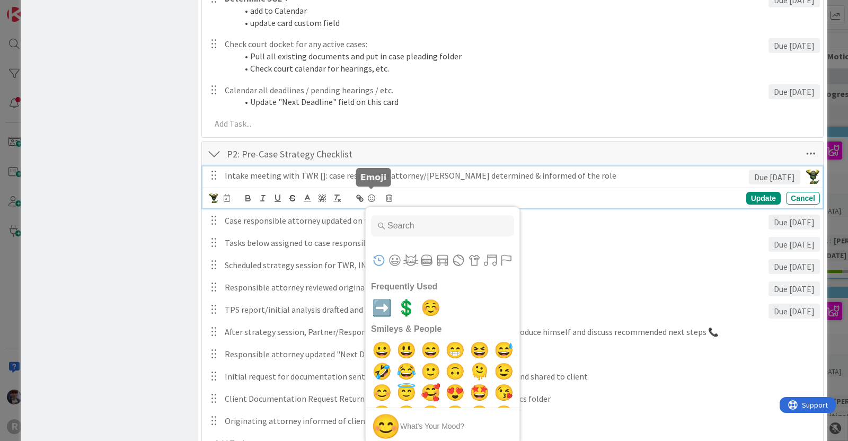
click at [403, 227] on input "Type to search for an emoji" at bounding box center [442, 225] width 143 height 21
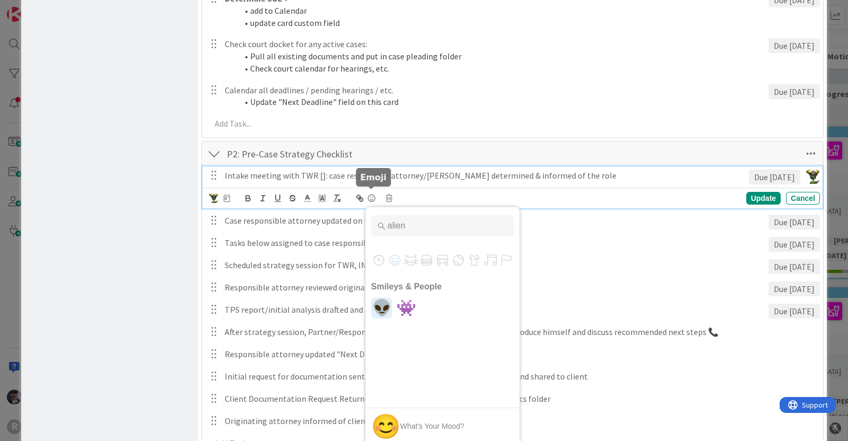
type input "alien"
click at [377, 307] on span "👽" at bounding box center [381, 307] width 25 height 21
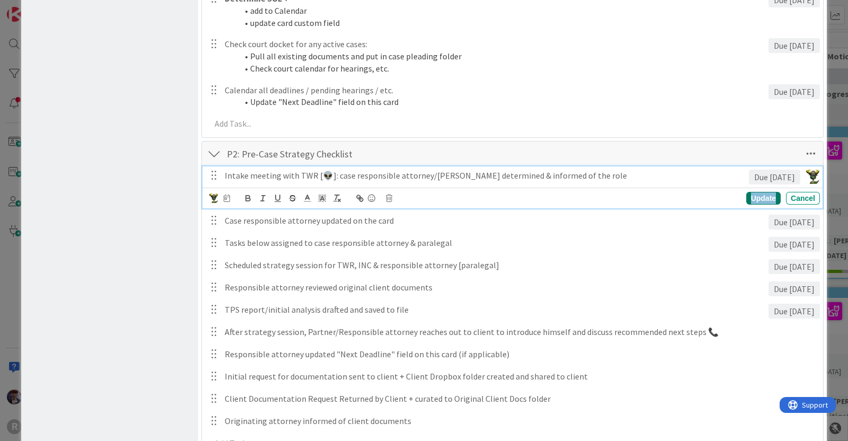
click at [759, 202] on div "Update" at bounding box center [763, 198] width 34 height 13
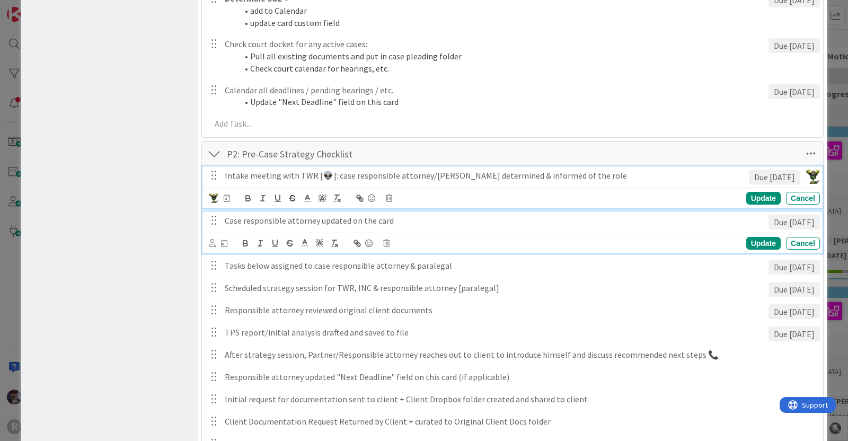
click at [361, 215] on p "Case responsible attorney updated on the card" at bounding box center [494, 221] width 539 height 12
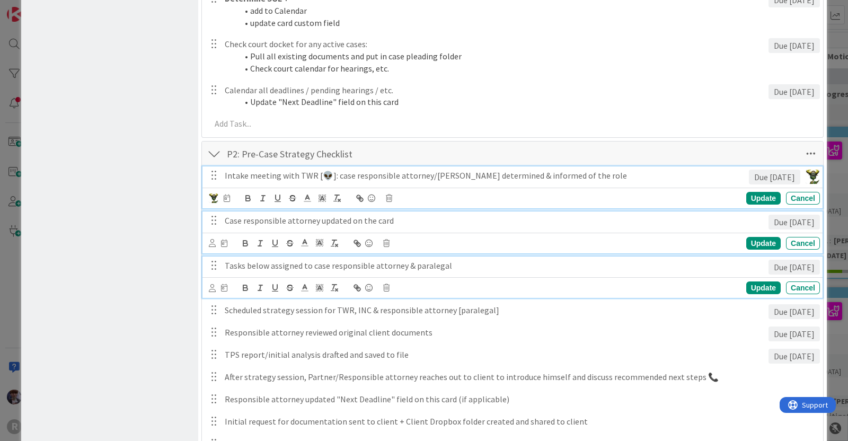
click at [302, 260] on p "Tasks below assigned to case responsible attorney & paralegal" at bounding box center [494, 266] width 539 height 12
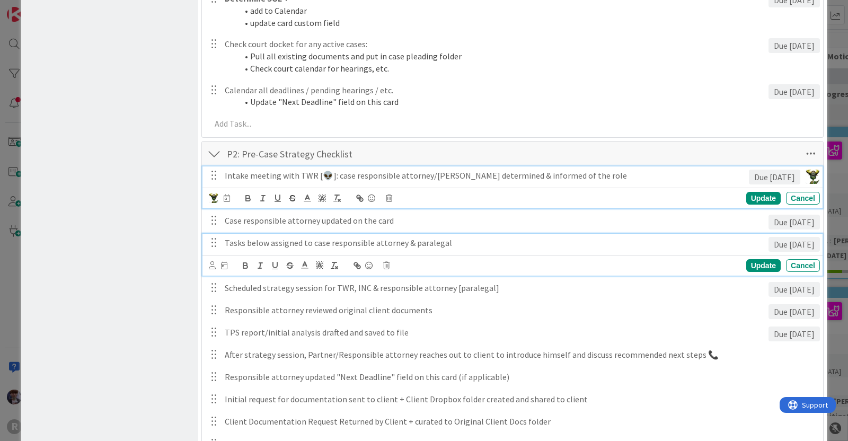
scroll to position [464, 0]
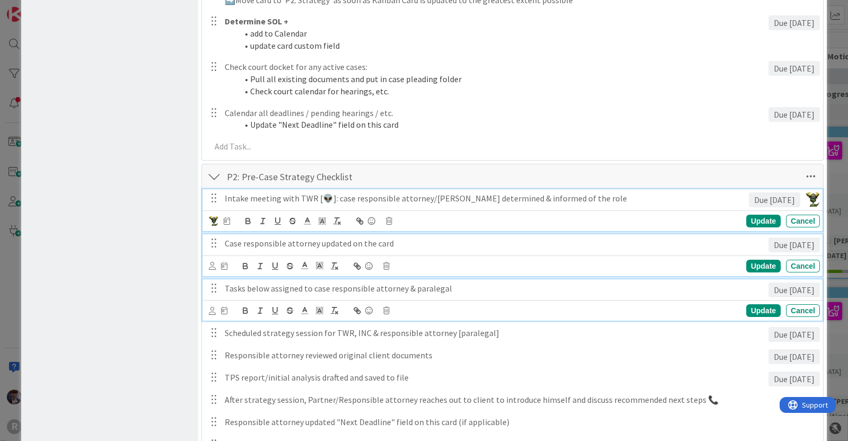
click at [289, 234] on div "Case responsible attorney updated on the card Due in 5 days Update Cancel" at bounding box center [512, 255] width 620 height 42
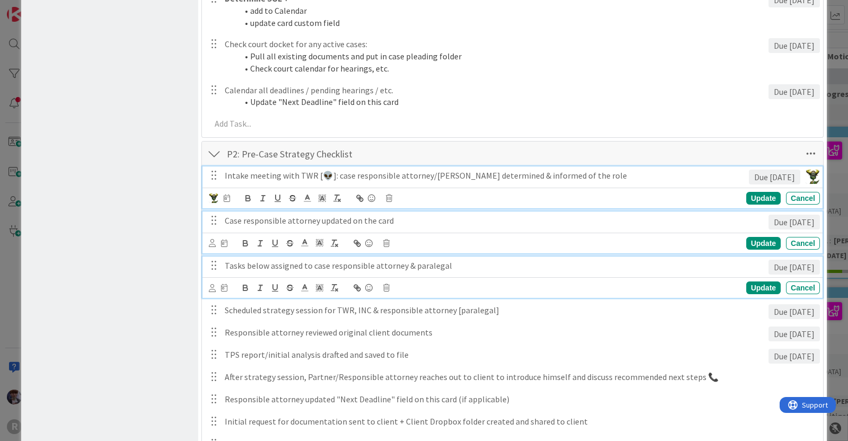
click at [235, 260] on p "Tasks below assigned to case responsible attorney & paralegal" at bounding box center [494, 266] width 539 height 12
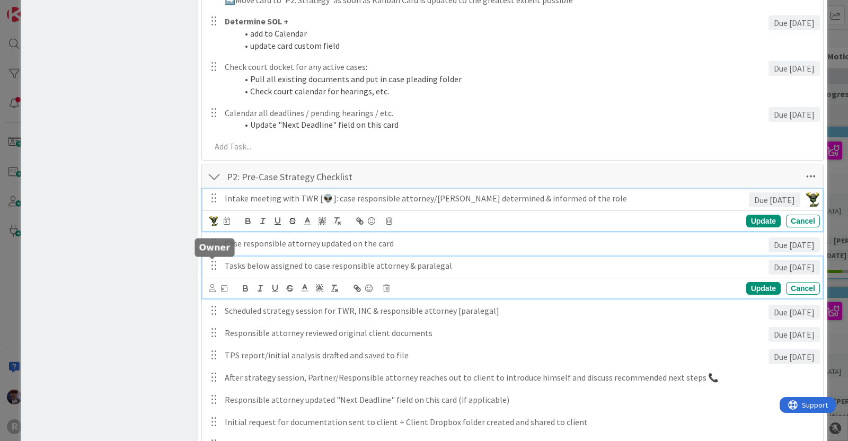
click at [212, 284] on icon at bounding box center [212, 288] width 7 height 8
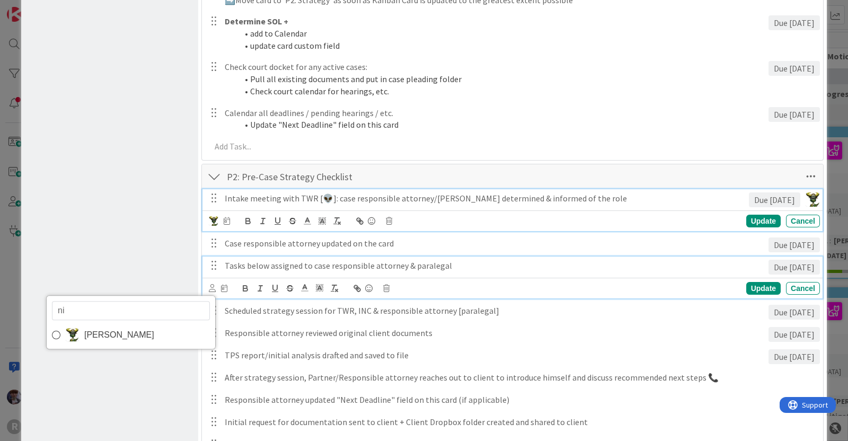
type input "nic"
click at [138, 325] on link "[PERSON_NAME]" at bounding box center [131, 334] width 168 height 19
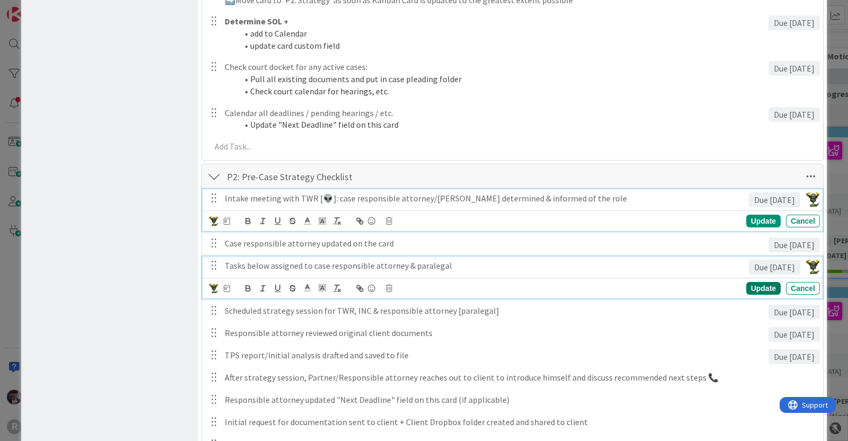
click at [750, 282] on div "Update" at bounding box center [763, 288] width 34 height 13
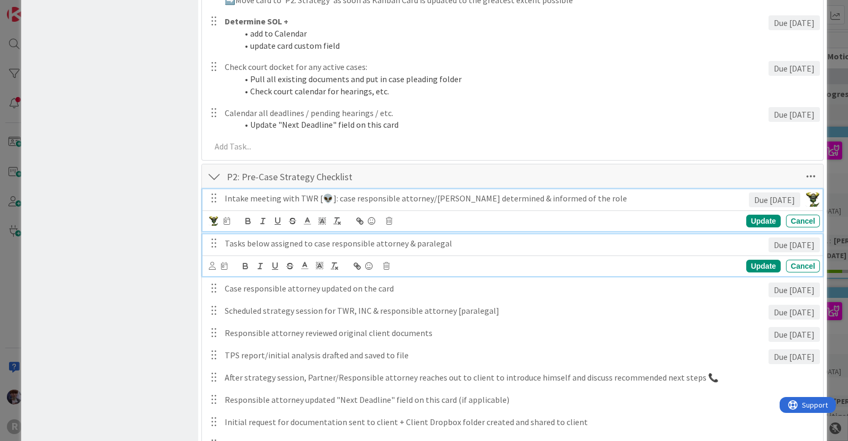
click at [294, 237] on p "Tasks below assigned to case responsible attorney & paralegal" at bounding box center [494, 243] width 539 height 12
click at [211, 262] on icon at bounding box center [212, 266] width 7 height 8
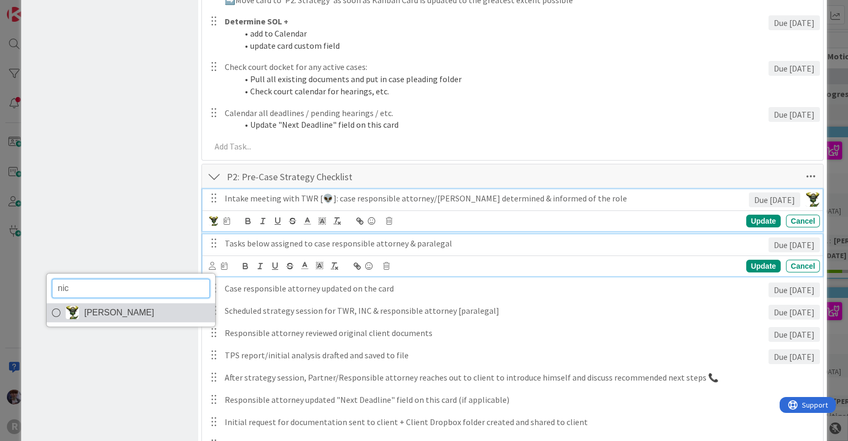
click at [134, 303] on link "[PERSON_NAME]" at bounding box center [131, 312] width 168 height 19
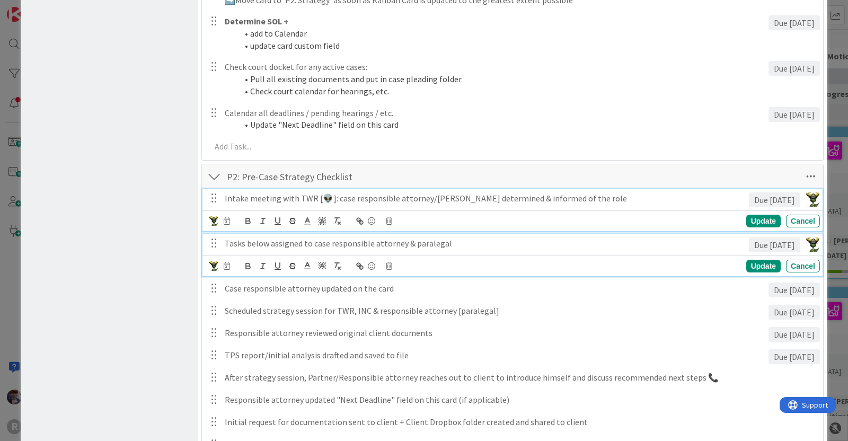
click at [146, 318] on div "Board Settings You are an Administrator . You can edit all settings. Popular Au…" at bounding box center [109, 317] width 177 height 1532
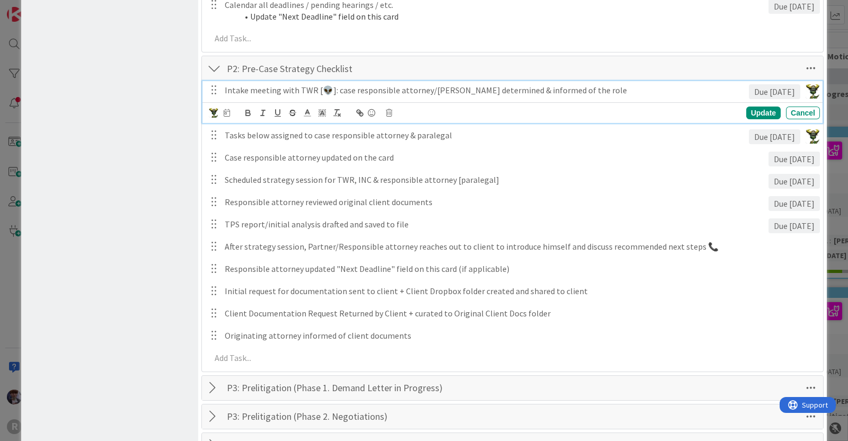
scroll to position [570, 0]
click at [330, 91] on p "Intake meeting with TWR [👽]: case responsible attorney/paralegal determined & i…" at bounding box center [485, 92] width 520 height 12
drag, startPoint x: 331, startPoint y: 91, endPoint x: 313, endPoint y: 91, distance: 18.0
click at [313, 91] on p "Intake meeting with TWR [👽]: case responsible attorney/paralegal determined & i…" at bounding box center [485, 92] width 520 height 12
copy p "[👽]:"
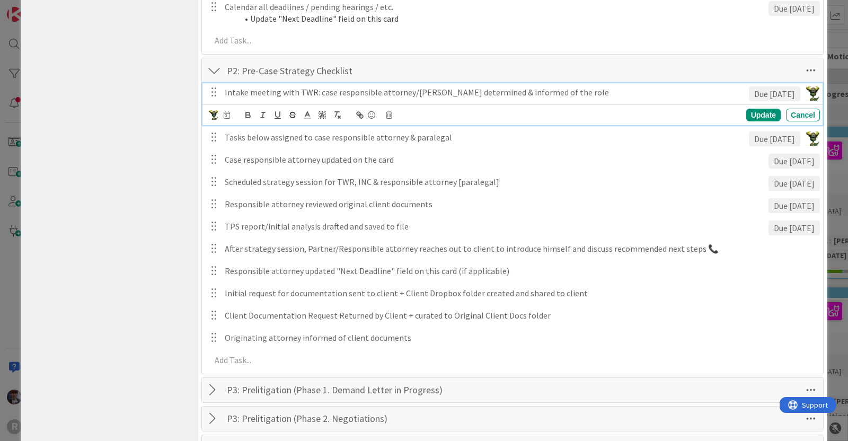
click at [225, 88] on p "Intake meeting with TWR: case responsible attorney/paralegal determined & infor…" at bounding box center [485, 92] width 520 height 12
click at [156, 169] on div "Board Settings You are an Administrator . You can edit all settings. Popular Au…" at bounding box center [109, 200] width 177 height 1510
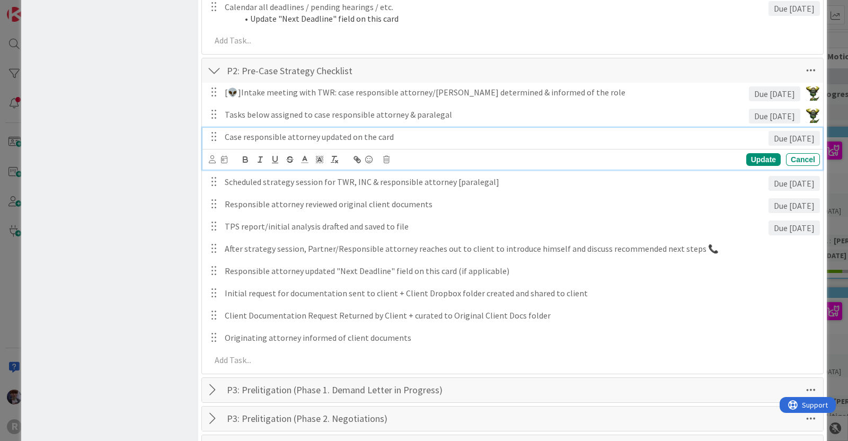
click at [256, 141] on p "Case responsible attorney updated on the card" at bounding box center [494, 137] width 539 height 12
click at [212, 156] on icon at bounding box center [212, 159] width 7 height 8
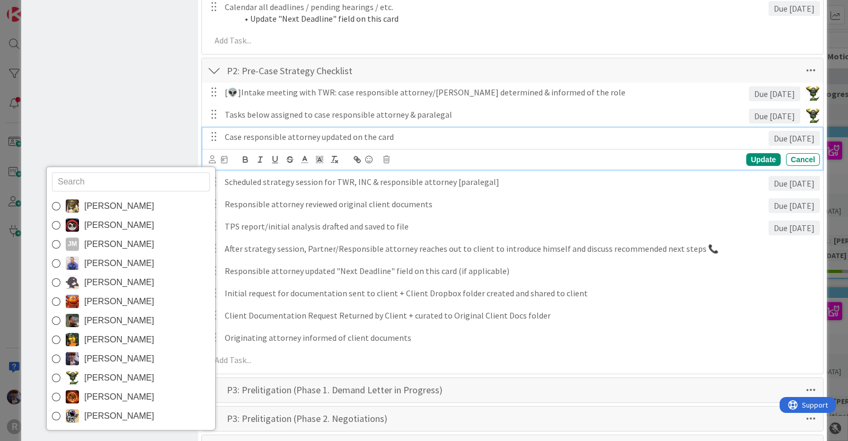
click at [161, 188] on input "text" at bounding box center [131, 181] width 158 height 19
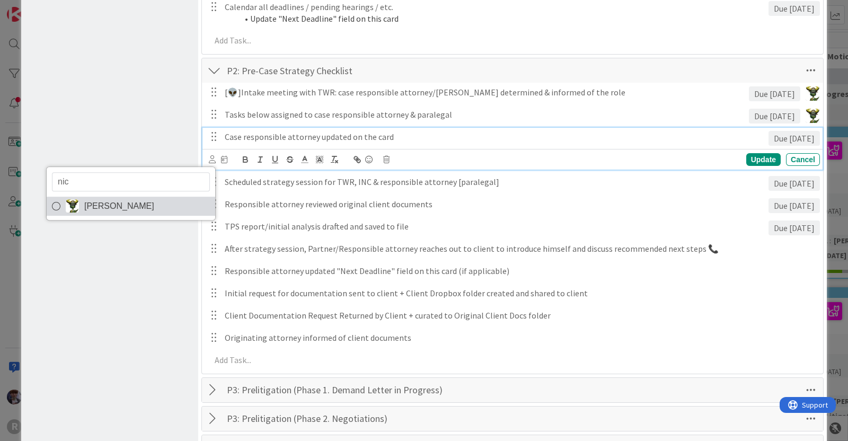
click at [116, 206] on span "[PERSON_NAME]" at bounding box center [119, 206] width 70 height 16
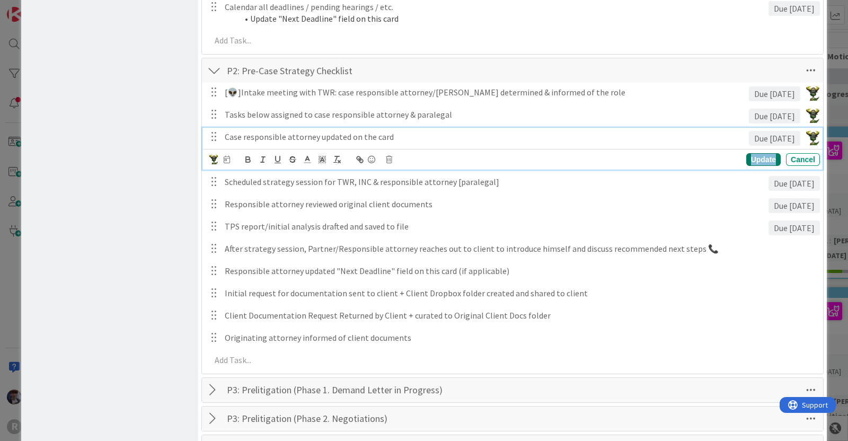
click at [757, 159] on div "Update" at bounding box center [763, 159] width 34 height 13
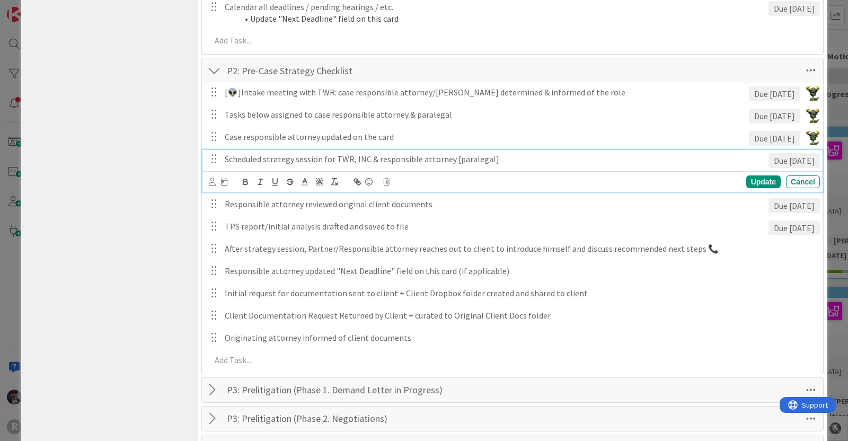
click at [385, 160] on p "Scheduled strategy session for TWR, INC & responsible attorney [paralegal]" at bounding box center [494, 159] width 539 height 12
click at [517, 160] on p "Scheduled strategy session for TWR, INC & responsible attorney [paralegal]" at bounding box center [494, 159] width 539 height 12
click at [139, 242] on div "Board Settings You are an Administrator . You can edit all settings. Popular Au…" at bounding box center [109, 200] width 177 height 1510
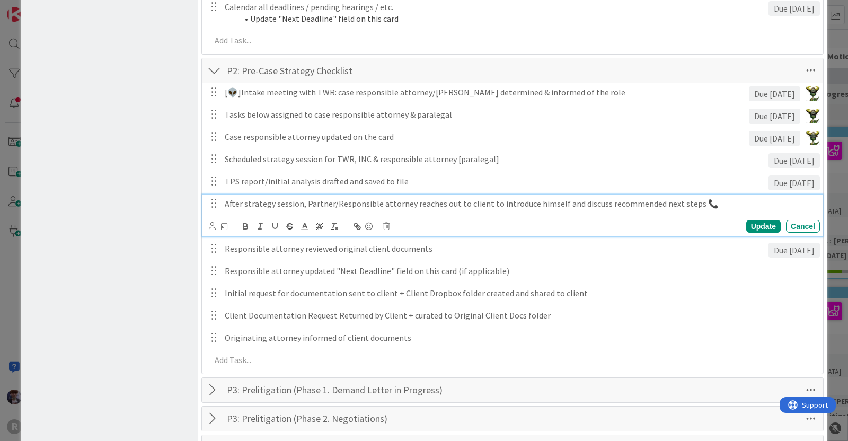
click at [334, 205] on p "After strategy session, Partner/Responsible attorney reaches out to client to i…" at bounding box center [520, 204] width 591 height 12
click at [440, 201] on p "After strategy session, Partner & Responsible attorney reaches out to client to…" at bounding box center [520, 204] width 591 height 12
click at [748, 223] on div "Update" at bounding box center [763, 226] width 34 height 13
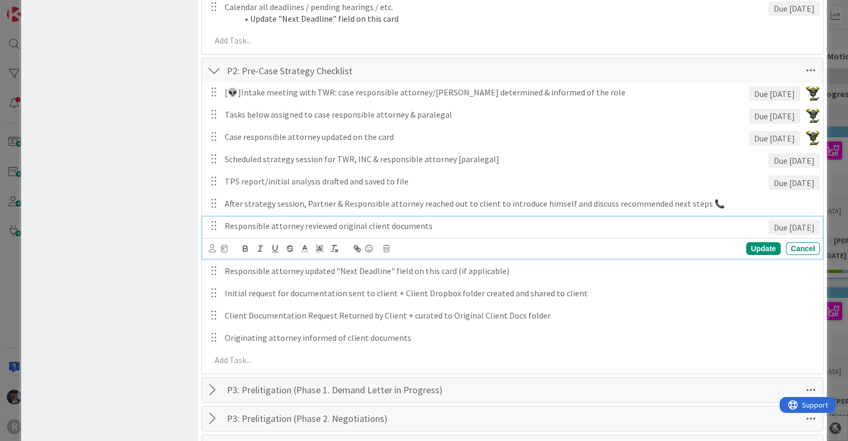
click at [246, 222] on p "Responsible attorney reviewed original client documents" at bounding box center [494, 226] width 539 height 12
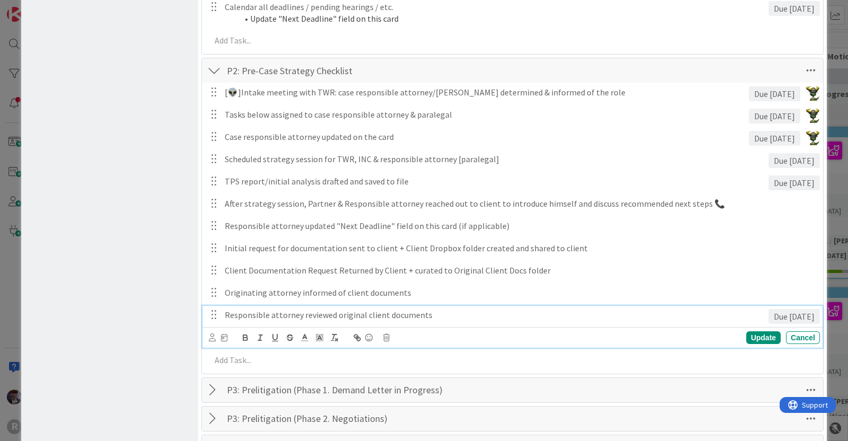
click at [141, 314] on div "Board Settings You are an Administrator . You can edit all settings. Popular Au…" at bounding box center [109, 200] width 177 height 1510
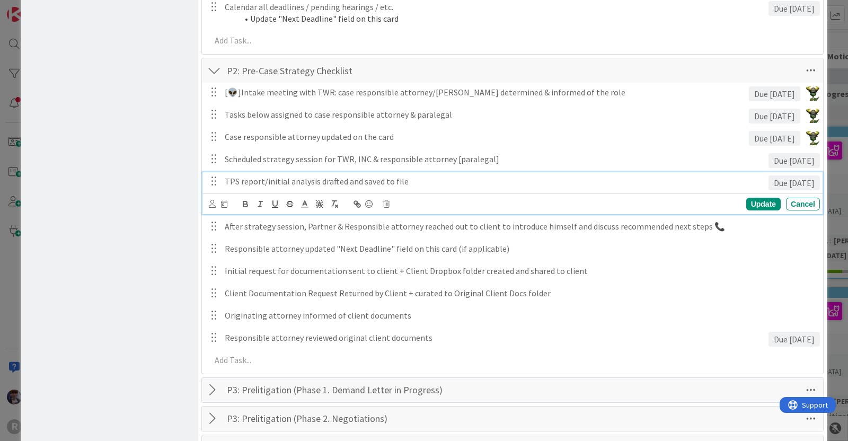
click at [407, 180] on p "TPS report/initial analysis drafted and saved to file" at bounding box center [494, 181] width 539 height 12
click at [140, 198] on div "Board Settings You are an Administrator . You can edit all settings. Popular Au…" at bounding box center [109, 200] width 177 height 1510
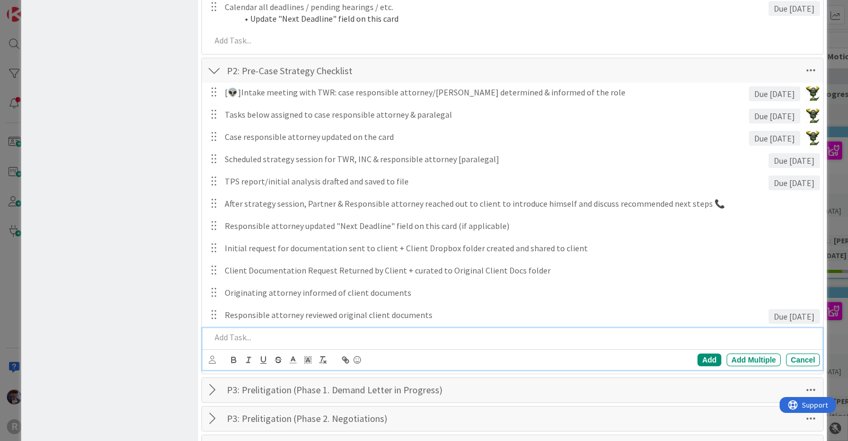
click at [235, 329] on div at bounding box center [513, 337] width 613 height 19
click at [299, 339] on p "Responsible attorney fills Client Welcome Sheet & sen" at bounding box center [513, 337] width 605 height 12
click at [439, 343] on div "Responsible attorney completed Client Welcome Sheet & sen" at bounding box center [513, 337] width 613 height 19
click at [225, 356] on div "Add Add Multiple Cancel" at bounding box center [514, 359] width 611 height 15
click at [702, 354] on div "Add" at bounding box center [709, 359] width 24 height 13
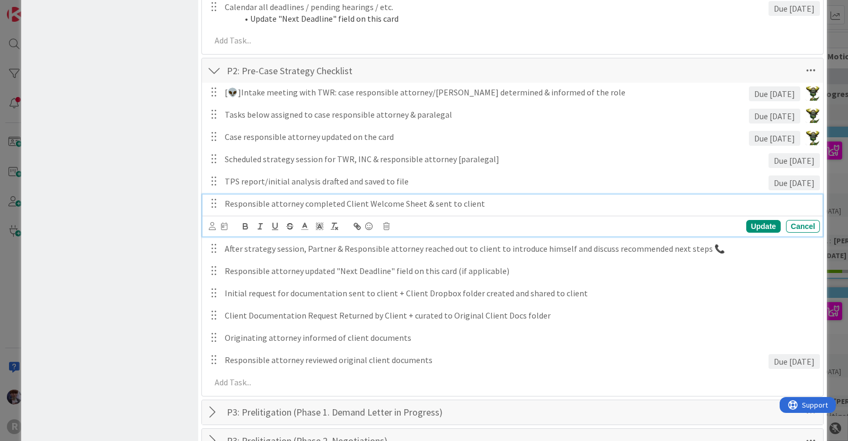
click at [468, 202] on p "Responsible attorney completed Client Welcome Sheet & sent to client" at bounding box center [520, 204] width 591 height 12
click at [477, 204] on p "Responsible attorney completed Client Welcome Sheet & sent to client" at bounding box center [520, 204] width 591 height 12
click at [746, 229] on div "Update" at bounding box center [763, 226] width 34 height 13
click at [277, 203] on p "Responsible attorney completed Client Welcome Sheet & sent to client with appro…" at bounding box center [520, 204] width 591 height 12
drag, startPoint x: 342, startPoint y: 204, endPoint x: 417, endPoint y: 203, distance: 75.2
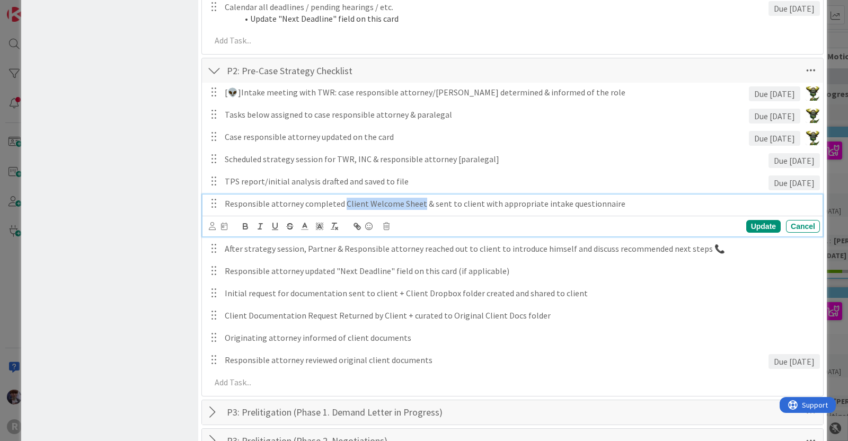
click at [417, 203] on p "Responsible attorney completed Client Welcome Sheet & sent to client with appro…" at bounding box center [520, 204] width 591 height 12
click at [250, 226] on button "button" at bounding box center [245, 226] width 15 height 13
drag, startPoint x: 613, startPoint y: 206, endPoint x: 538, endPoint y: 202, distance: 74.2
click at [538, 202] on p "Responsible attorney completed Client Welcome Sheet & sent to client with appro…" at bounding box center [520, 204] width 591 height 12
click at [245, 226] on icon "button" at bounding box center [246, 226] width 10 height 10
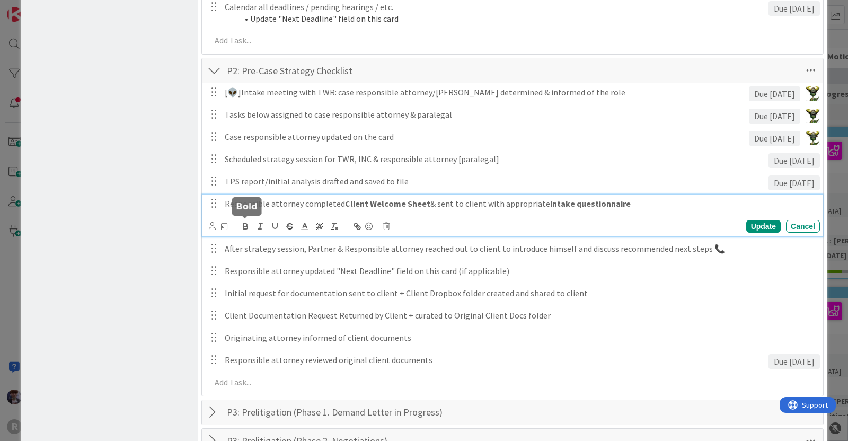
click at [34, 269] on div "Board Settings You are an Administrator . You can edit all settings. Popular Au…" at bounding box center [109, 211] width 177 height 1532
click at [301, 208] on p "Responsible attorney completed Client Welcome Sheet & sent to client with appro…" at bounding box center [520, 204] width 591 height 12
click at [225, 228] on icon at bounding box center [224, 226] width 6 height 7
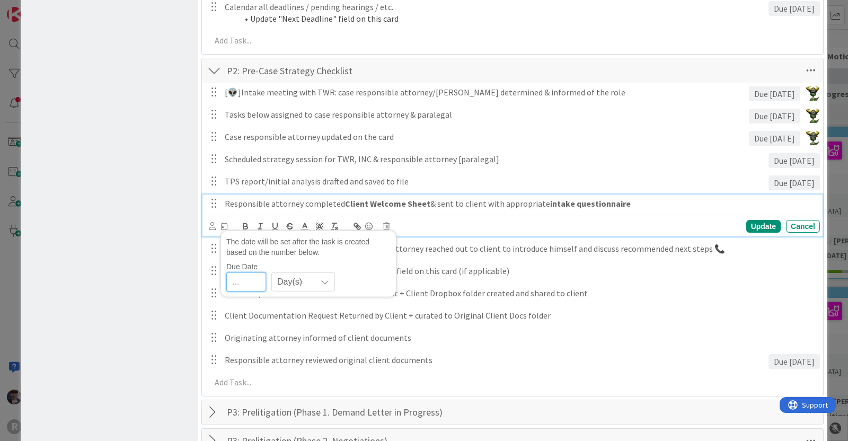
click at [244, 279] on input "number" at bounding box center [246, 281] width 40 height 19
click at [140, 263] on div "Board Settings You are an Administrator . You can edit all settings. Popular Au…" at bounding box center [109, 211] width 177 height 1532
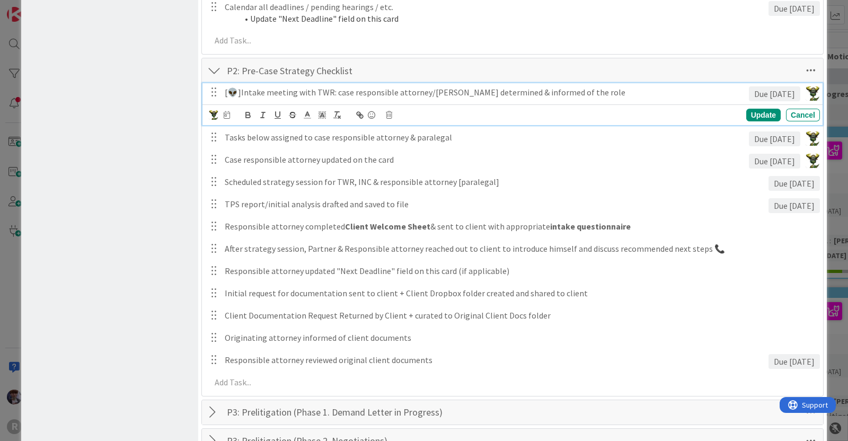
click at [360, 94] on p "[👽]Intake meeting with TWR: case responsible attorney/paralegal determined & in…" at bounding box center [485, 92] width 520 height 12
click at [229, 114] on icon at bounding box center [227, 114] width 6 height 7
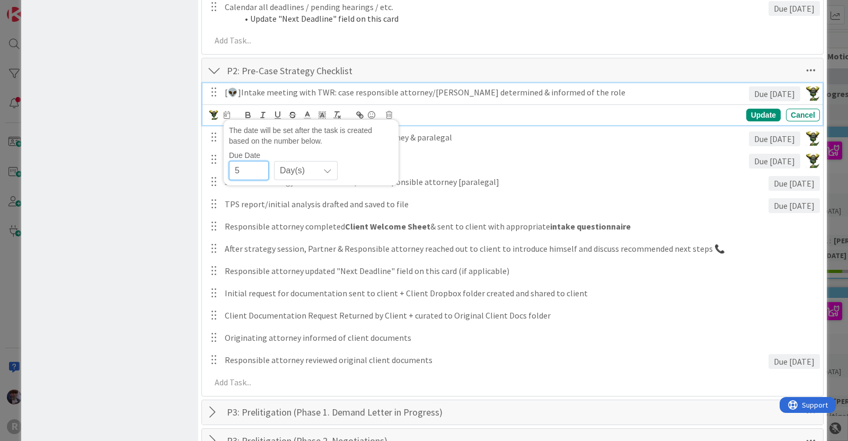
drag, startPoint x: 247, startPoint y: 164, endPoint x: 224, endPoint y: 163, distance: 23.4
click at [224, 163] on div "The date will be set after the task is created based on the number below. Due D…" at bounding box center [311, 153] width 175 height 66
click at [159, 221] on div "Board Settings You are an Administrator . You can edit all settings. Popular Au…" at bounding box center [109, 211] width 177 height 1532
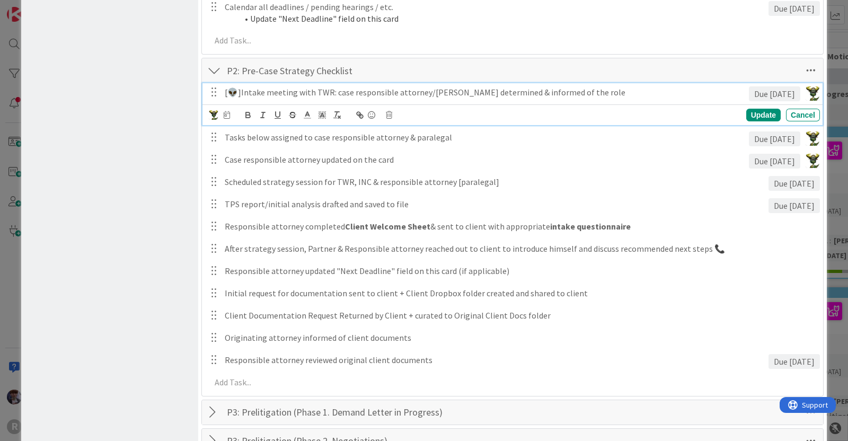
click at [280, 91] on p "[👽]Intake meeting with TWR: case responsible attorney/paralegal determined & in…" at bounding box center [485, 92] width 520 height 12
click at [225, 119] on div "The date will be set after the task is created based on the number below. Due D…" at bounding box center [219, 115] width 21 height 12
click at [226, 113] on icon at bounding box center [227, 114] width 6 height 7
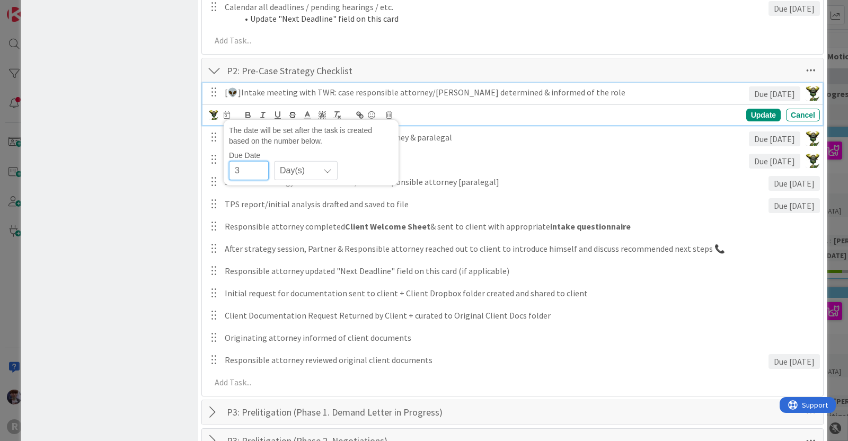
click at [251, 167] on input "3" at bounding box center [249, 170] width 40 height 19
click at [134, 224] on div "Board Settings You are an Administrator . You can edit all settings. Popular Au…" at bounding box center [109, 211] width 177 height 1532
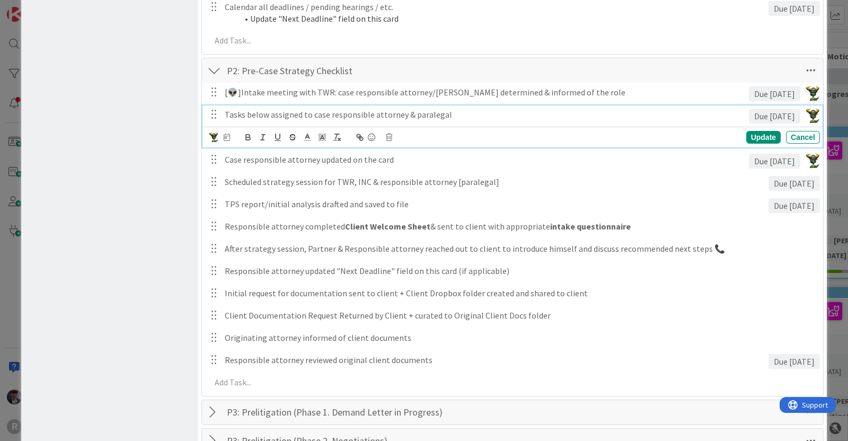
click at [339, 111] on p "Tasks below assigned to case responsible attorney & paralegal" at bounding box center [485, 115] width 520 height 12
click at [228, 136] on icon at bounding box center [227, 137] width 6 height 7
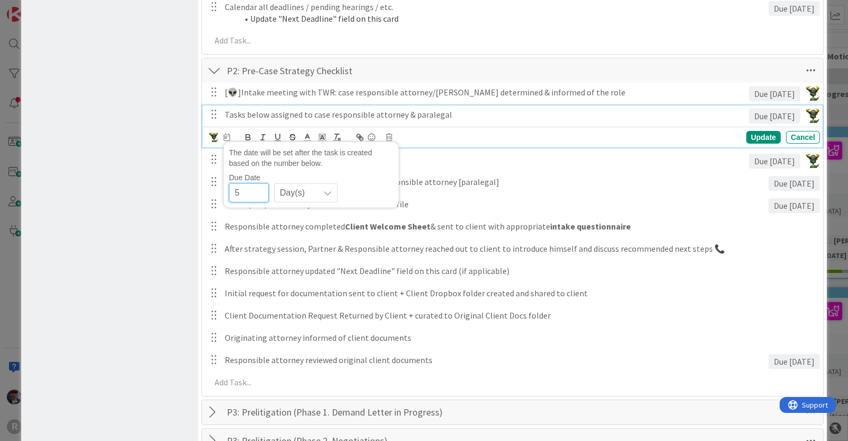
drag, startPoint x: 249, startPoint y: 192, endPoint x: 221, endPoint y: 192, distance: 28.1
click at [221, 192] on div "[👽]Intake meeting with TWR: case responsible attorney/paralegal determined & in…" at bounding box center [512, 239] width 610 height 313
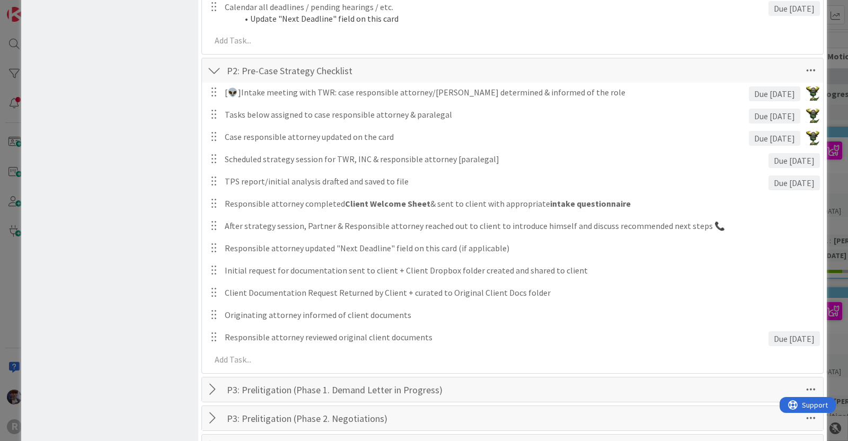
click at [142, 210] on div "Board Settings You are an Administrator . You can edit all settings. Popular Au…" at bounding box center [109, 199] width 177 height 1509
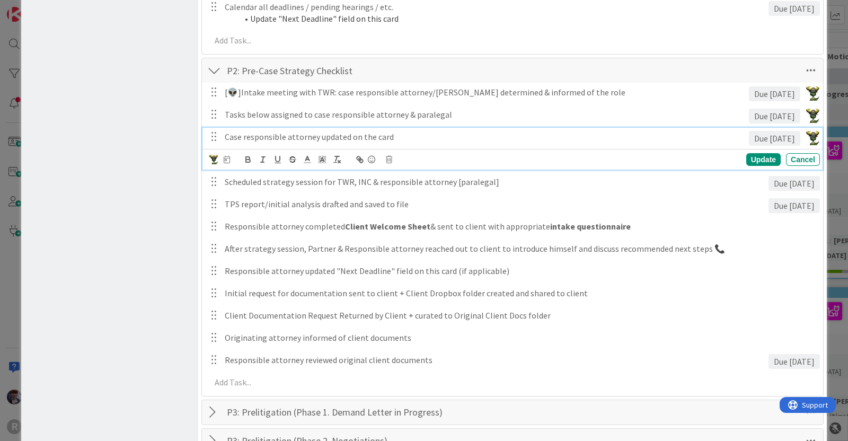
click at [269, 136] on p "Case responsible attorney updated on the card" at bounding box center [485, 137] width 520 height 12
click at [225, 161] on icon at bounding box center [227, 159] width 6 height 7
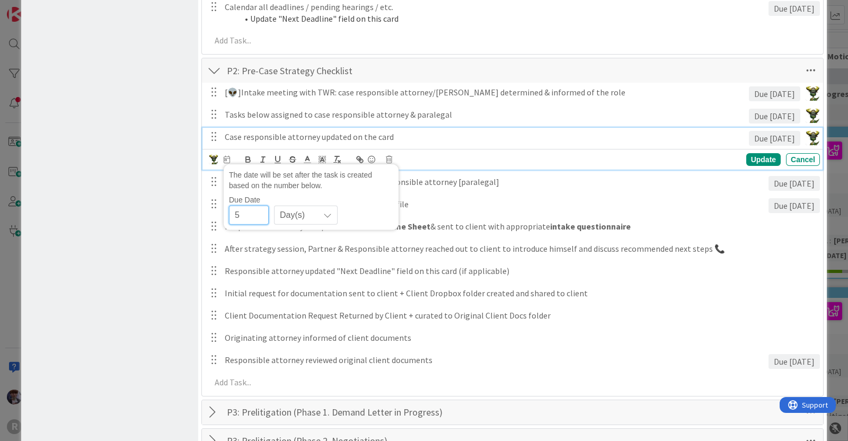
drag, startPoint x: 245, startPoint y: 215, endPoint x: 208, endPoint y: 208, distance: 37.3
click at [208, 208] on div "[👽]Intake meeting with TWR: case responsible attorney/paralegal determined & in…" at bounding box center [512, 239] width 610 height 313
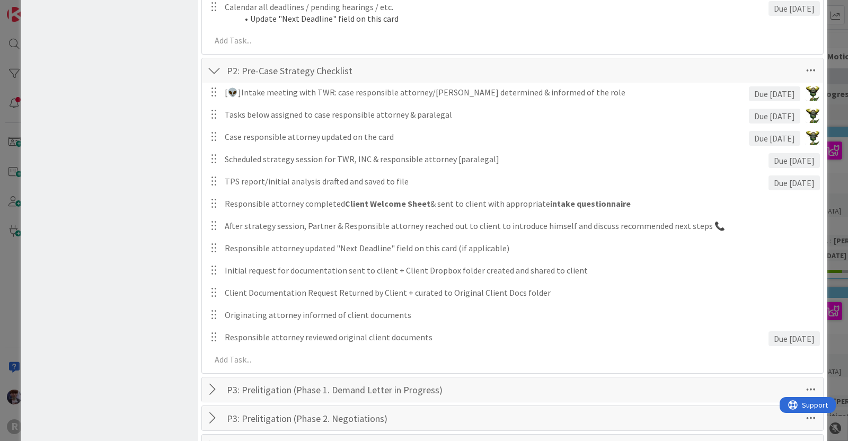
click at [178, 219] on div "Board Settings You are an Administrator . You can edit all settings. Popular Au…" at bounding box center [109, 199] width 177 height 1509
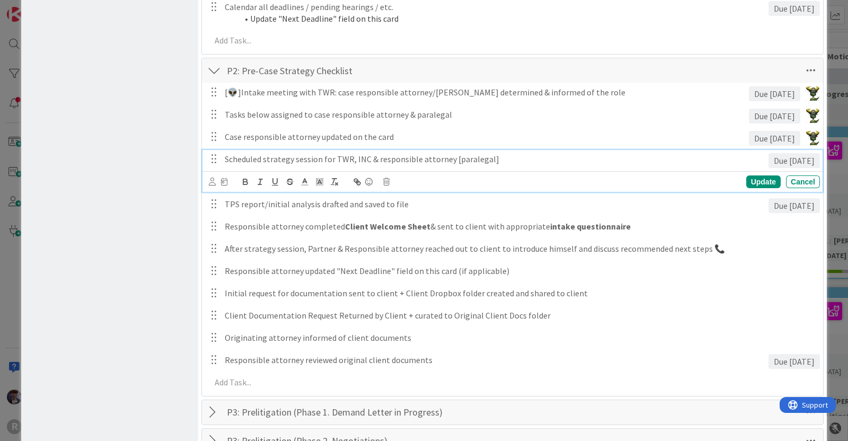
click at [334, 163] on p "Scheduled strategy session for TWR, INC & responsible attorney [paralegal]" at bounding box center [494, 159] width 539 height 12
click at [222, 180] on icon at bounding box center [224, 181] width 6 height 7
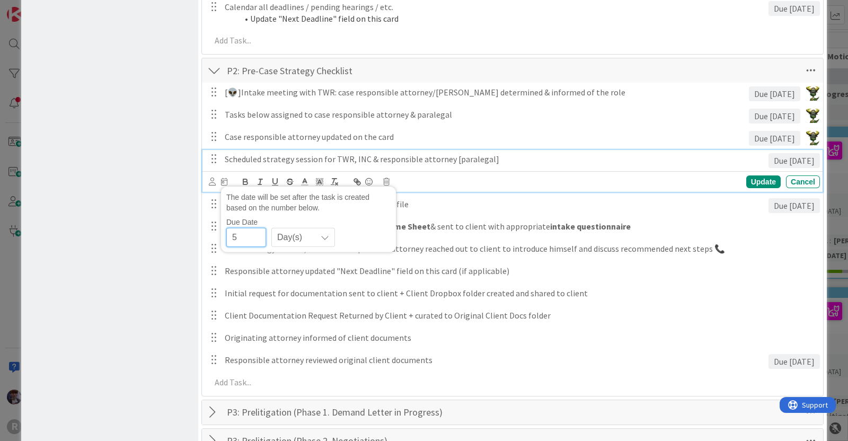
drag, startPoint x: 240, startPoint y: 229, endPoint x: 220, endPoint y: 230, distance: 19.6
click at [221, 230] on div "The date will be set after the task is created based on the number below. Due D…" at bounding box center [308, 220] width 175 height 66
click at [175, 233] on div "Board Settings You are an Administrator . You can edit all settings. Popular Au…" at bounding box center [109, 211] width 177 height 1532
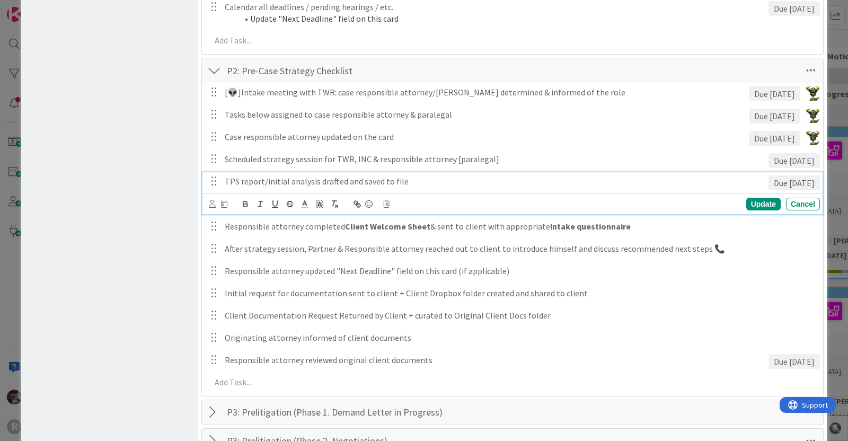
click at [371, 182] on p "TPS report/initial analysis drafted and saved to file" at bounding box center [494, 181] width 539 height 12
click at [224, 203] on icon at bounding box center [224, 203] width 6 height 7
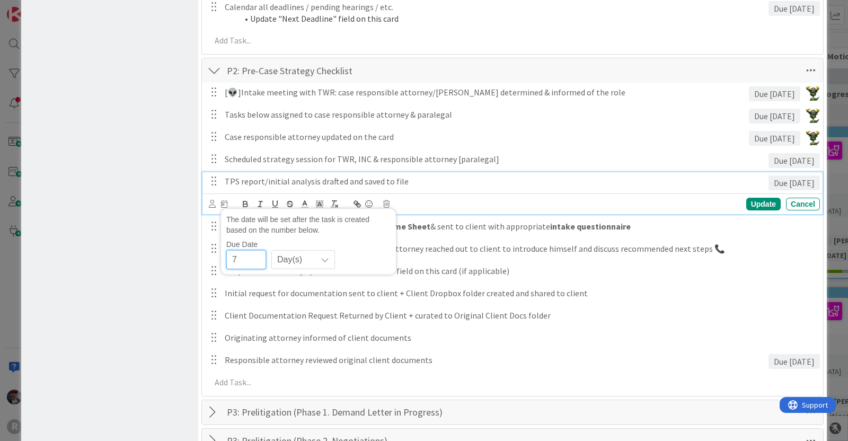
drag, startPoint x: 220, startPoint y: 256, endPoint x: 215, endPoint y: 256, distance: 5.8
click at [215, 256] on div "[👽]Intake meeting with TWR: case responsible attorney/paralegal determined & in…" at bounding box center [512, 239] width 610 height 313
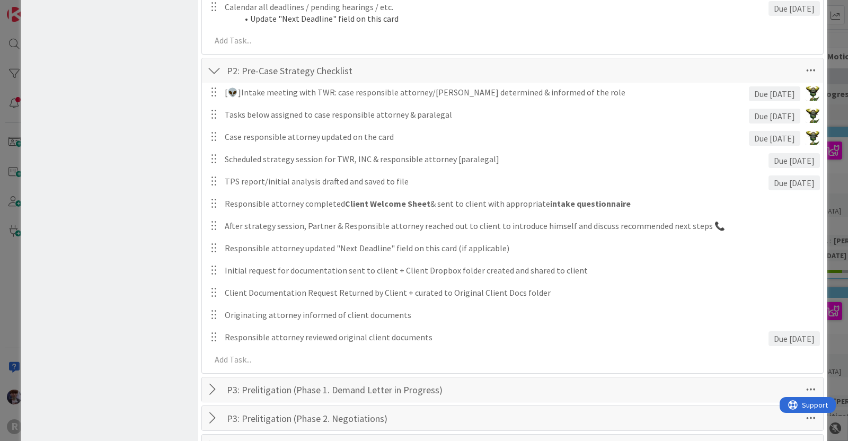
click at [167, 256] on div "Board Settings You are an Administrator . You can edit all settings. Popular Au…" at bounding box center [109, 199] width 177 height 1509
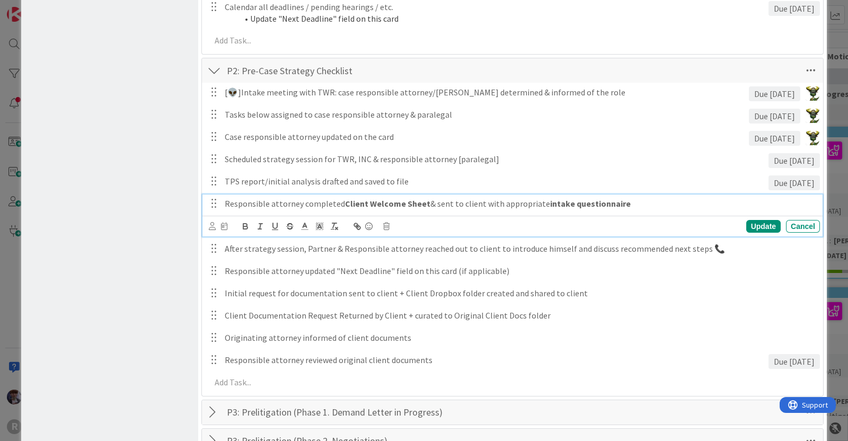
click at [288, 200] on p "Responsible attorney completed Client Welcome Sheet & sent to client with appro…" at bounding box center [520, 204] width 591 height 12
click at [149, 244] on div "Board Settings You are an Administrator . You can edit all settings. Popular Au…" at bounding box center [109, 211] width 177 height 1532
click at [447, 200] on p "Responsible attorney completed Client Welcome Sheet & sent to client with appro…" at bounding box center [520, 204] width 591 height 12
drag, startPoint x: 453, startPoint y: 203, endPoint x: 446, endPoint y: 202, distance: 7.5
click at [446, 202] on p "Responsible attorney completed Client Welcome Sheet & sent it to client with ap…" at bounding box center [520, 204] width 591 height 12
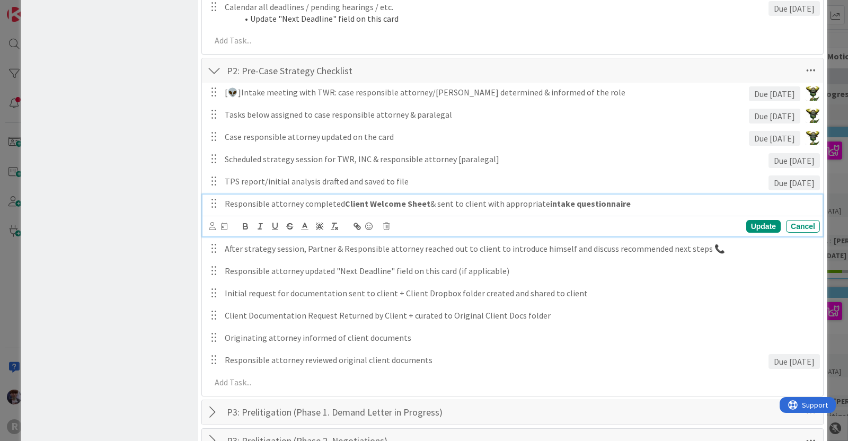
click at [155, 258] on div "Board Settings You are an Administrator . You can edit all settings. Popular Au…" at bounding box center [109, 211] width 177 height 1532
click at [617, 205] on strong "intake questionnaire" at bounding box center [590, 203] width 81 height 11
click at [132, 311] on div "Board Settings You are an Administrator . You can edit all settings. Popular Au…" at bounding box center [109, 211] width 177 height 1532
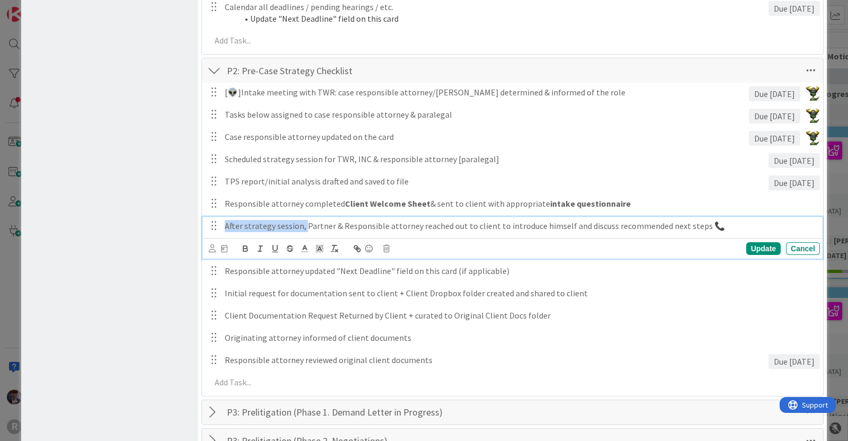
drag, startPoint x: 304, startPoint y: 226, endPoint x: 212, endPoint y: 232, distance: 91.9
click at [212, 232] on div "After strategy session, Partner & Responsible attorney reached out to client to…" at bounding box center [513, 226] width 613 height 19
click at [160, 243] on div "Board Settings You are an Administrator . You can edit all settings. Popular Au…" at bounding box center [109, 211] width 177 height 1532
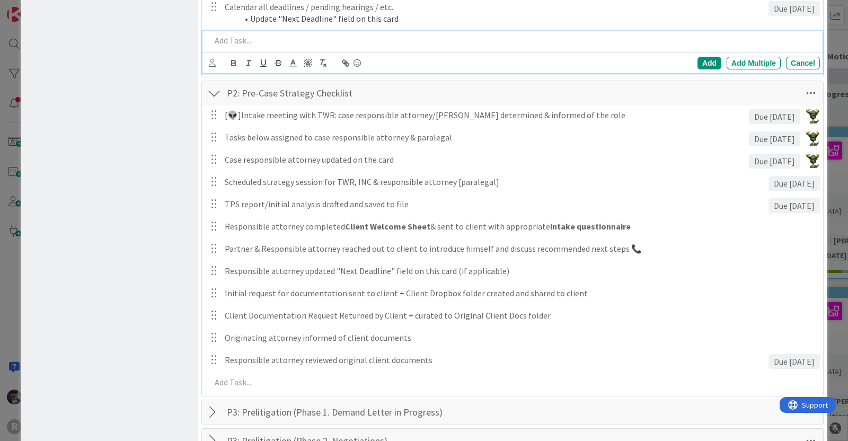
click at [626, 38] on p at bounding box center [513, 40] width 605 height 12
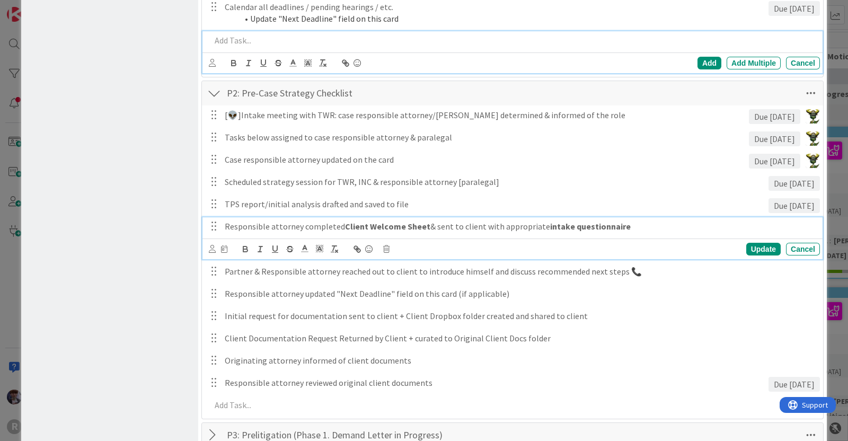
click at [624, 220] on p "Responsible attorney completed Client Welcome Sheet & sent to client with appro…" at bounding box center [520, 226] width 591 height 12
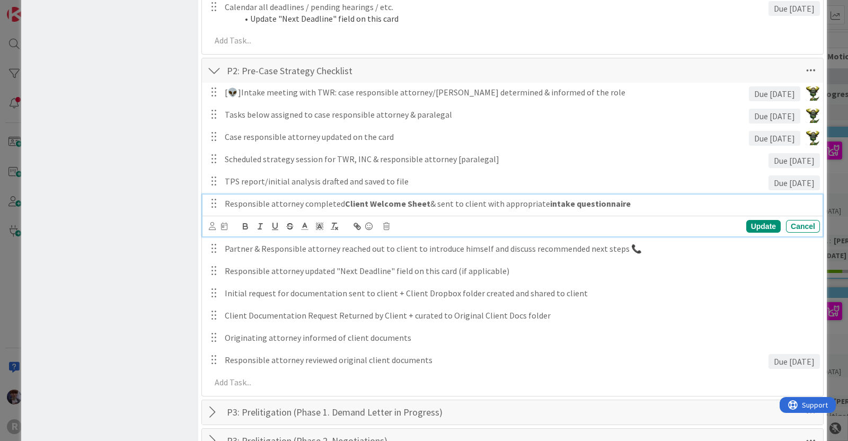
scroll to position [547, 0]
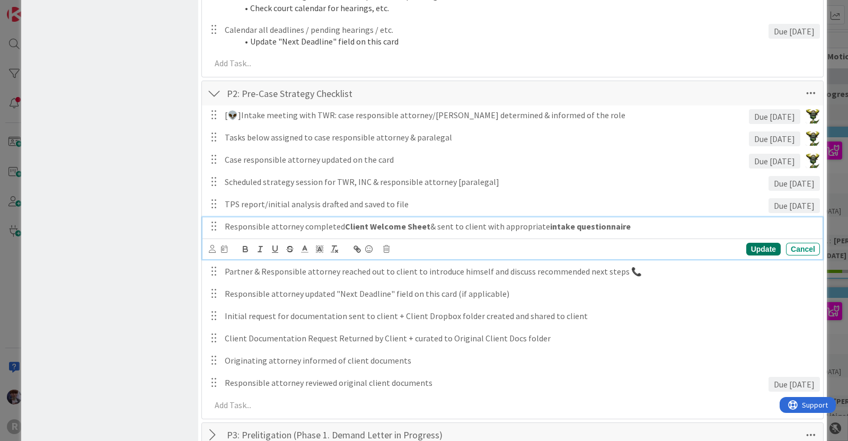
click at [749, 245] on div "Update" at bounding box center [763, 249] width 34 height 13
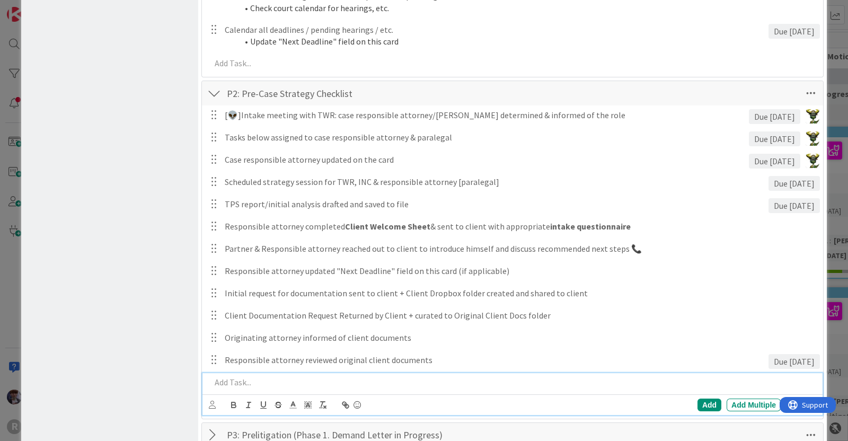
click at [295, 376] on p at bounding box center [513, 382] width 605 height 12
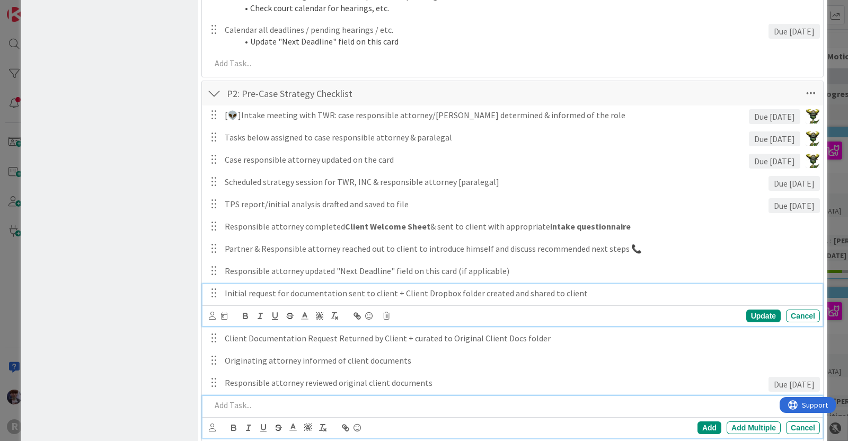
click at [376, 291] on div "Initial request for documentation sent to client + Client Dropbox folder create…" at bounding box center [512, 305] width 620 height 42
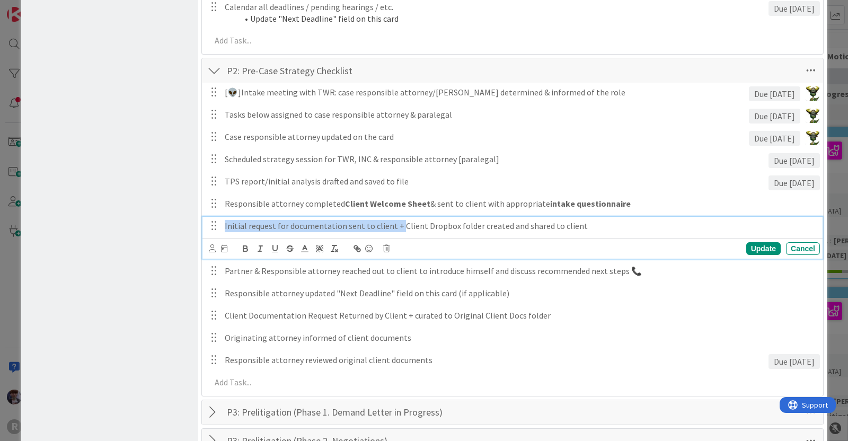
drag, startPoint x: 396, startPoint y: 226, endPoint x: 188, endPoint y: 221, distance: 207.8
click at [188, 221] on div "Board Settings You are an Administrator . You can edit all settings. Popular Au…" at bounding box center [423, 211] width 805 height 1532
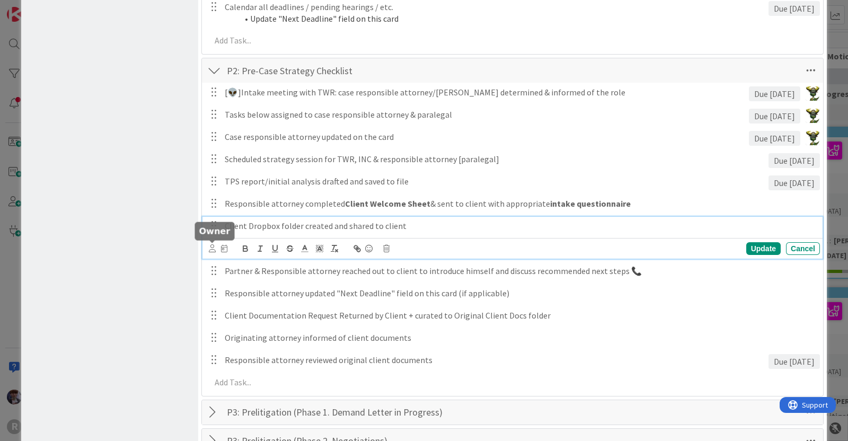
click at [211, 250] on icon at bounding box center [212, 248] width 7 height 8
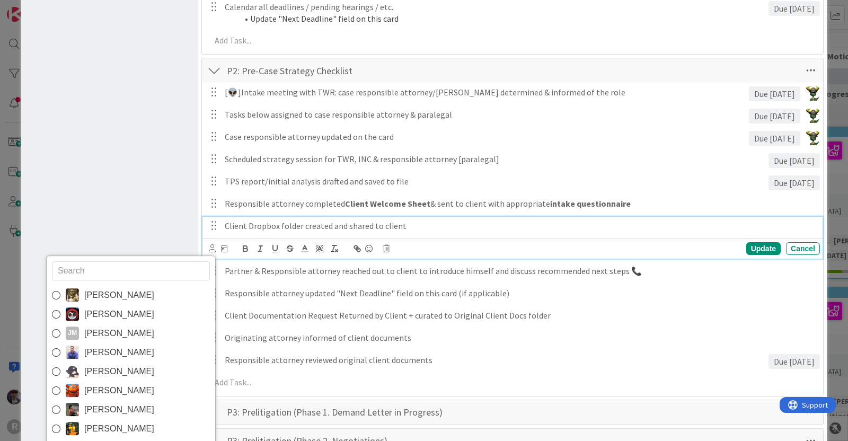
click at [467, 220] on p "Client Dropbox folder created and shared to client" at bounding box center [520, 226] width 591 height 12
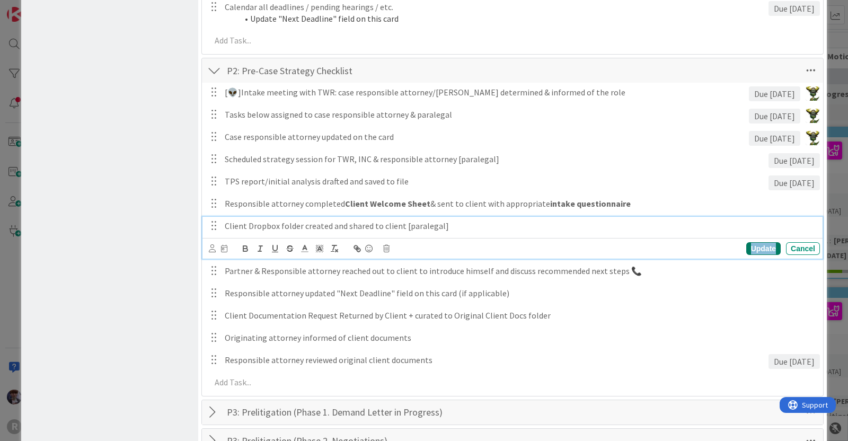
click at [750, 247] on div "Update" at bounding box center [763, 248] width 34 height 13
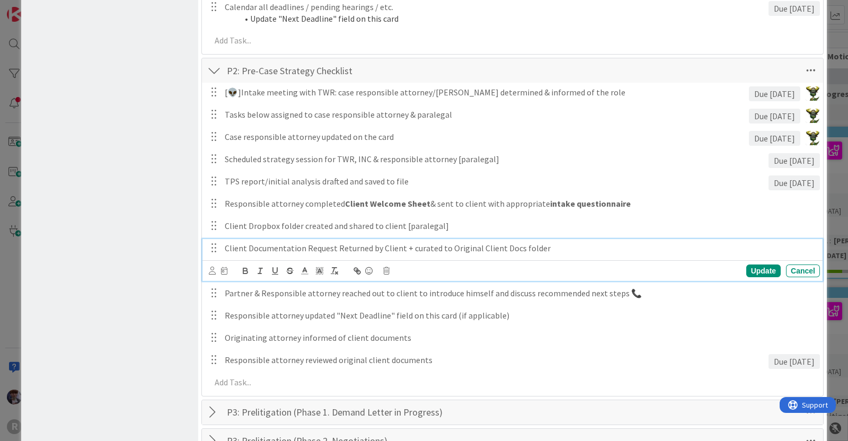
click at [551, 250] on p "Client Documentation Request Returned by Client + curated to Original Client Do…" at bounding box center [520, 248] width 591 height 12
click at [746, 270] on div "Update" at bounding box center [763, 270] width 34 height 13
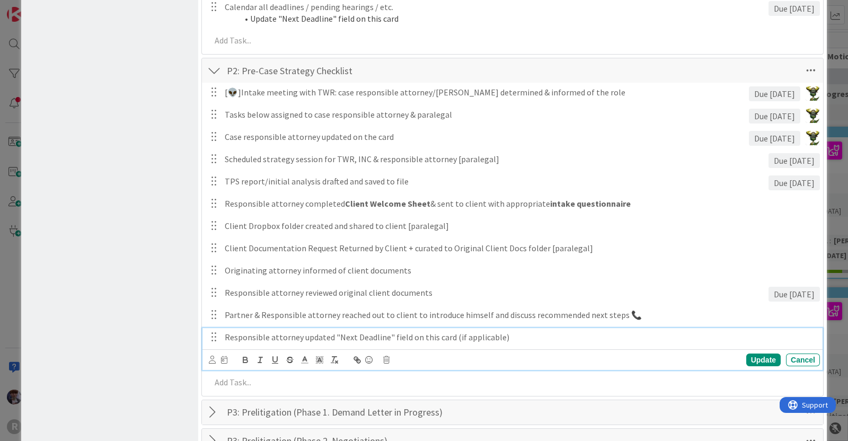
click at [314, 340] on p "Responsible attorney updated "Next Deadline" field on this card (if applicable)" at bounding box center [520, 337] width 591 height 12
click at [299, 337] on p "Responsible attorney updated "Next Deadline" field on this card (if applicable)" at bounding box center [520, 337] width 591 height 12
click at [143, 363] on div "Board Settings You are an Administrator . You can edit all settings. Popular Au…" at bounding box center [109, 211] width 177 height 1532
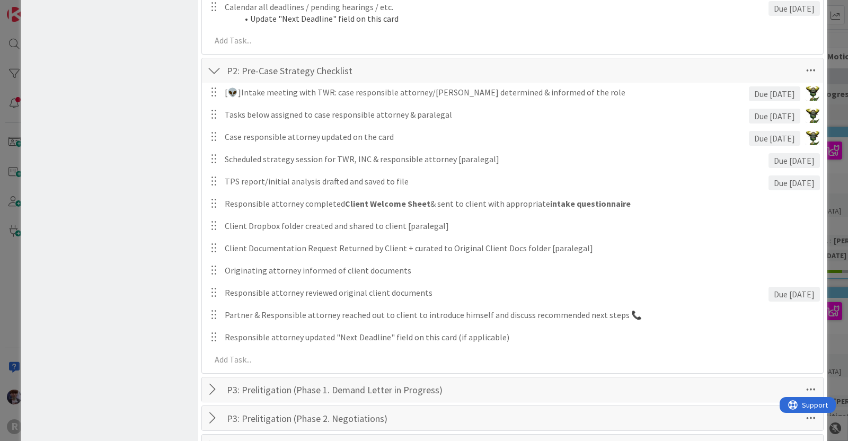
click at [107, 250] on div "Board Settings You are an Administrator . You can edit all settings. Popular Au…" at bounding box center [109, 199] width 177 height 1509
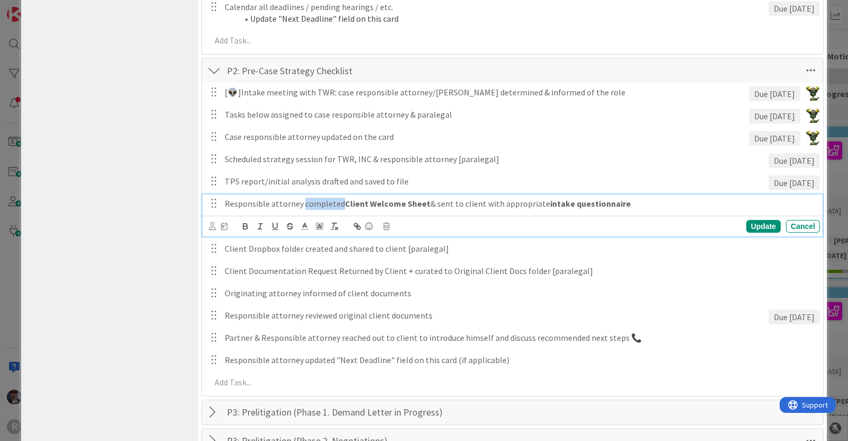
drag, startPoint x: 339, startPoint y: 201, endPoint x: 300, endPoint y: 201, distance: 39.2
click at [300, 201] on p "Responsible attorney completed Client Welcome Sheet & sent to client with appro…" at bounding box center [520, 204] width 591 height 12
click at [173, 245] on div "Board Settings You are an Administrator . You can edit all settings. Popular Au…" at bounding box center [109, 211] width 177 height 1532
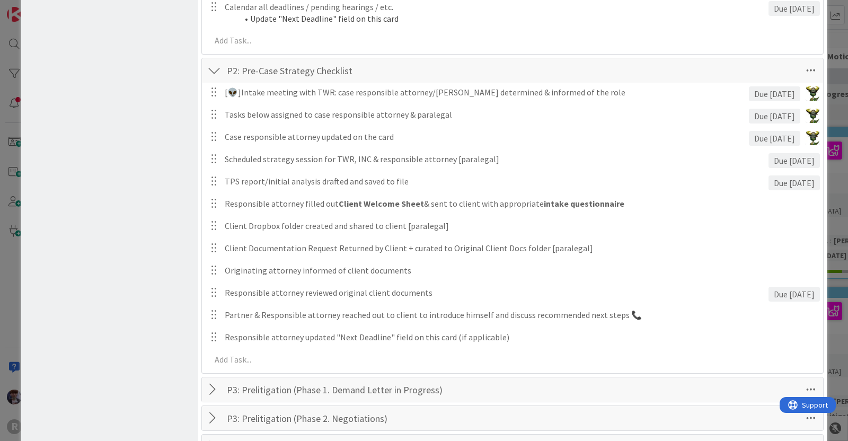
click at [173, 245] on div "Board Settings You are an Administrator . You can edit all settings. Popular Au…" at bounding box center [109, 199] width 177 height 1509
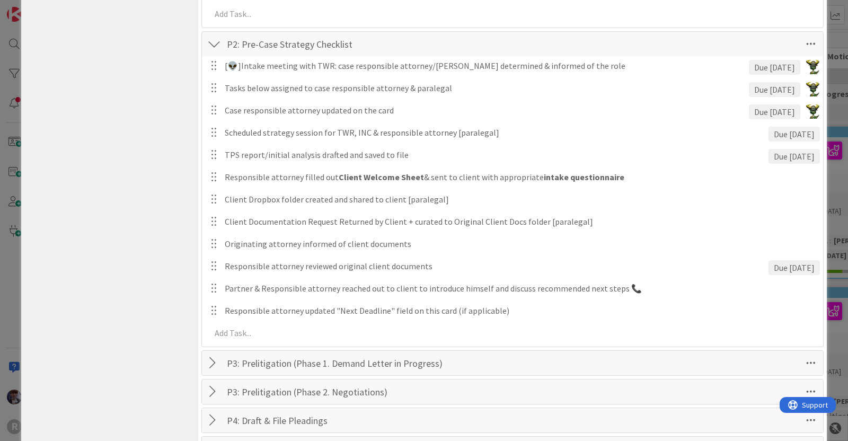
click at [154, 192] on div "Board Settings You are an Administrator . You can edit all settings. Popular Au…" at bounding box center [109, 173] width 177 height 1509
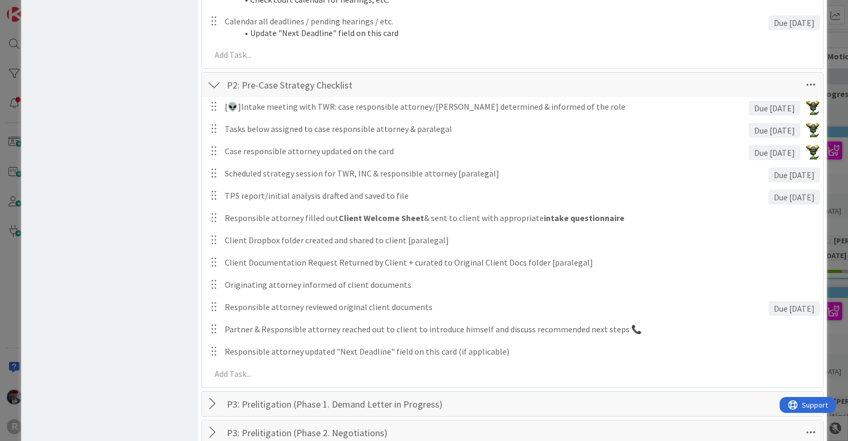
scroll to position [567, 0]
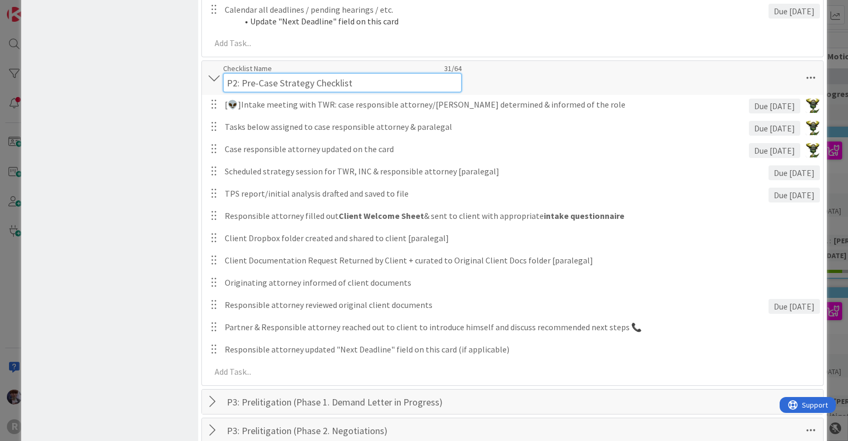
click at [262, 73] on input "P2: Pre-Case Strategy Checklist" at bounding box center [342, 82] width 238 height 19
click at [260, 75] on input "P2: Pre-Case Strategy Checklist" at bounding box center [342, 82] width 238 height 19
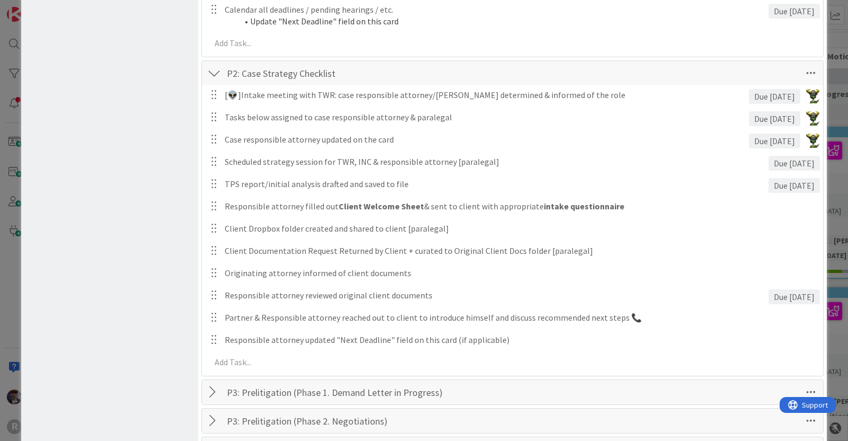
click at [166, 187] on div "Board Settings You are an Administrator . You can edit all settings. Popular Au…" at bounding box center [109, 202] width 177 height 1509
click at [210, 72] on div at bounding box center [214, 73] width 14 height 19
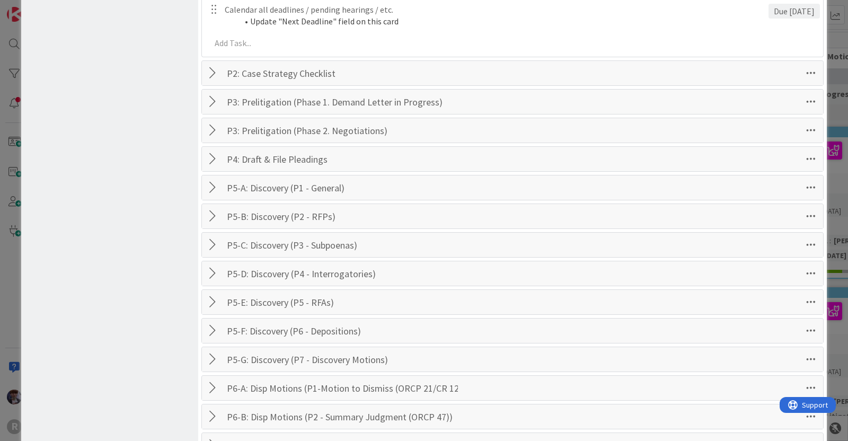
click at [213, 100] on div at bounding box center [214, 101] width 14 height 19
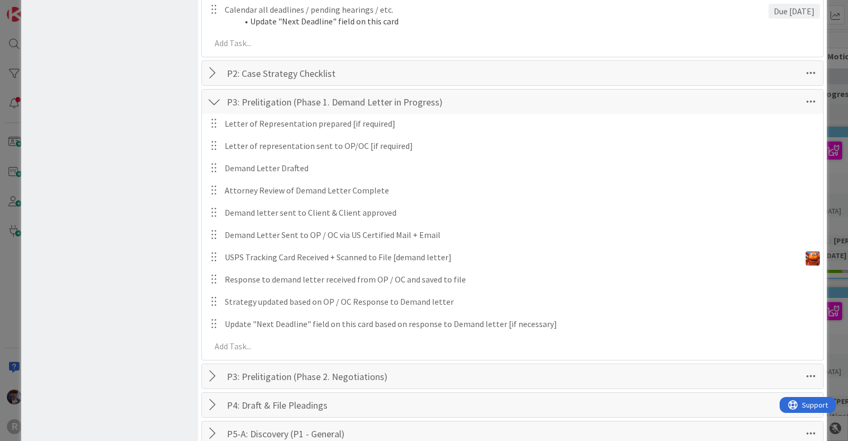
click at [213, 100] on div at bounding box center [214, 101] width 14 height 19
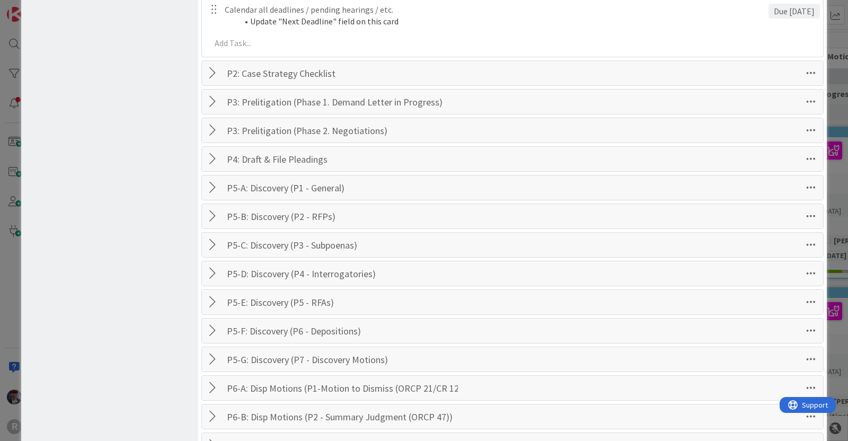
click at [130, 276] on div "Board Settings You are an Administrator . You can edit all settings. Popular Au…" at bounding box center [109, 57] width 177 height 1219
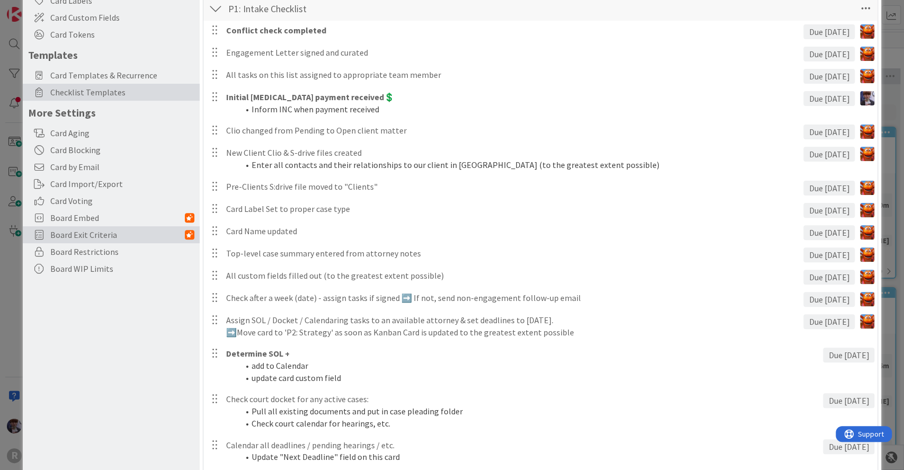
scroll to position [134, 0]
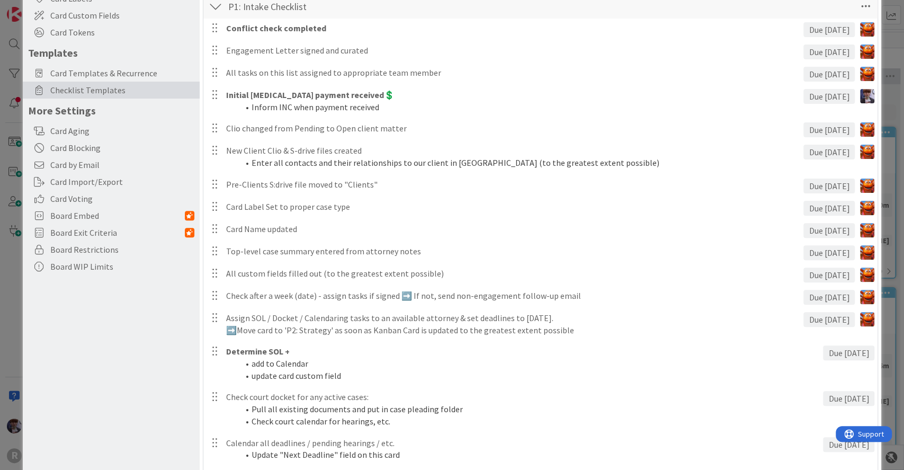
click at [214, 7] on div at bounding box center [216, 6] width 14 height 19
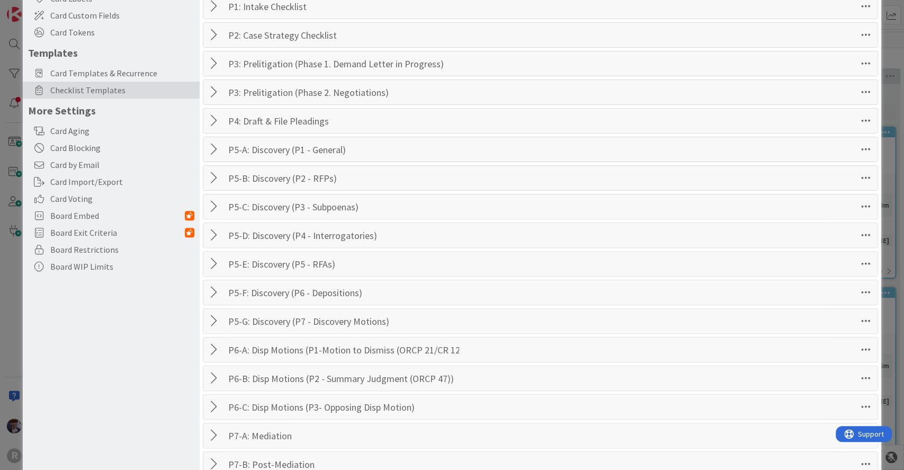
click at [210, 36] on div at bounding box center [216, 34] width 14 height 19
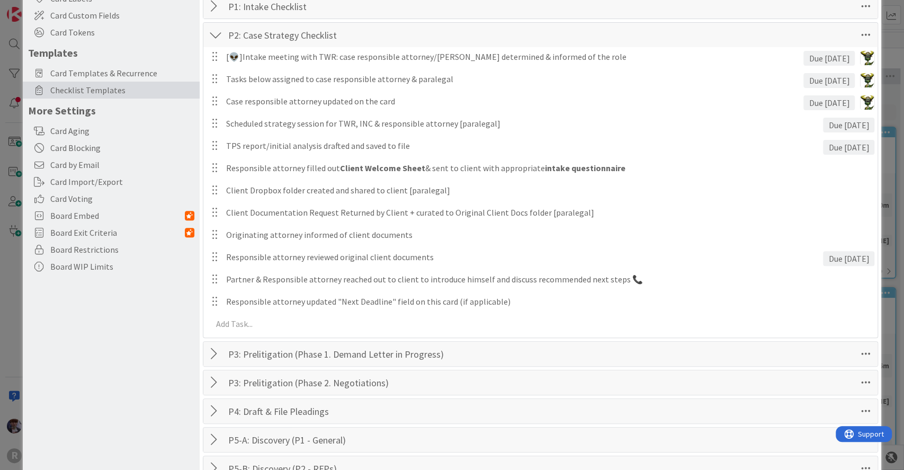
click at [213, 30] on div at bounding box center [216, 34] width 14 height 19
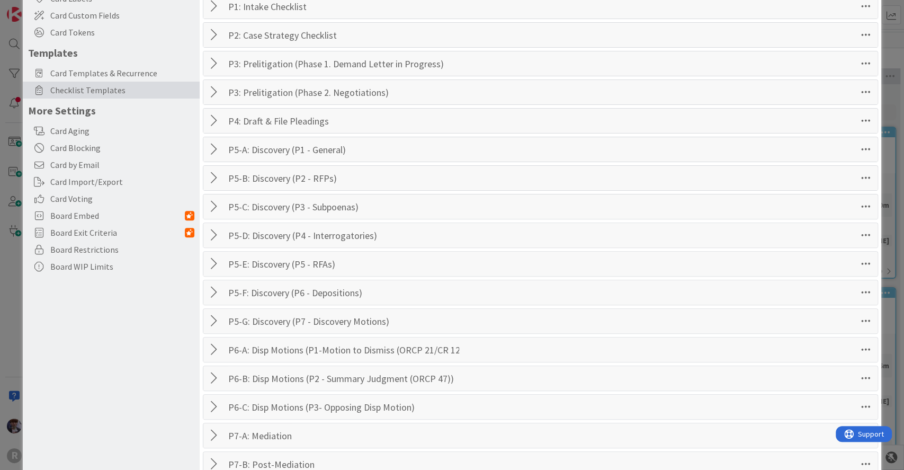
click at [218, 61] on div at bounding box center [216, 63] width 14 height 19
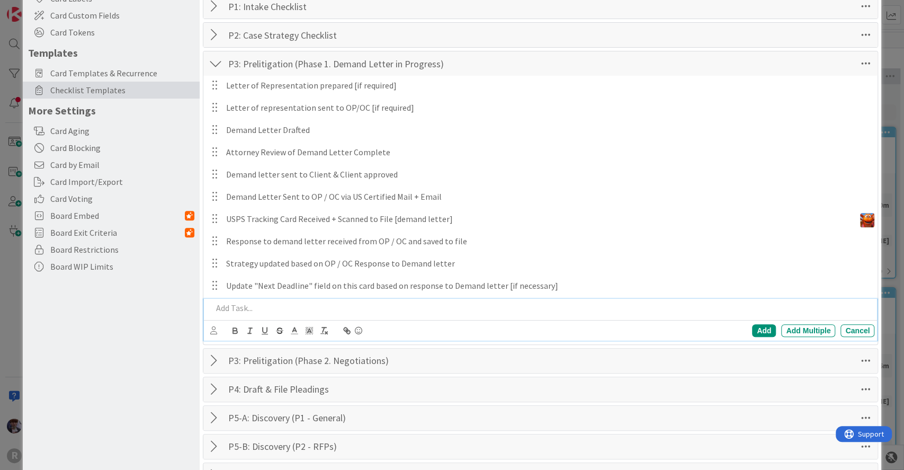
click at [240, 304] on p at bounding box center [541, 308] width 659 height 12
click at [184, 305] on div "Board Settings You are an Administrator . You can edit all settings. Popular Au…" at bounding box center [111, 389] width 177 height 1016
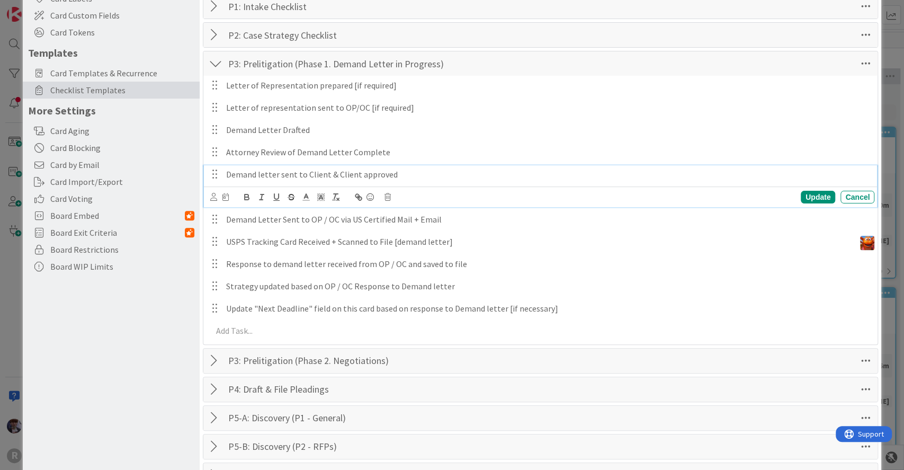
click at [325, 174] on p "Demand letter sent to Client & Client approved" at bounding box center [548, 174] width 644 height 12
click at [397, 176] on p "Demand letter sent to Client & Client approved" at bounding box center [548, 174] width 644 height 12
click at [371, 197] on icon at bounding box center [370, 197] width 13 height 15
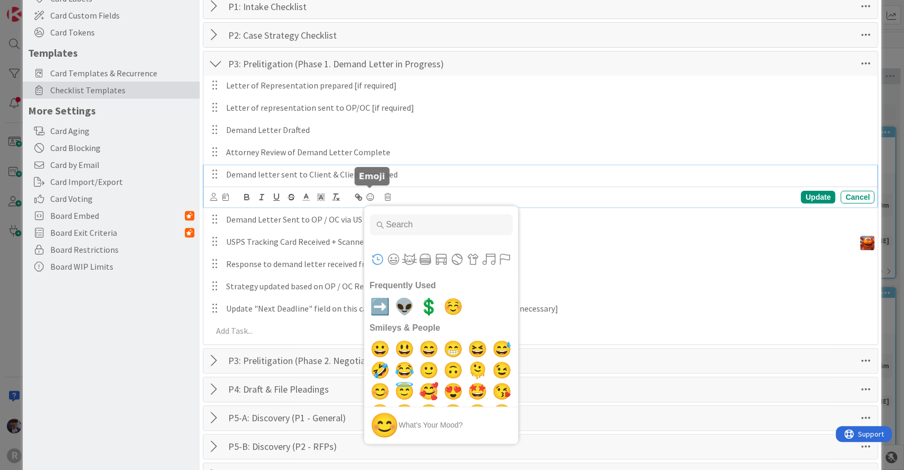
click at [371, 197] on icon at bounding box center [370, 197] width 13 height 15
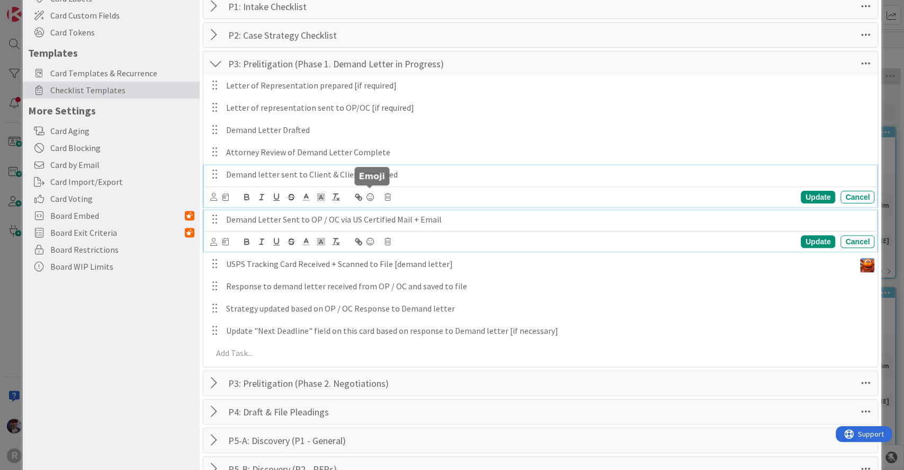
click at [419, 223] on p "Demand Letter Sent to OP / OC via US Certified Mail + Email" at bounding box center [548, 220] width 644 height 12
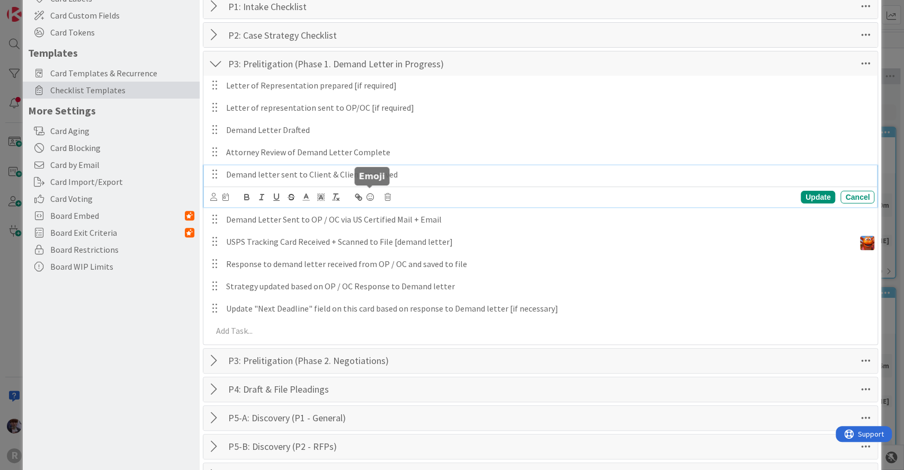
click at [372, 198] on icon at bounding box center [370, 197] width 13 height 15
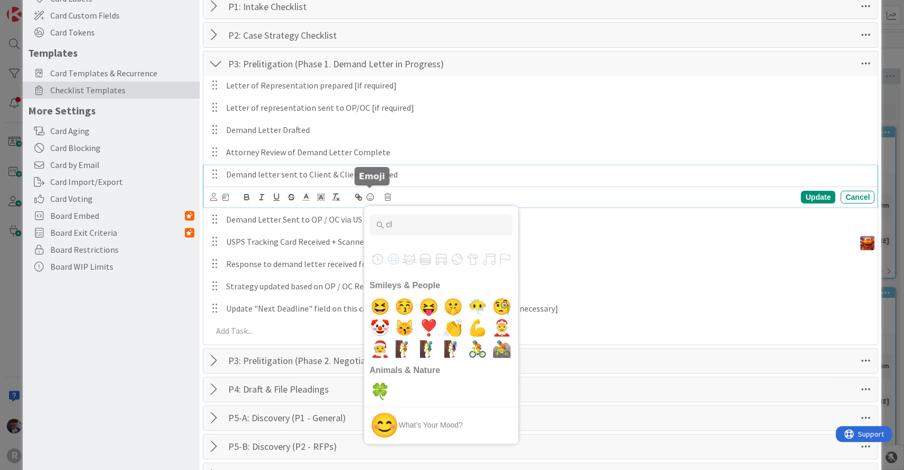
type input "c"
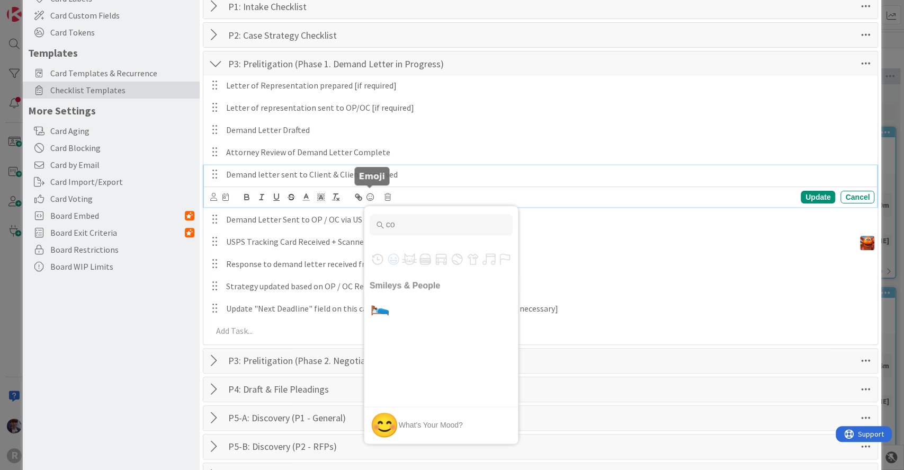
type input "c"
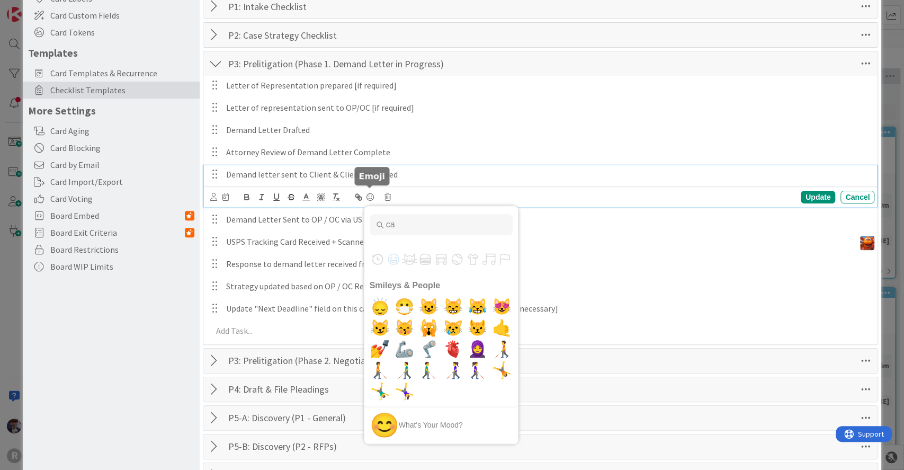
type input "c"
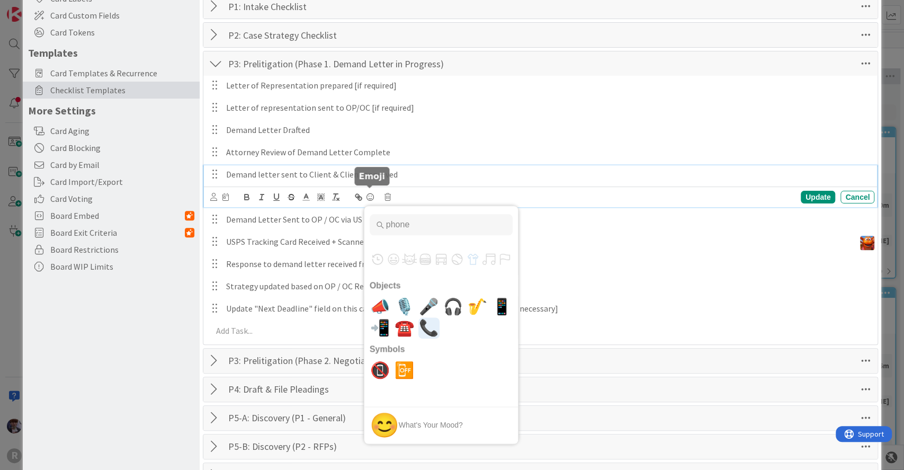
type input "phone"
click at [424, 334] on span "📞" at bounding box center [428, 327] width 25 height 21
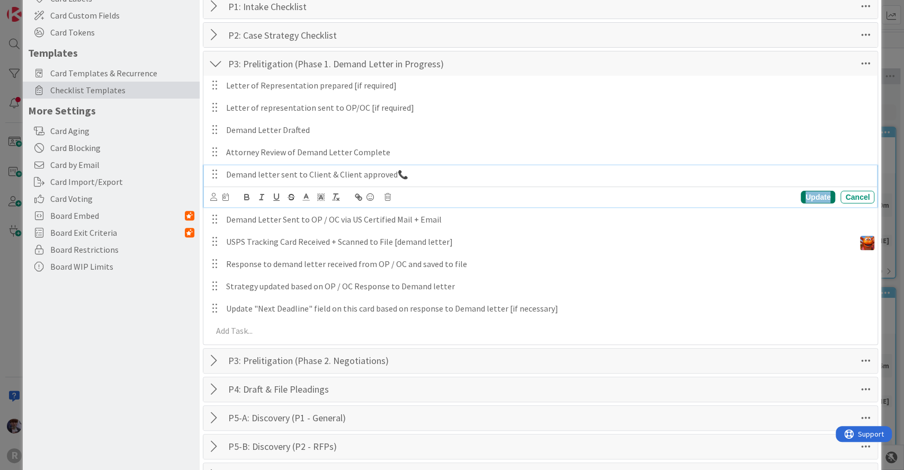
click at [807, 197] on div "Update" at bounding box center [818, 197] width 34 height 13
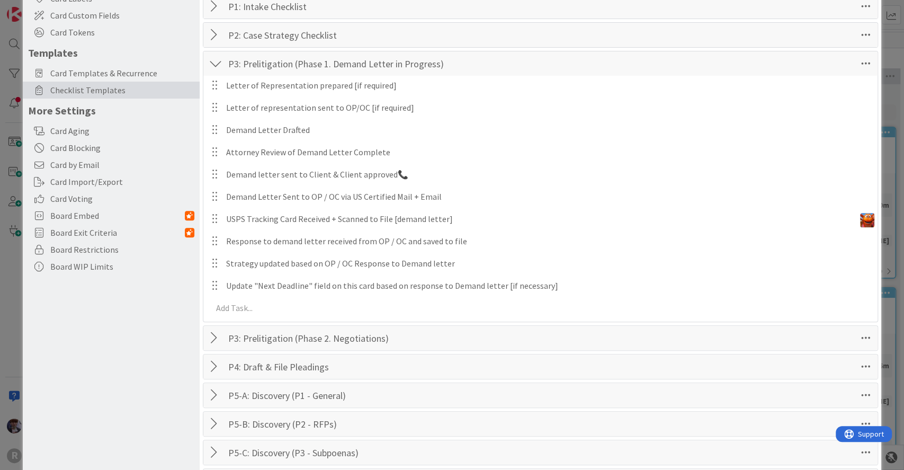
click at [215, 337] on div at bounding box center [216, 338] width 14 height 19
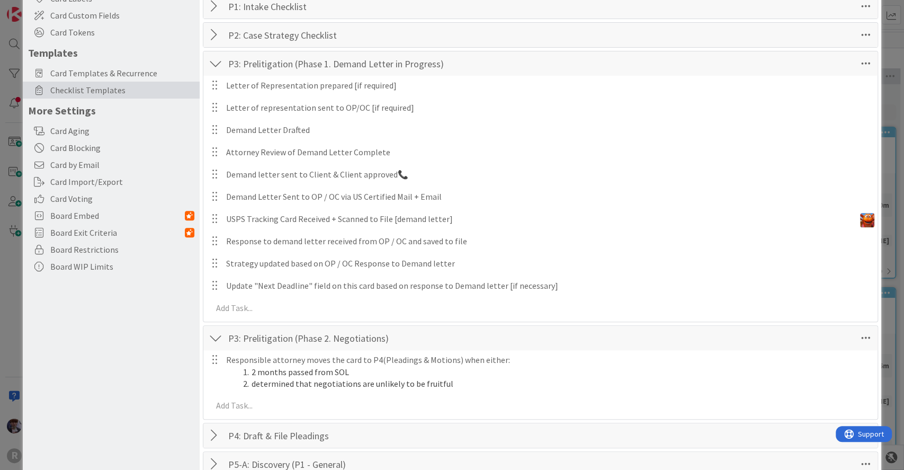
click at [213, 335] on div at bounding box center [216, 338] width 14 height 19
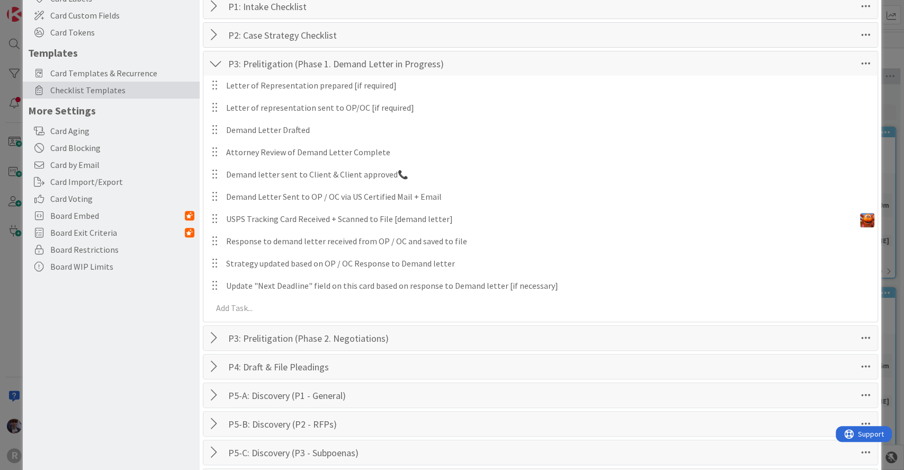
click at [210, 378] on div "Checklist Templates Save time by creating checklist templates. Learn more... Cr…" at bounding box center [541, 378] width 666 height 976
click at [211, 365] on div at bounding box center [216, 366] width 14 height 19
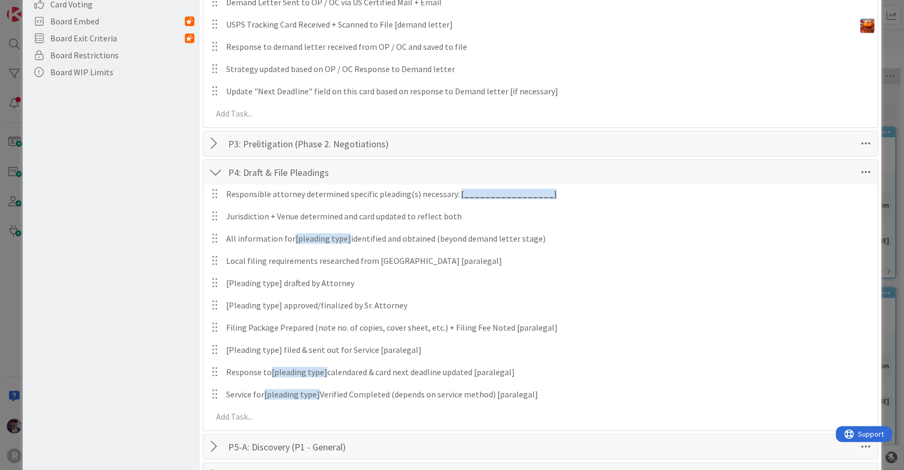
scroll to position [340, 0]
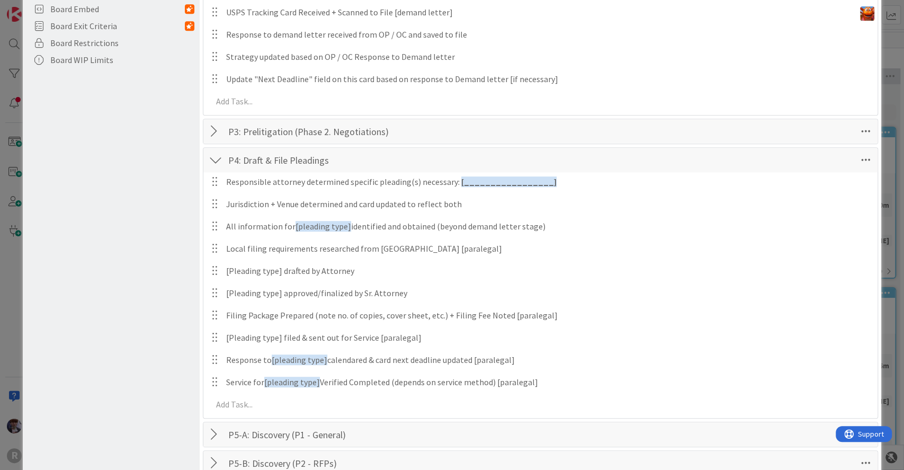
click at [125, 225] on div "Board Settings You are an Administrator . You can edit all settings. Popular Au…" at bounding box center [111, 294] width 177 height 1239
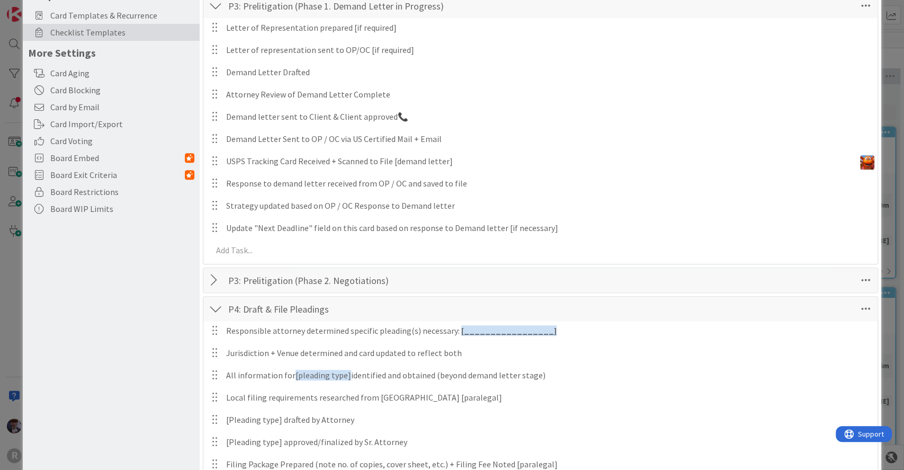
scroll to position [177, 0]
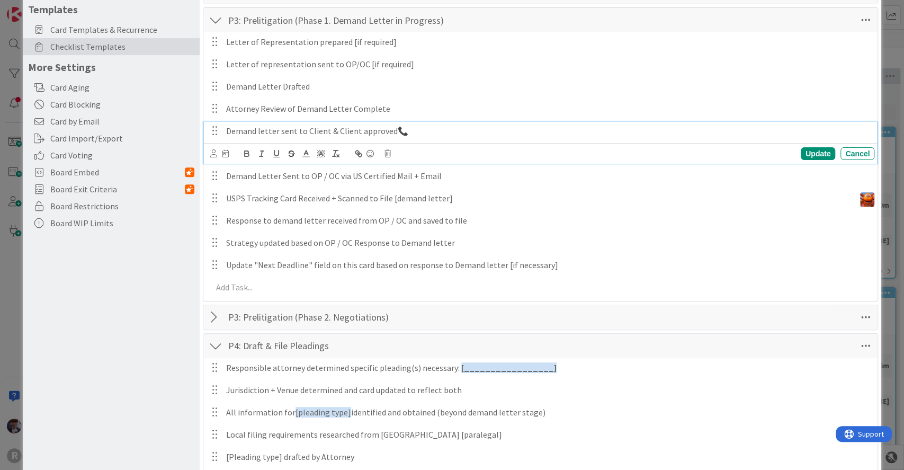
click at [407, 129] on p "Demand letter sent to Client & Client approved📞" at bounding box center [548, 131] width 644 height 12
click at [145, 283] on div "Board Settings You are an Administrator . You can edit all settings. Popular Au…" at bounding box center [111, 469] width 177 height 1262
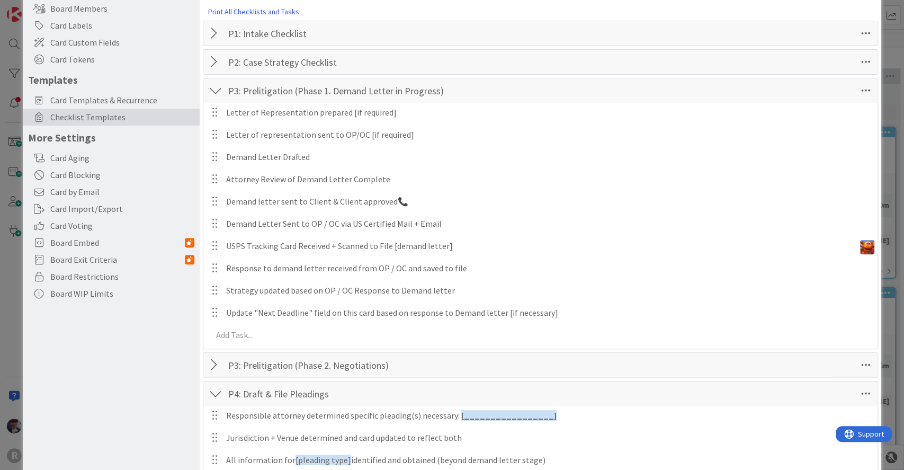
scroll to position [104, 0]
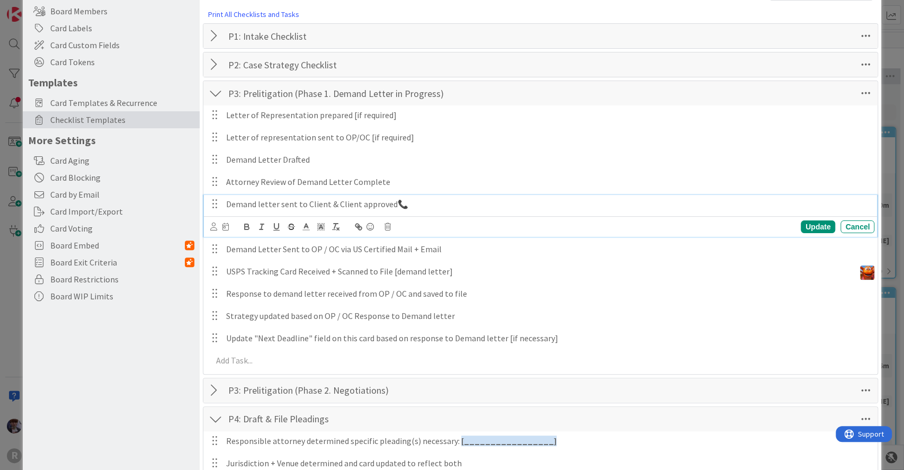
click at [406, 204] on p "Demand letter sent to Client & Client approved📞" at bounding box center [548, 204] width 644 height 12
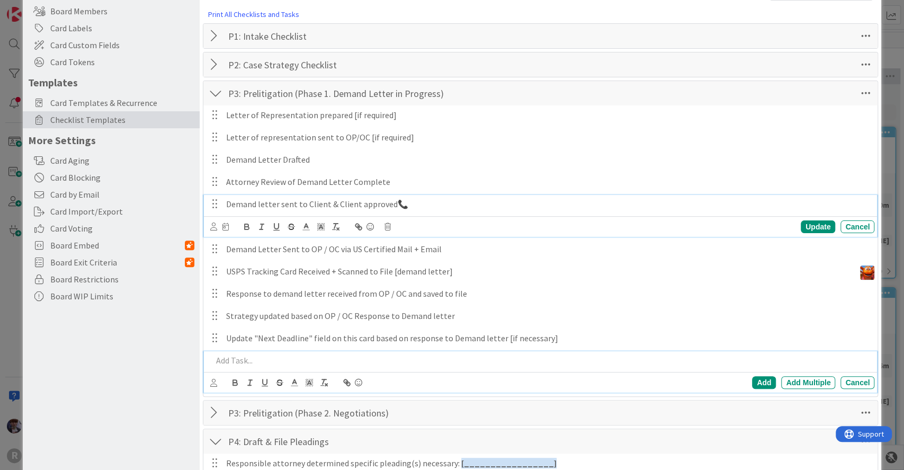
click at [245, 362] on p at bounding box center [541, 360] width 659 height 12
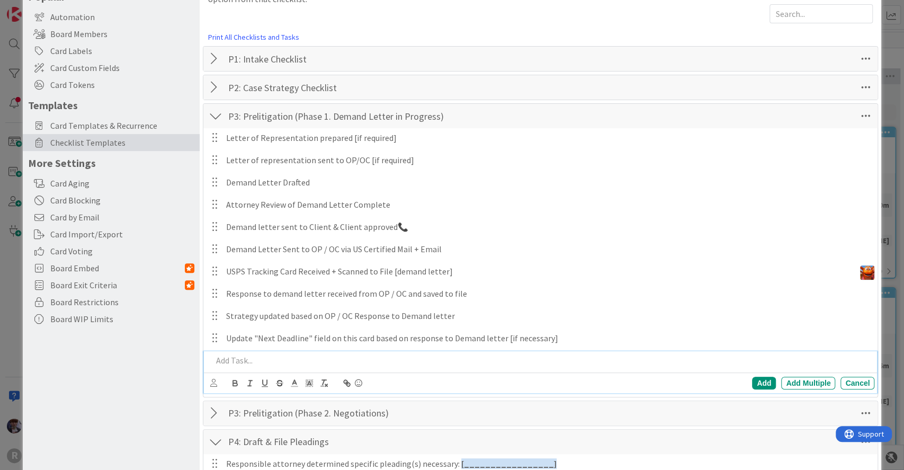
click at [245, 362] on p at bounding box center [541, 360] width 659 height 12
click at [415, 359] on p "Call client to inform about Case Status & Next steps" at bounding box center [541, 360] width 659 height 12
click at [212, 360] on p "Call client to inform about Case Status & Next steps" at bounding box center [541, 360] width 659 height 12
click at [216, 389] on div "Add Add Multiple Cancel" at bounding box center [542, 383] width 665 height 15
click at [214, 382] on icon at bounding box center [213, 383] width 7 height 8
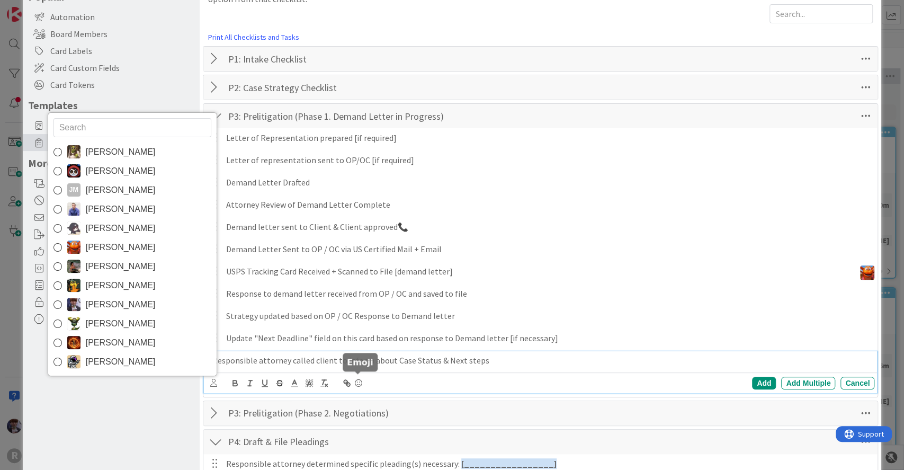
click at [362, 382] on icon at bounding box center [358, 383] width 13 height 15
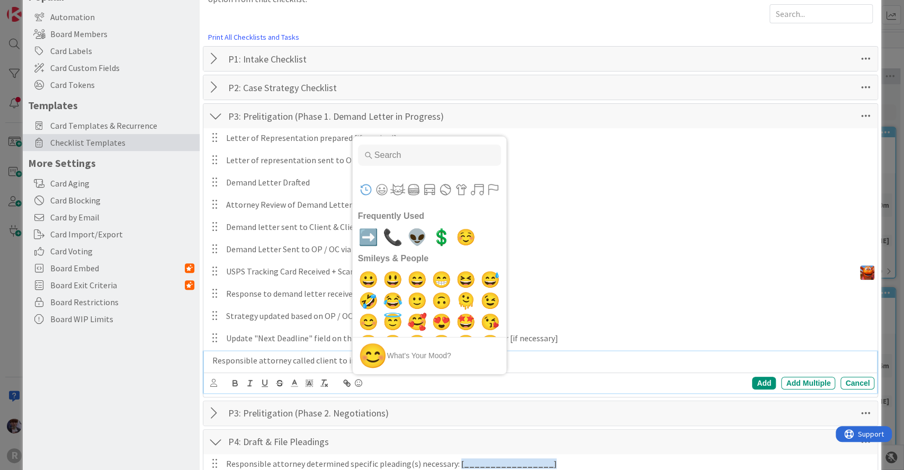
click at [519, 358] on p "Responsible attorney called client to inform about Case Status & Next steps" at bounding box center [541, 360] width 659 height 12
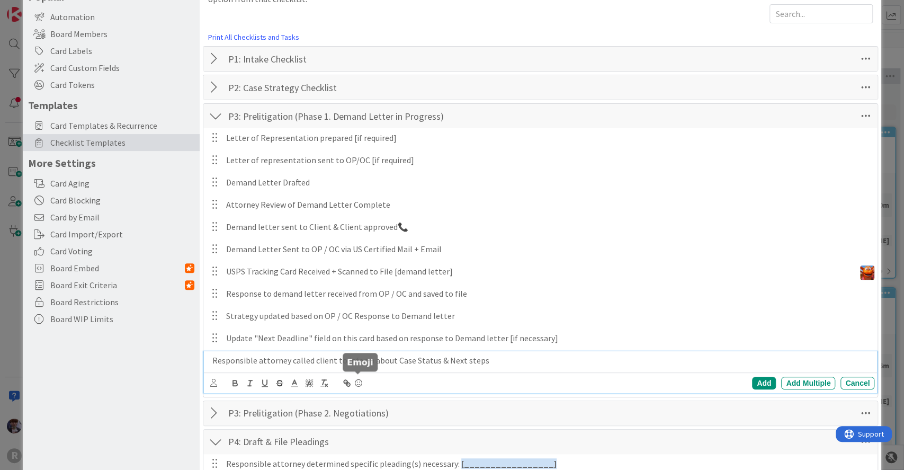
click at [356, 379] on icon at bounding box center [358, 383] width 13 height 15
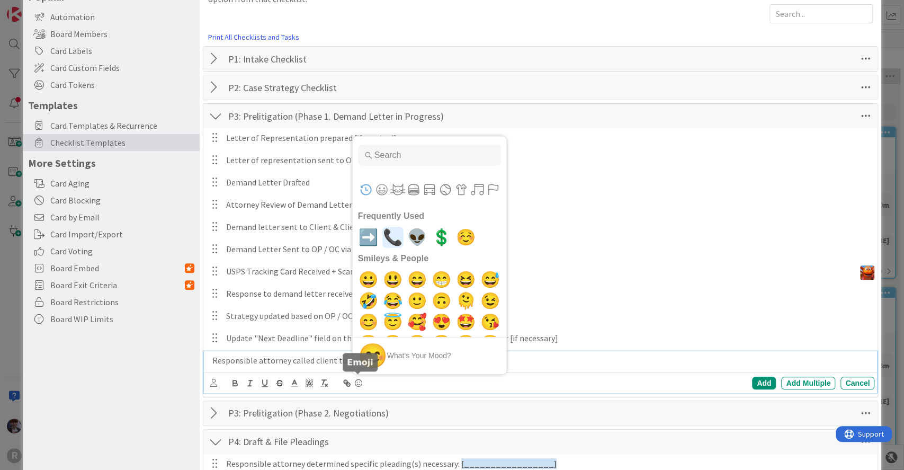
click at [391, 232] on span "📞" at bounding box center [392, 236] width 25 height 21
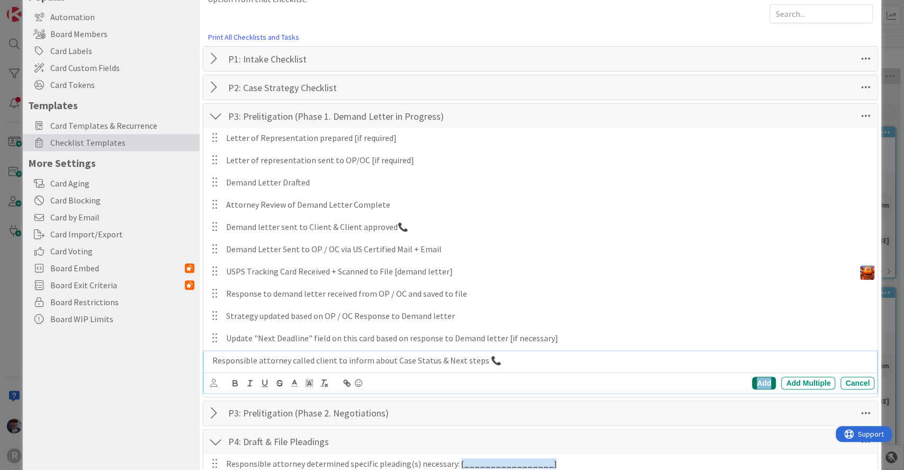
click at [763, 377] on div "Add" at bounding box center [764, 383] width 24 height 13
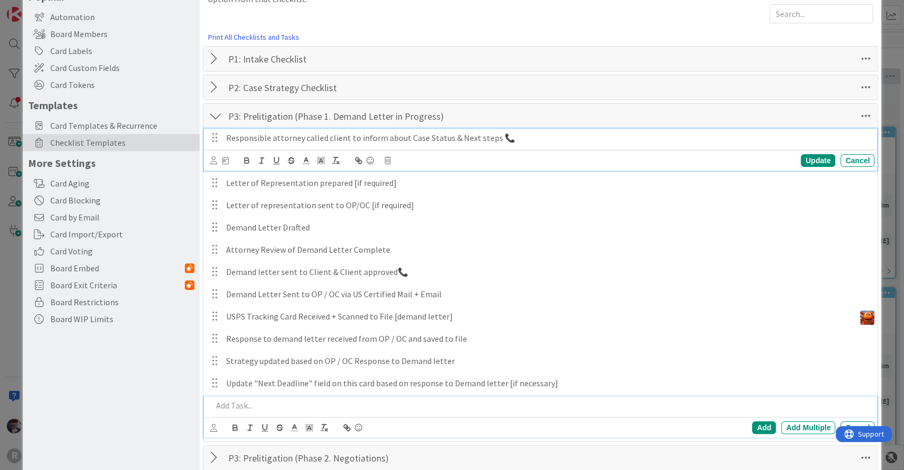
click at [413, 138] on p "Responsible attorney called client to inform about Case Status & Next steps 📞" at bounding box center [548, 138] width 644 height 12
click at [428, 139] on p "Responsible attorney called client to inform about case Status & Next steps 📞" at bounding box center [548, 138] width 644 height 12
click at [458, 138] on p "Responsible attorney called client to inform about case status & Next steps 📞" at bounding box center [548, 138] width 644 height 12
click at [801, 157] on div "Update" at bounding box center [818, 160] width 34 height 13
drag, startPoint x: 534, startPoint y: 136, endPoint x: 223, endPoint y: 136, distance: 311.0
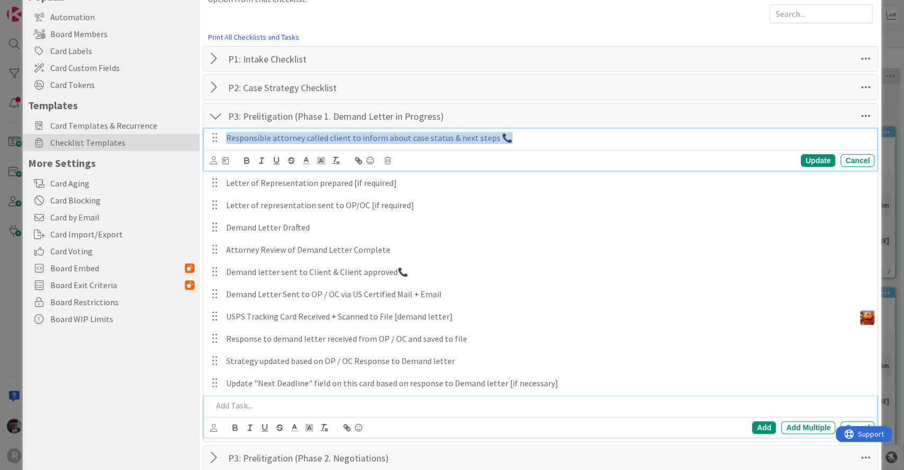
click at [223, 136] on div "Responsible attorney called client to inform about case status & next steps 📞" at bounding box center [548, 138] width 653 height 19
copy p "Responsible attorney called client to inform about case status & next steps 📞"
click at [215, 116] on div at bounding box center [216, 116] width 14 height 19
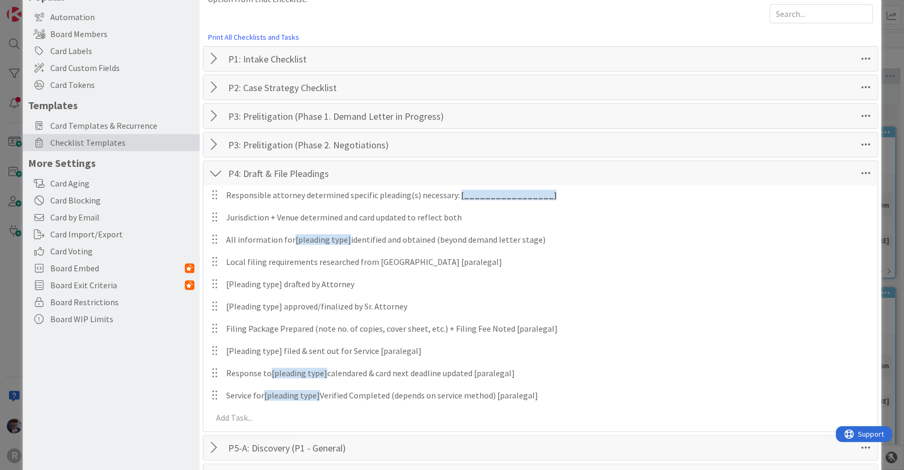
click at [216, 146] on div at bounding box center [216, 144] width 14 height 19
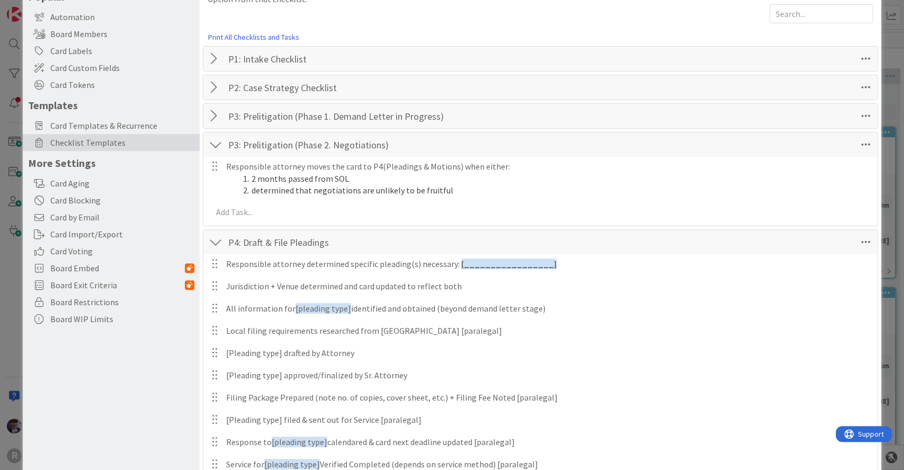
click at [216, 142] on div at bounding box center [216, 144] width 14 height 19
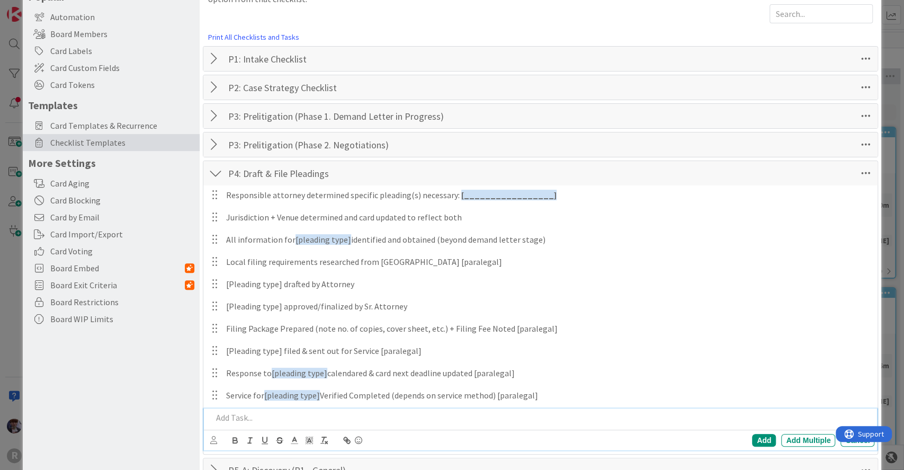
click at [279, 412] on p at bounding box center [541, 418] width 659 height 12
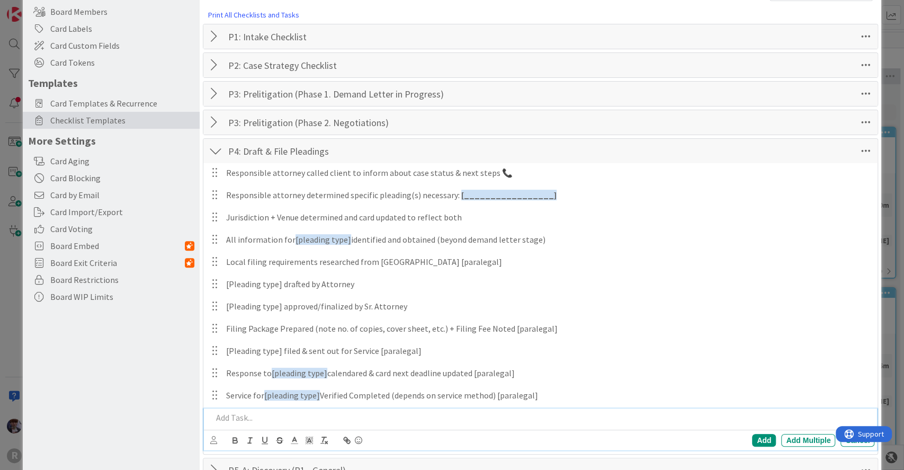
click at [147, 375] on div "Board Settings You are an Administrator . You can edit all settings. Popular Au…" at bounding box center [111, 431] width 177 height 1038
click at [216, 149] on div at bounding box center [216, 150] width 14 height 19
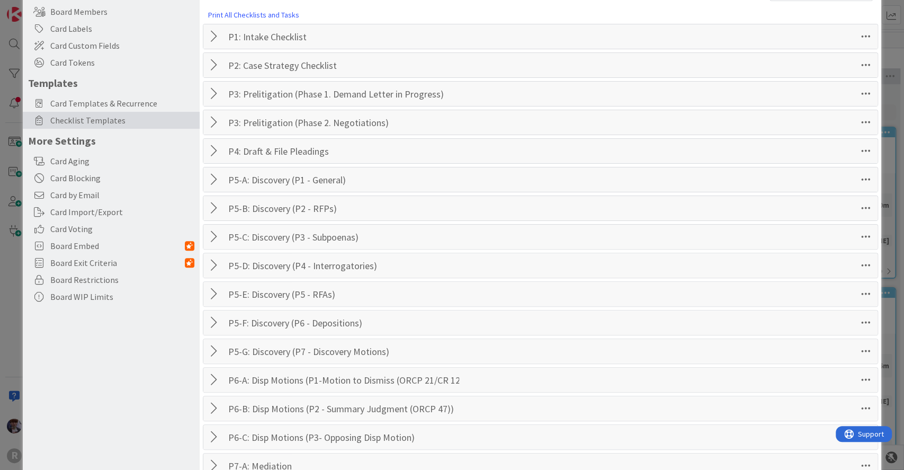
click at [217, 184] on div at bounding box center [216, 179] width 14 height 19
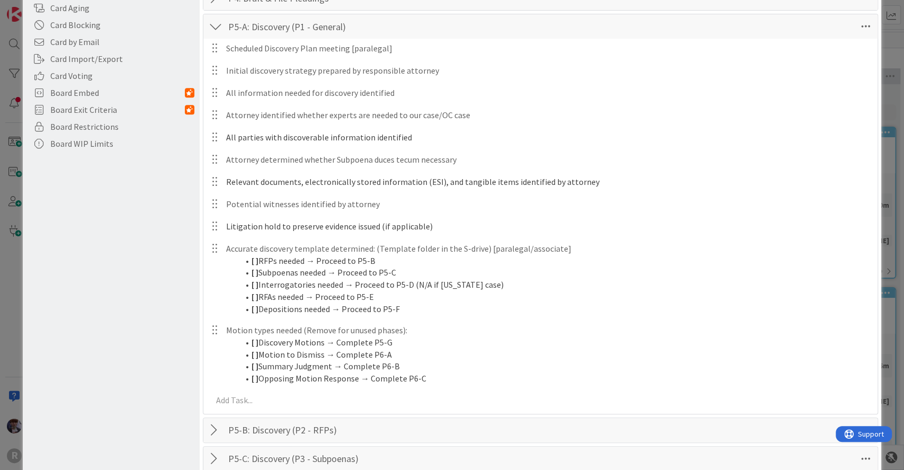
scroll to position [239, 0]
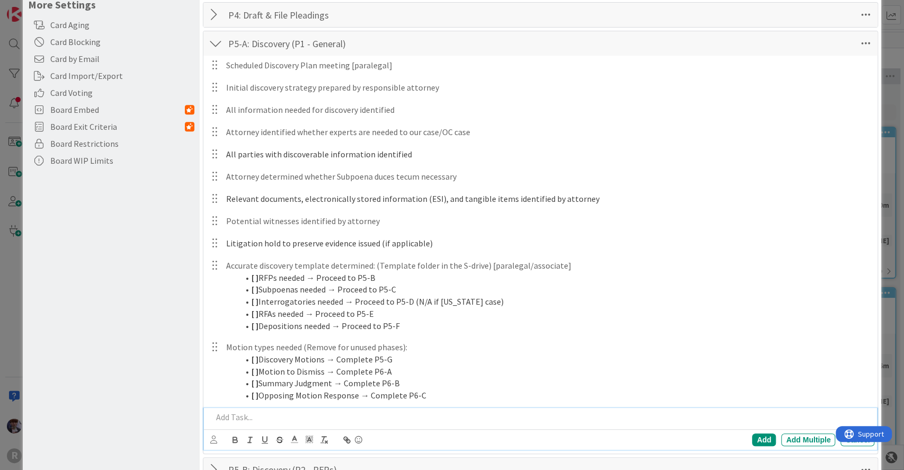
click at [280, 412] on p at bounding box center [541, 417] width 659 height 12
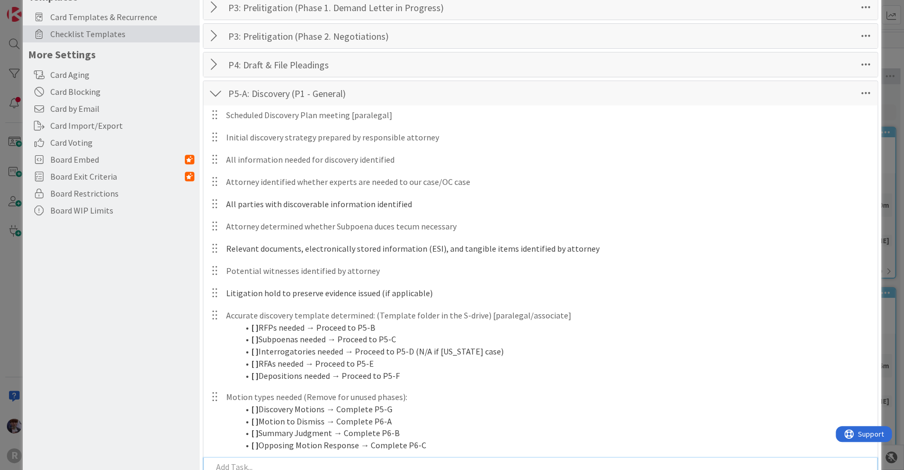
scroll to position [186, 0]
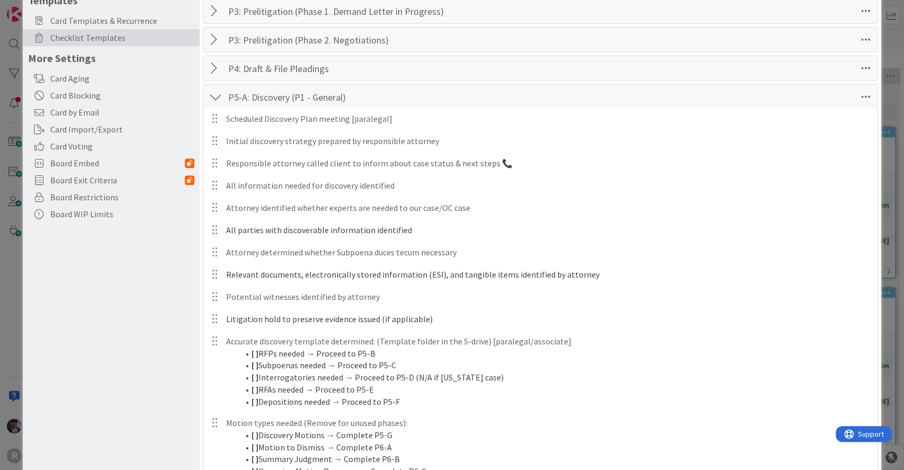
click at [132, 286] on div "Board Settings You are an Administrator . You can edit all settings. Popular Au…" at bounding box center [111, 412] width 177 height 1167
click at [217, 95] on div at bounding box center [216, 96] width 14 height 19
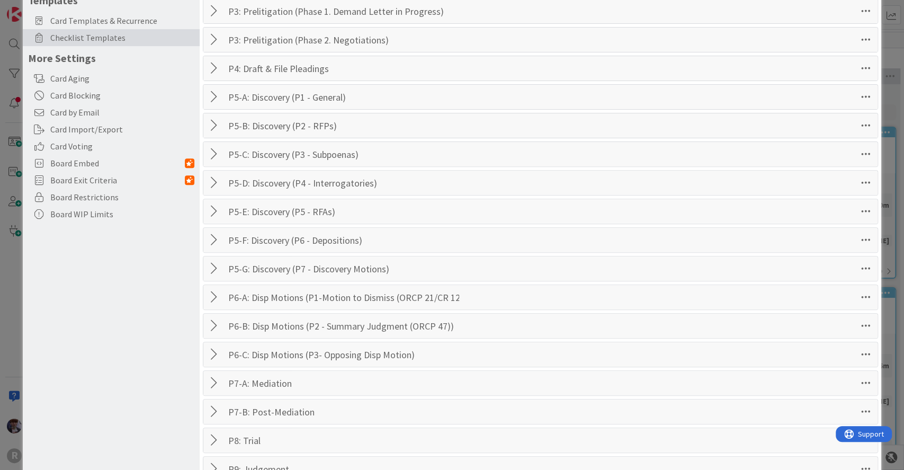
click at [216, 291] on div at bounding box center [216, 297] width 14 height 19
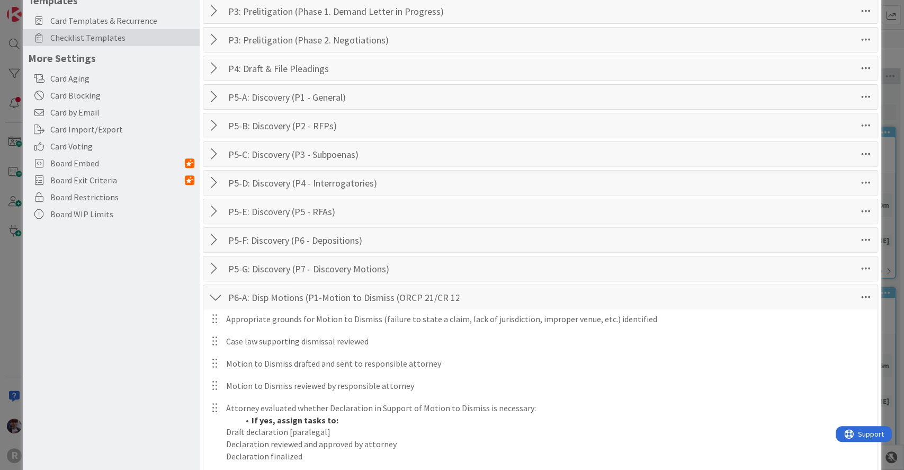
click at [216, 291] on div at bounding box center [216, 297] width 14 height 19
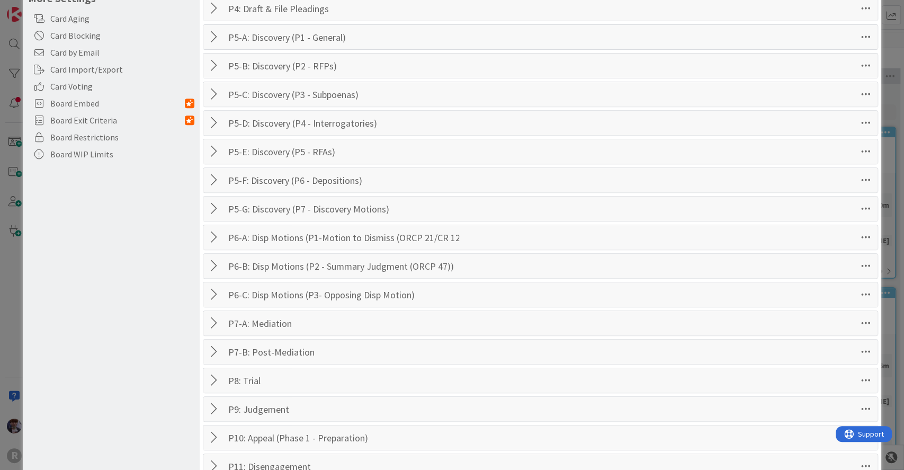
scroll to position [261, 0]
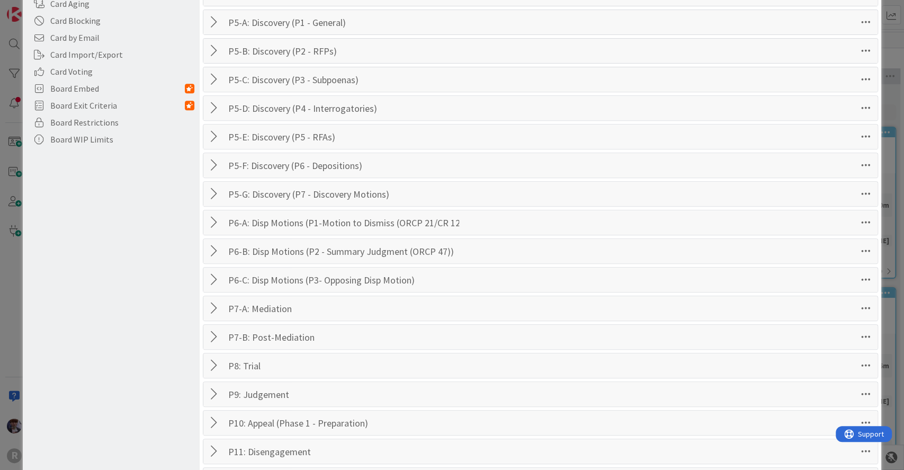
click at [210, 219] on div at bounding box center [216, 222] width 14 height 19
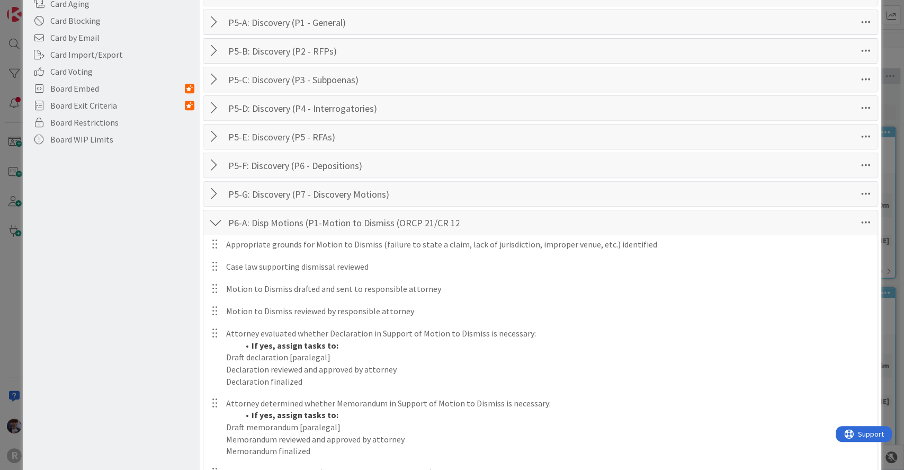
click at [212, 219] on div at bounding box center [216, 222] width 14 height 19
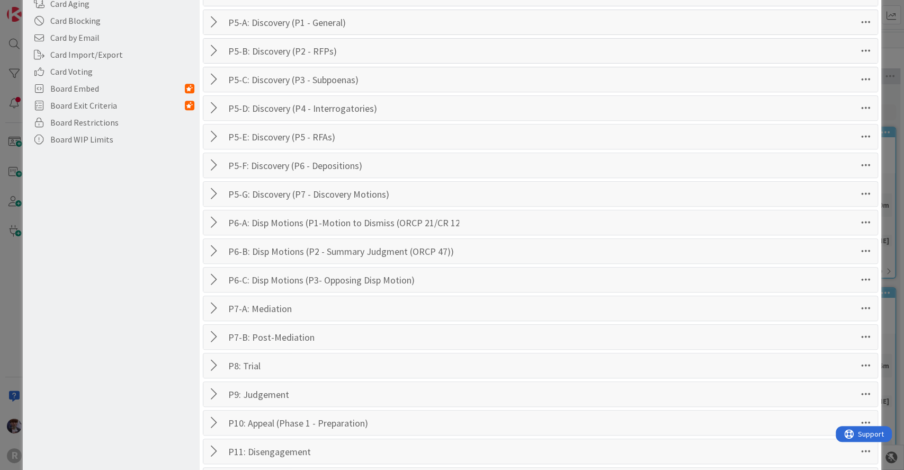
click at [211, 301] on div at bounding box center [216, 308] width 14 height 19
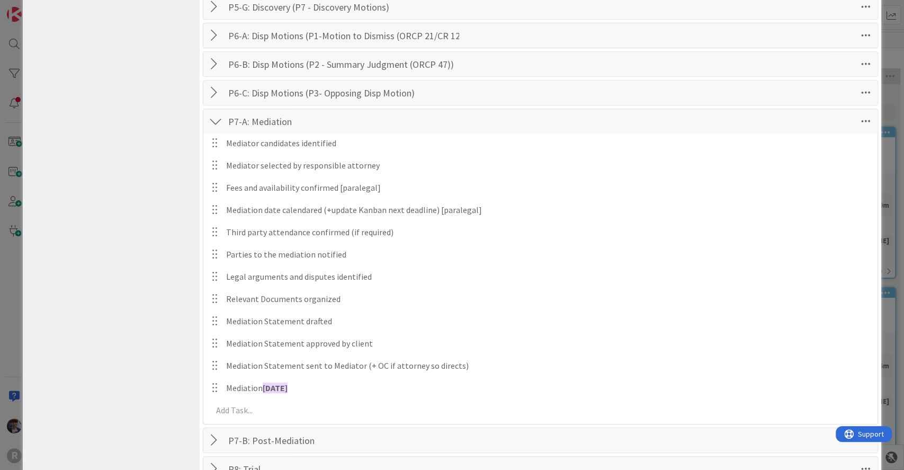
scroll to position [451, 0]
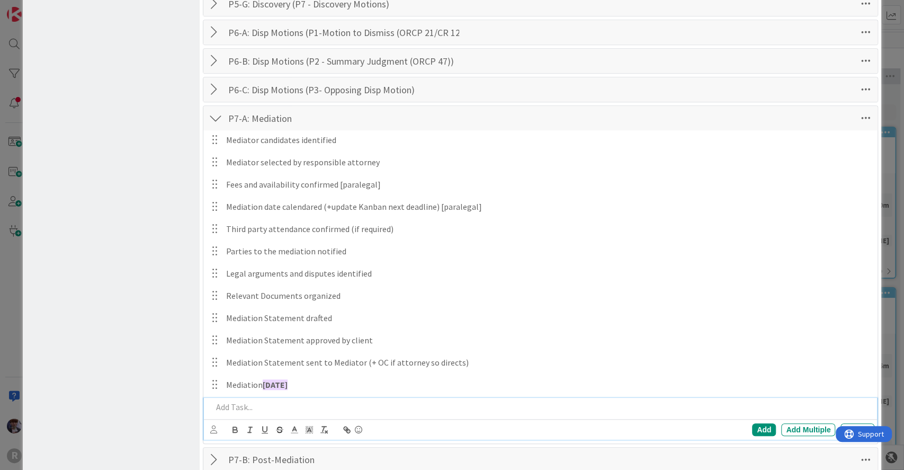
click at [354, 403] on p at bounding box center [541, 407] width 659 height 12
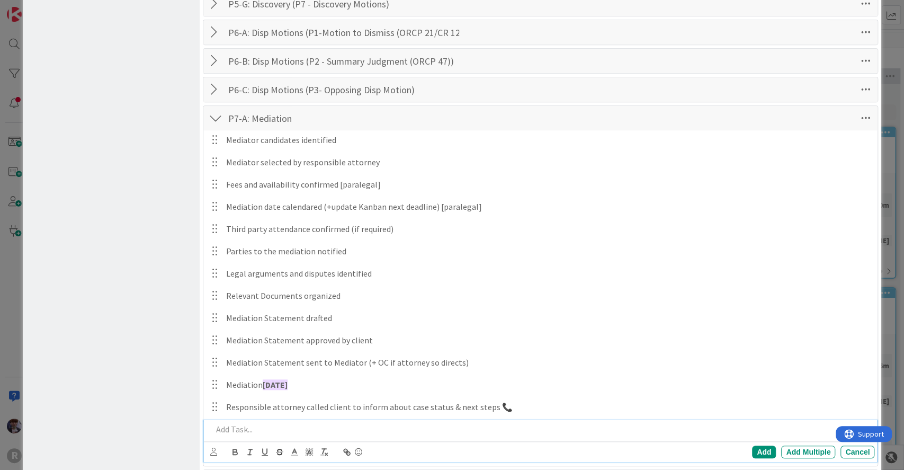
scroll to position [473, 0]
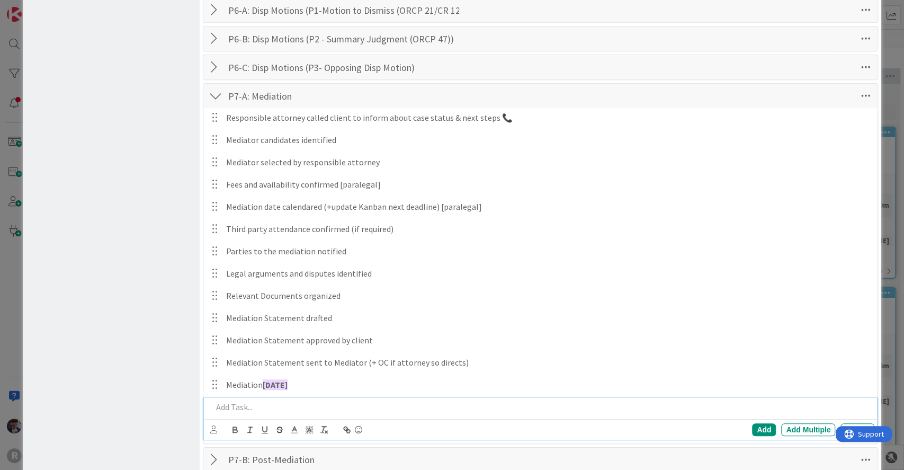
click at [122, 204] on div "Board Settings You are an Administrator . You can edit all settings. Popular Au…" at bounding box center [111, 83] width 177 height 1083
click at [216, 97] on div at bounding box center [216, 95] width 14 height 19
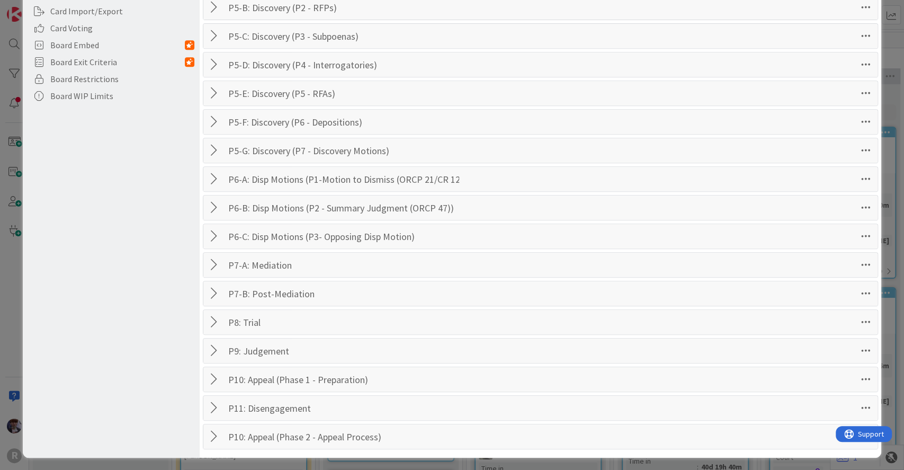
click at [212, 288] on div at bounding box center [216, 293] width 14 height 19
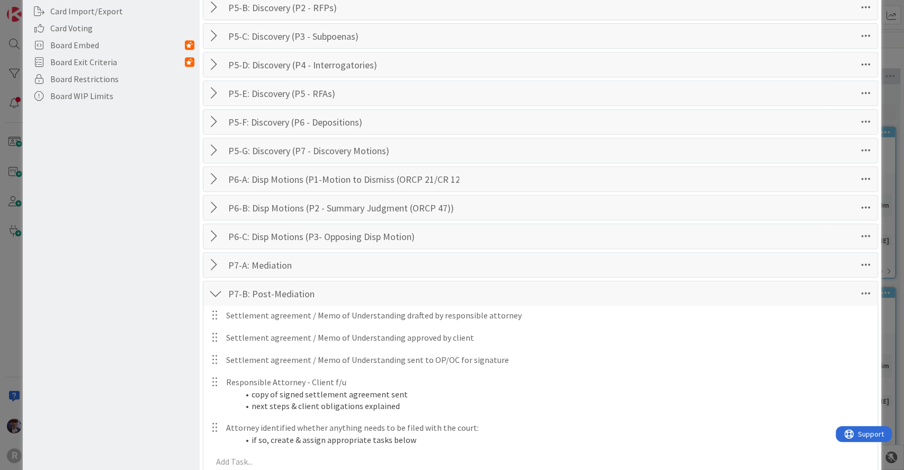
scroll to position [473, 0]
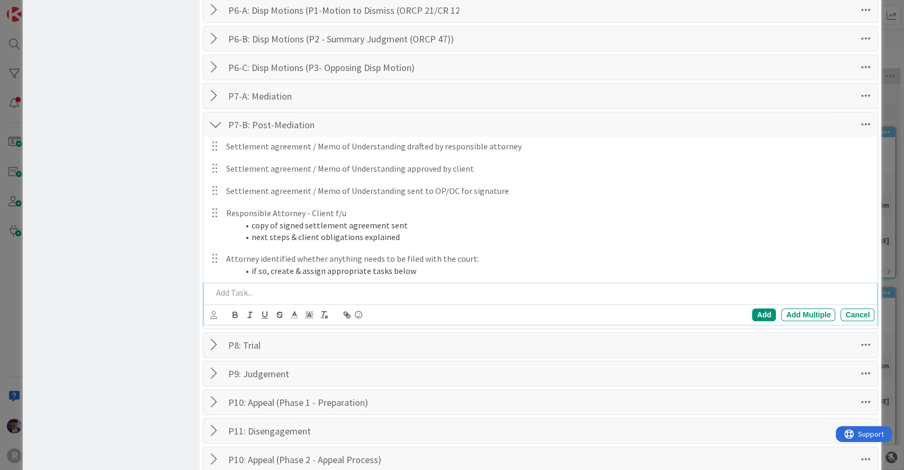
click at [242, 297] on div at bounding box center [541, 292] width 667 height 19
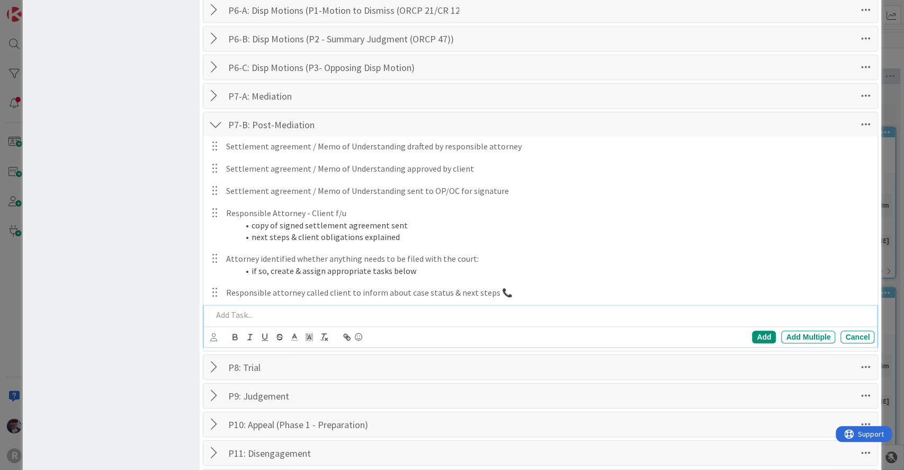
scroll to position [495, 0]
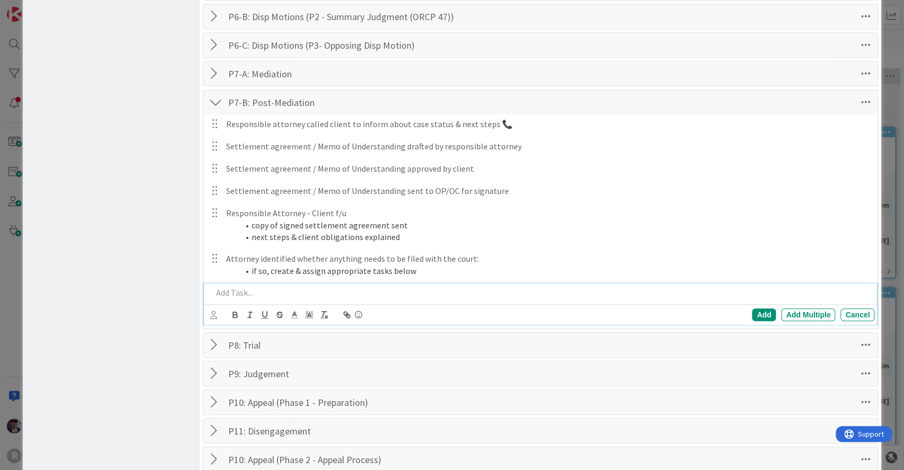
click at [148, 203] on div "Board Settings You are an Administrator . You can edit all settings. Popular Au…" at bounding box center [111, -1] width 177 height 961
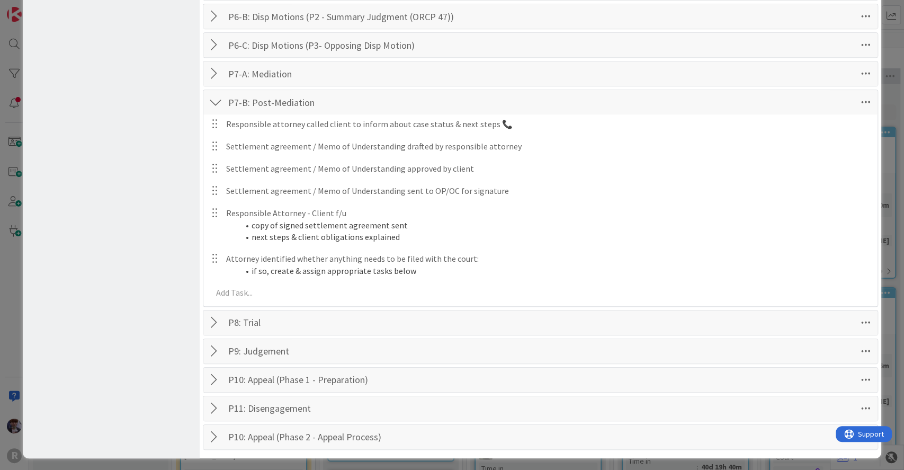
click at [214, 97] on div at bounding box center [216, 102] width 14 height 19
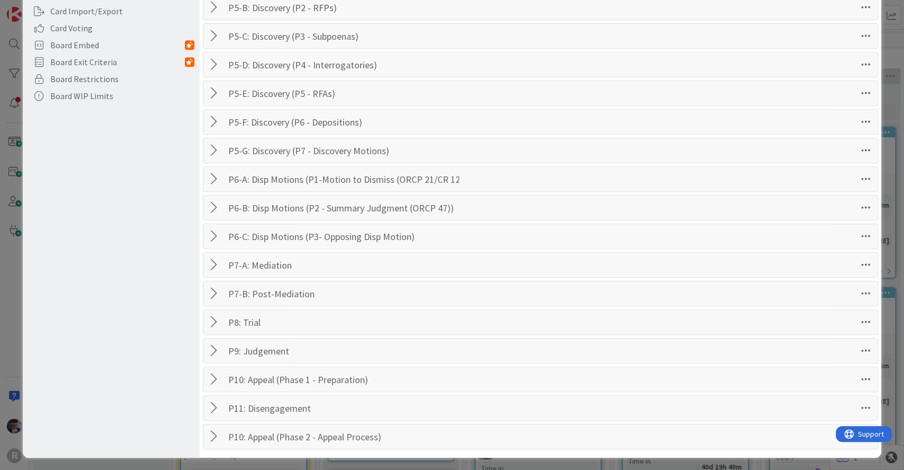
click at [137, 195] on div "Board Settings You are an Administrator . You can edit all settings. Popular Au…" at bounding box center [111, 84] width 177 height 747
click at [141, 363] on div "Board Settings You are an Administrator . You can edit all settings. Popular Au…" at bounding box center [111, 84] width 177 height 747
click at [10, 269] on div "Board Settings You are an Administrator . You can edit all settings. Popular Au…" at bounding box center [452, 235] width 904 height 470
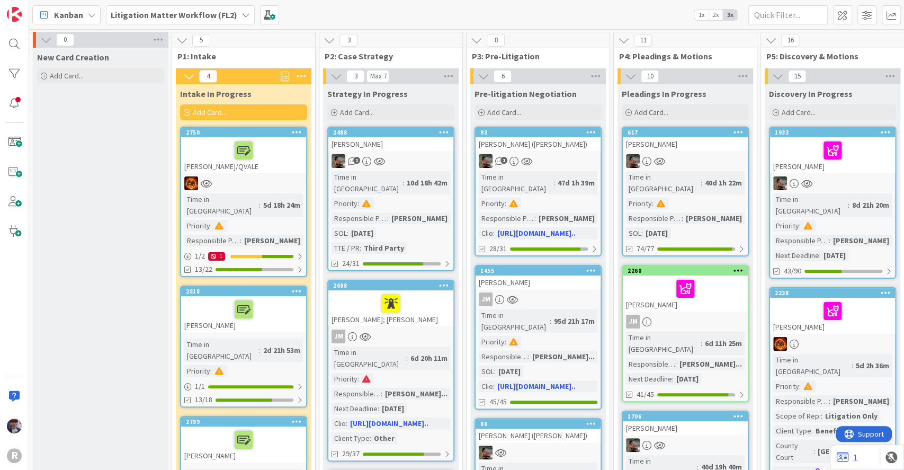
click at [217, 20] on span "Litigation Matter Workflow (FL2)" at bounding box center [174, 14] width 127 height 13
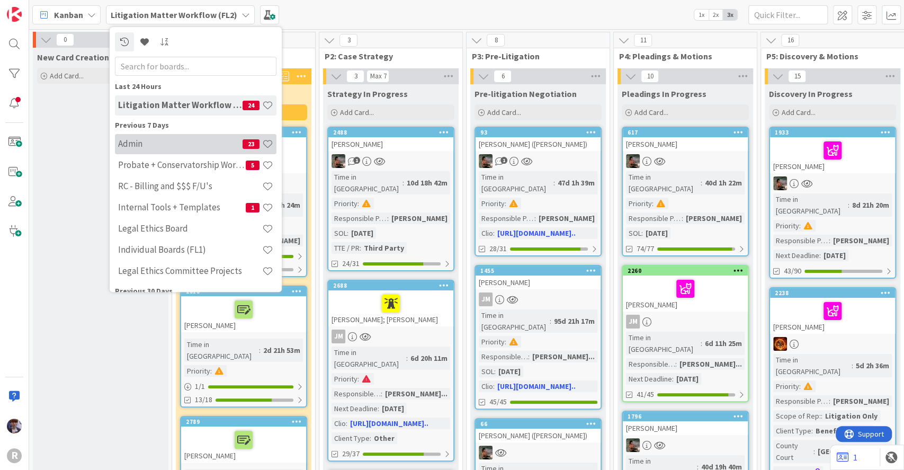
click at [154, 140] on h4 "Admin" at bounding box center [180, 144] width 125 height 11
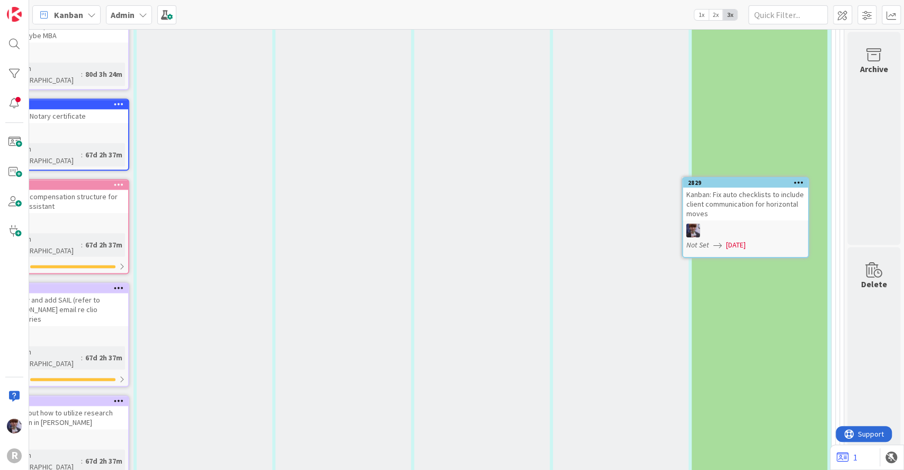
scroll to position [3519, 88]
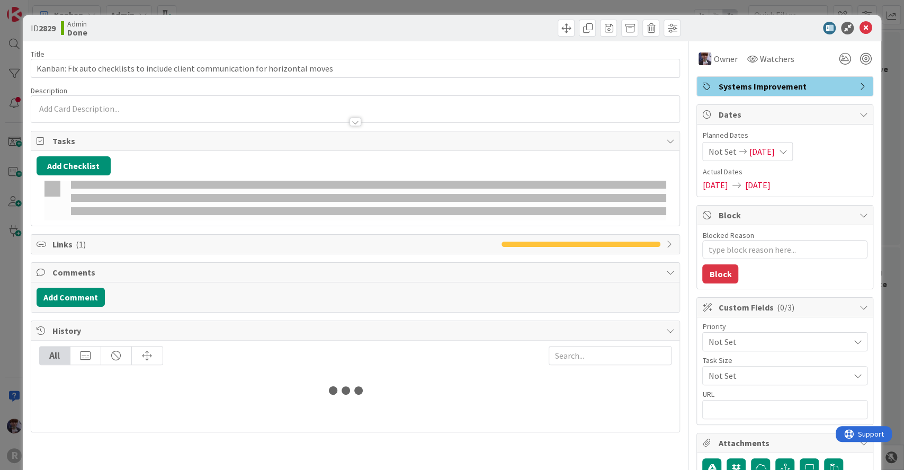
type textarea "x"
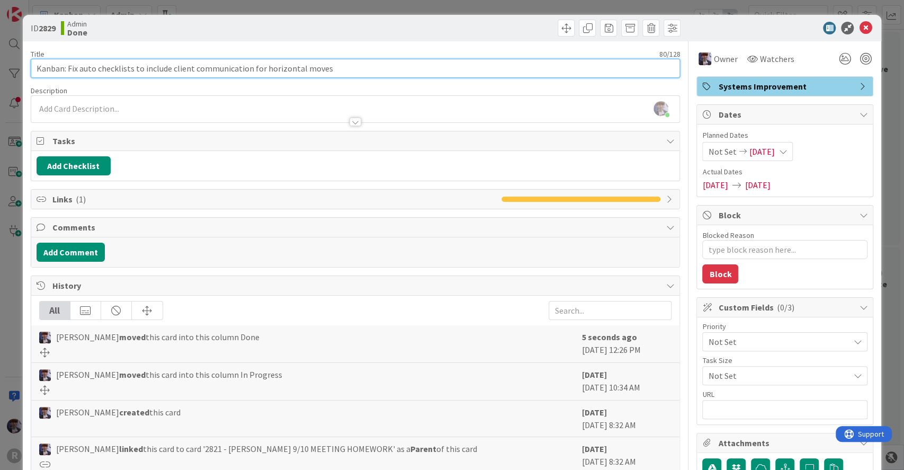
click at [67, 68] on input "Kanban: Fix auto checklists to include client communication for horizontal moves" at bounding box center [356, 68] width 650 height 19
type input "Kanban: review email [DATE] re intakeFix auto checklists to include client comm…"
type textarea "x"
type input "Kanban: review email [DATE] re intake/Fix auto checklists to include client com…"
type textarea "x"
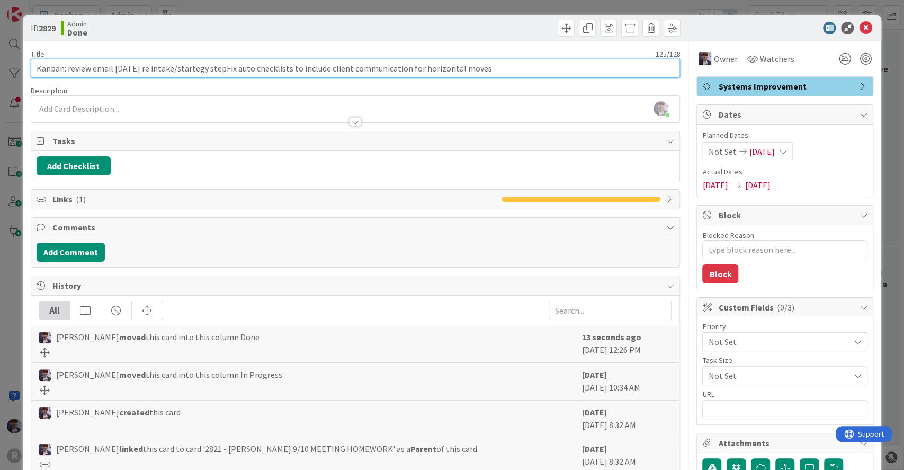
type input "Kanban: review email [DATE] re intake/startegy stepsFix auto checklists to incl…"
type textarea "x"
type input "Kanban: review email [DATE] re intake/startegy steps Fix auto checklists to inc…"
type textarea "x"
type input "Kanban: review email [DATE] re intake/startegy stepsFix auto checklists to incl…"
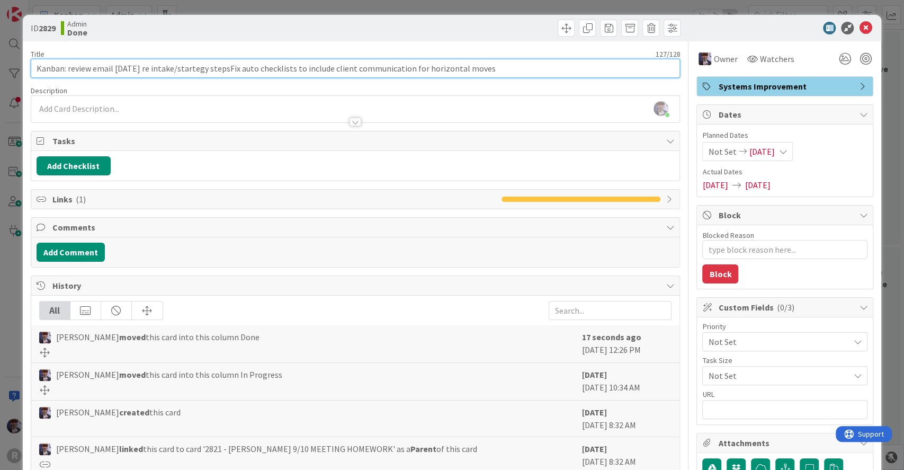
type textarea "x"
type input "Kanban: review email [DATE] re intake/startegy steps;Fix auto checklists to inc…"
type textarea "x"
click at [203, 72] on input "Kanban: review email [DATE] re intake/startegy steps;Fix auto checklists to inc…" at bounding box center [356, 68] width 650 height 19
type input "Kanban: review email [DATE] re intake/strategy steps;Fix auto checklists to inc…"
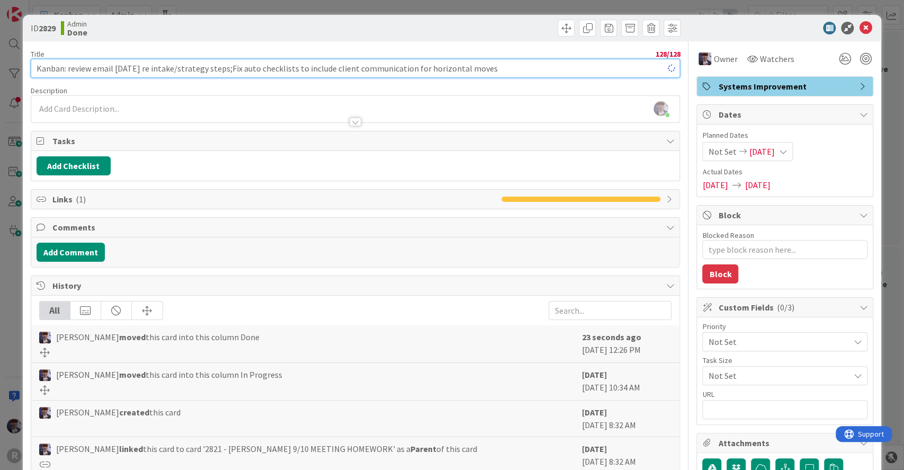
type textarea "x"
type input "Kanban: review email [DATE] re intake/strategy steps;Fix auto checklists to inc…"
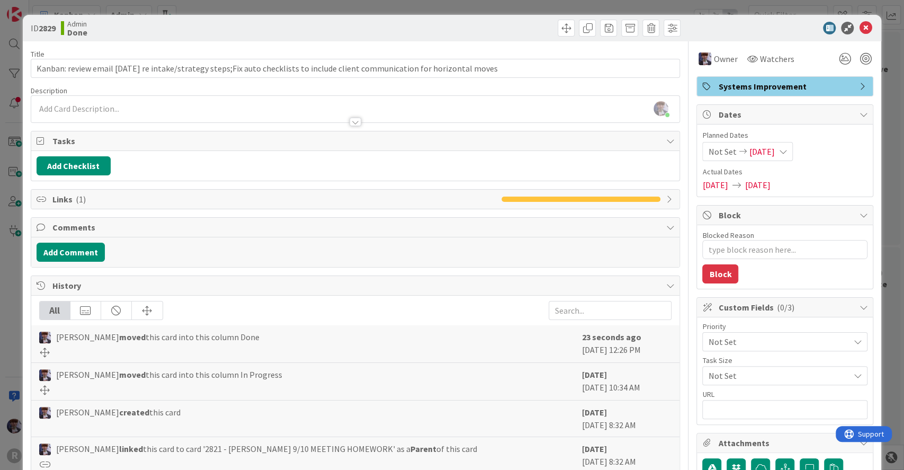
click at [12, 254] on div "ID 2829 Admin Done Title 128 / 128 Kanban: review email [DATE] re intake/strate…" at bounding box center [452, 235] width 904 height 470
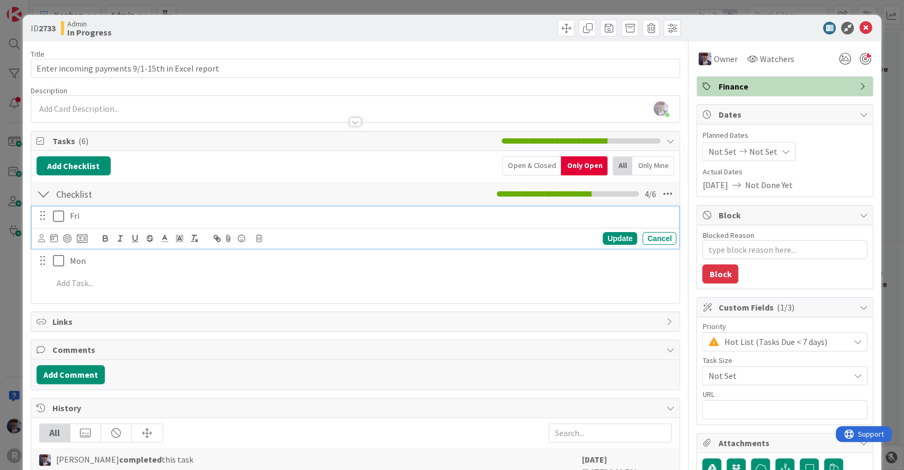
click at [58, 216] on icon at bounding box center [58, 216] width 11 height 13
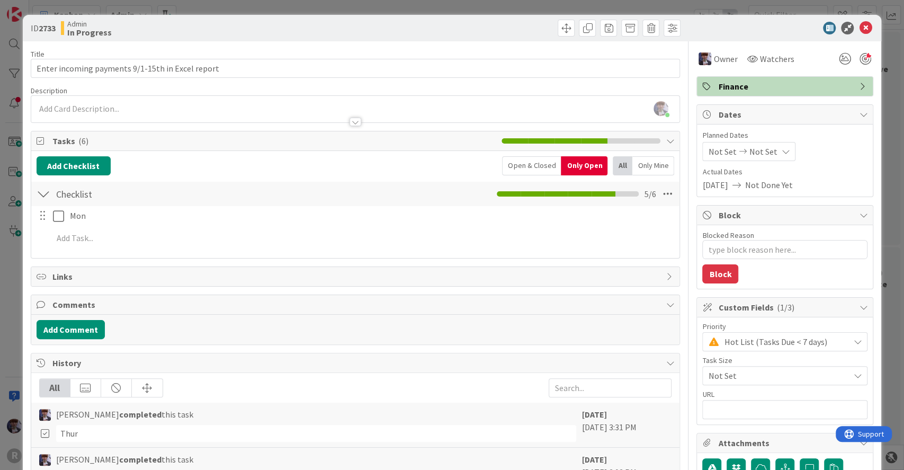
type textarea "x"
click at [17, 267] on div "ID 2733 Admin In Progress Title 48 / 128 Enter incoming payments 9/1-15th in Ex…" at bounding box center [452, 235] width 904 height 470
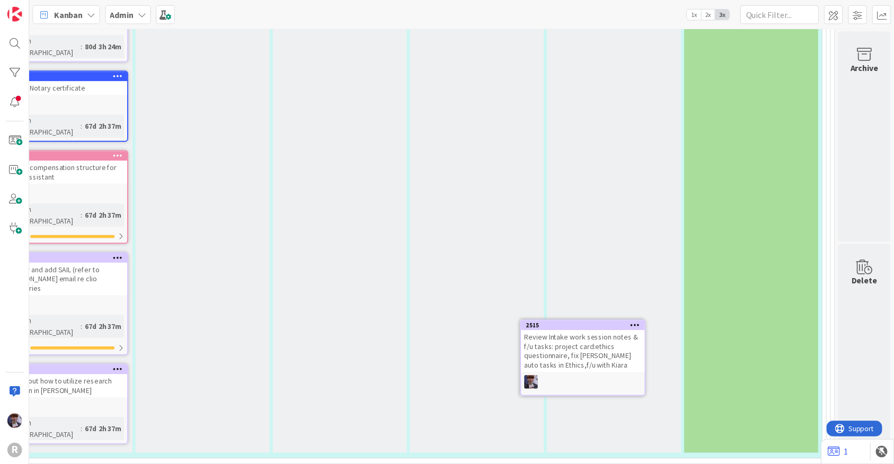
scroll to position [3550, 88]
